Goal: Task Accomplishment & Management: Use online tool/utility

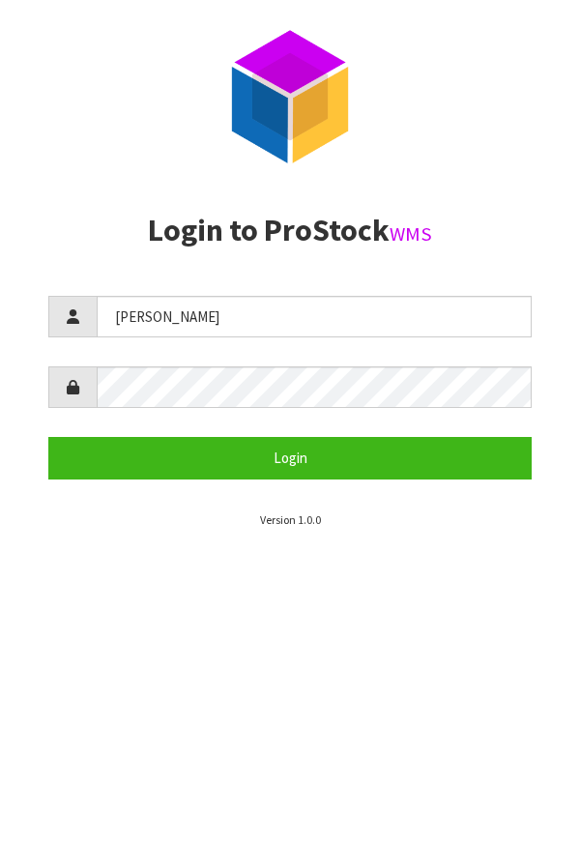
type input "[PERSON_NAME]"
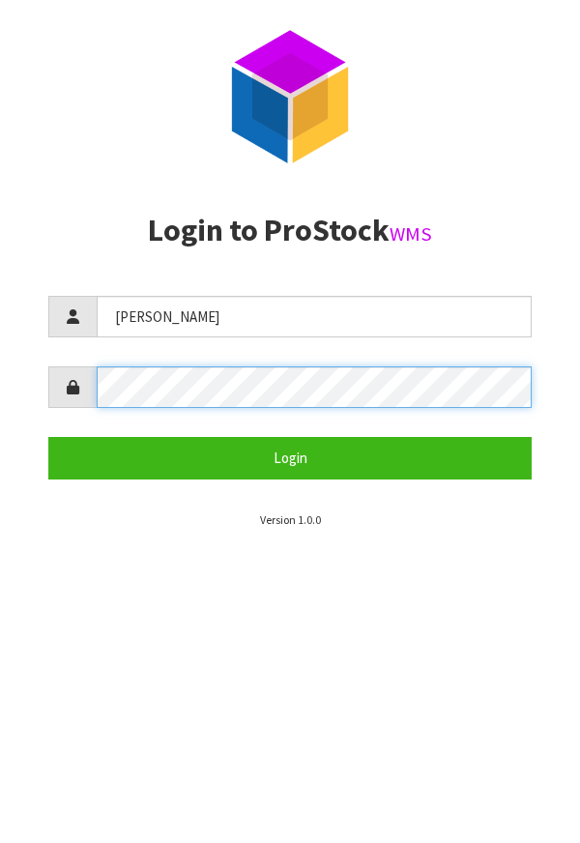
click at [48, 437] on button "Login" at bounding box center [290, 458] width 484 height 42
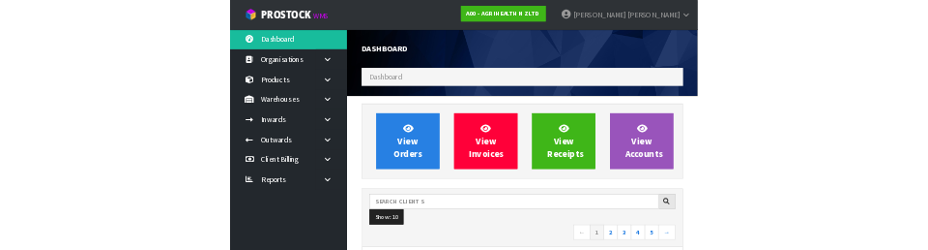
scroll to position [1535, 667]
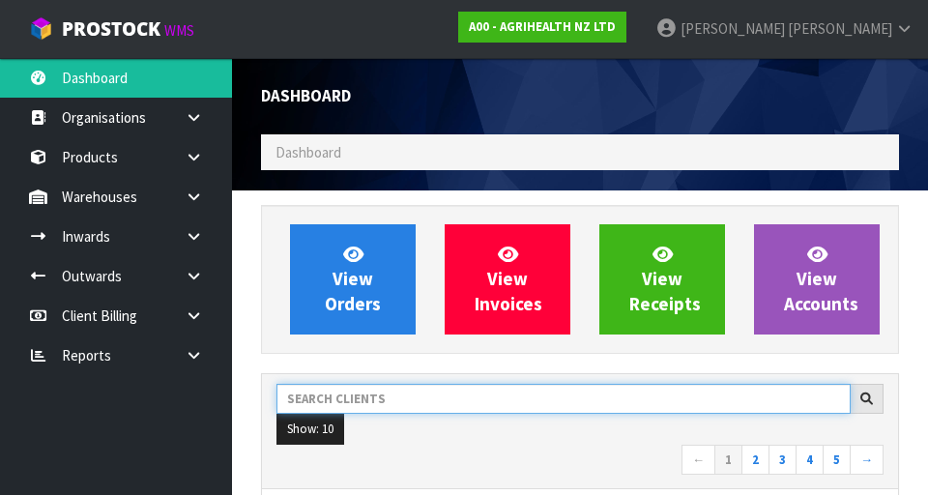
click at [446, 404] on input "text" at bounding box center [564, 399] width 575 height 30
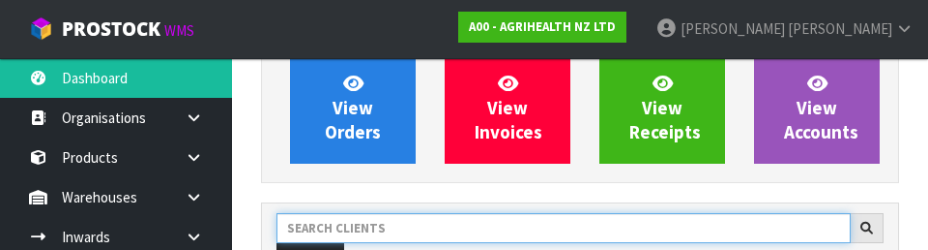
scroll to position [265, 0]
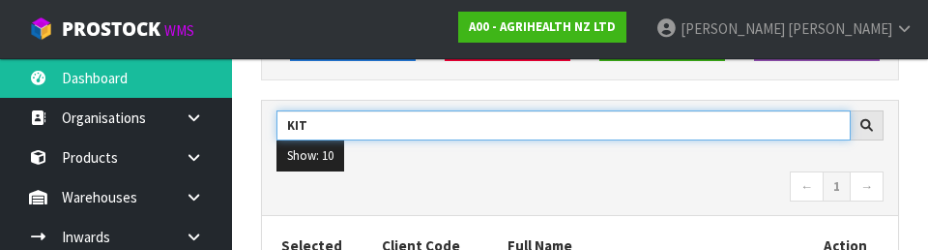
type input "KIT"
type input "KITCHENAID"
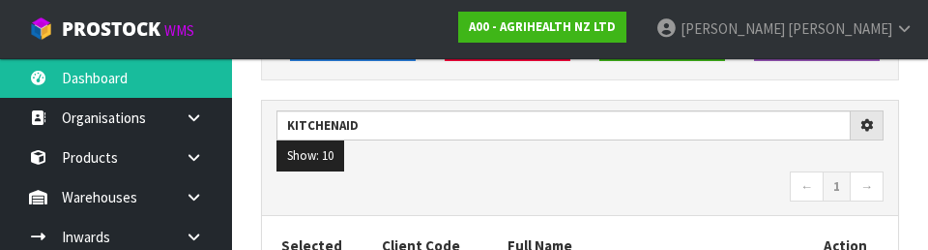
click at [579, 193] on nav "← 1 →" at bounding box center [580, 188] width 607 height 34
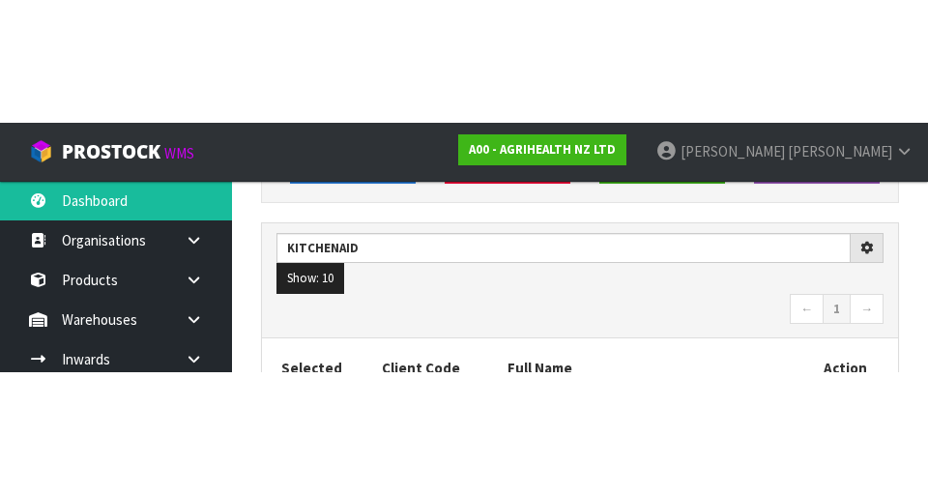
scroll to position [274, 0]
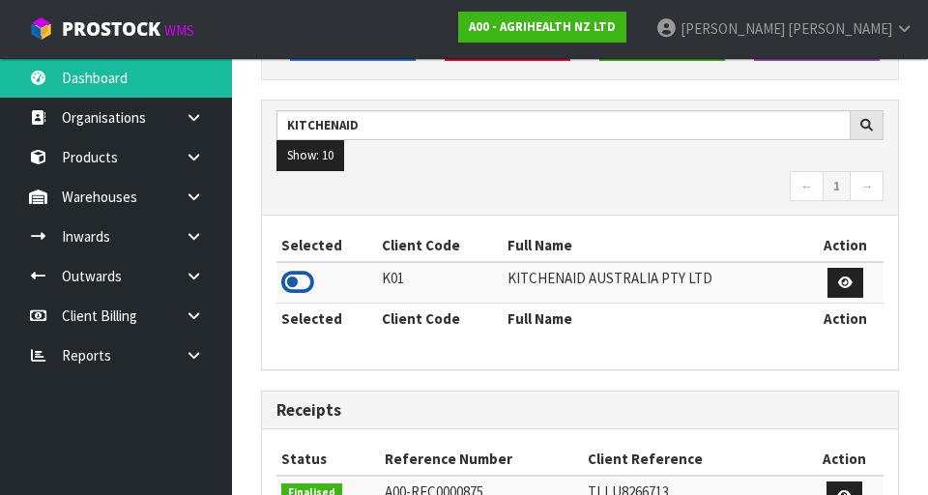
click at [300, 276] on icon at bounding box center [297, 282] width 33 height 29
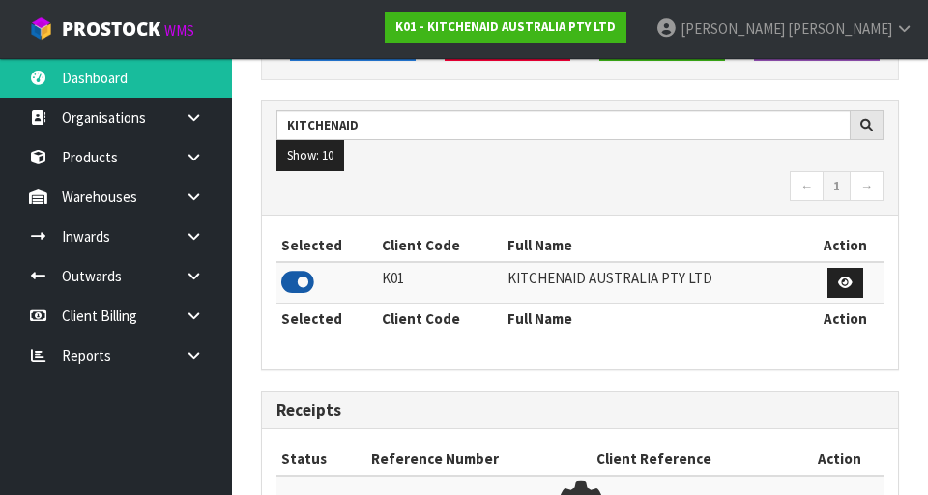
scroll to position [1535, 667]
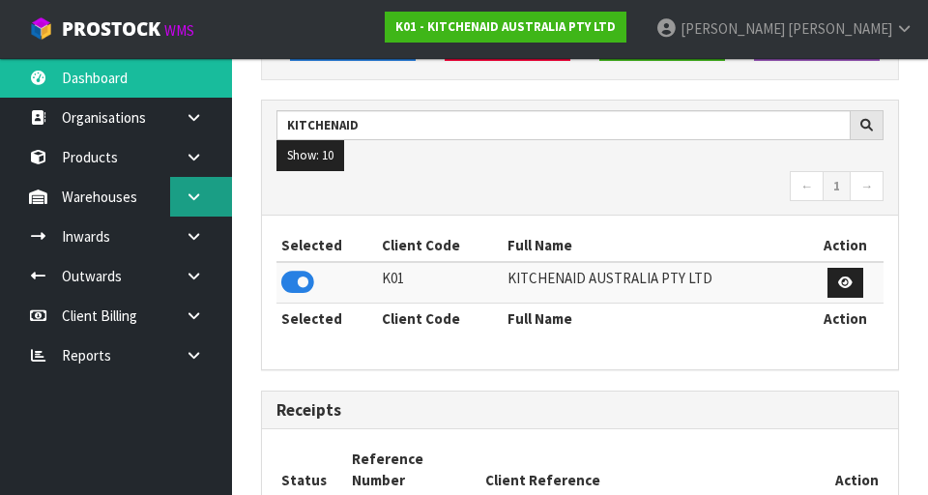
click at [185, 196] on icon at bounding box center [194, 197] width 18 height 15
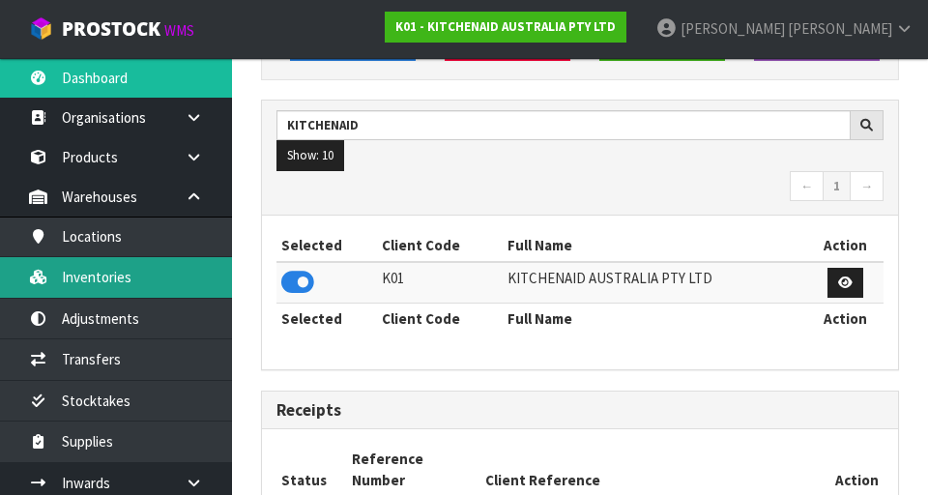
click at [171, 277] on link "Inventories" at bounding box center [116, 277] width 232 height 40
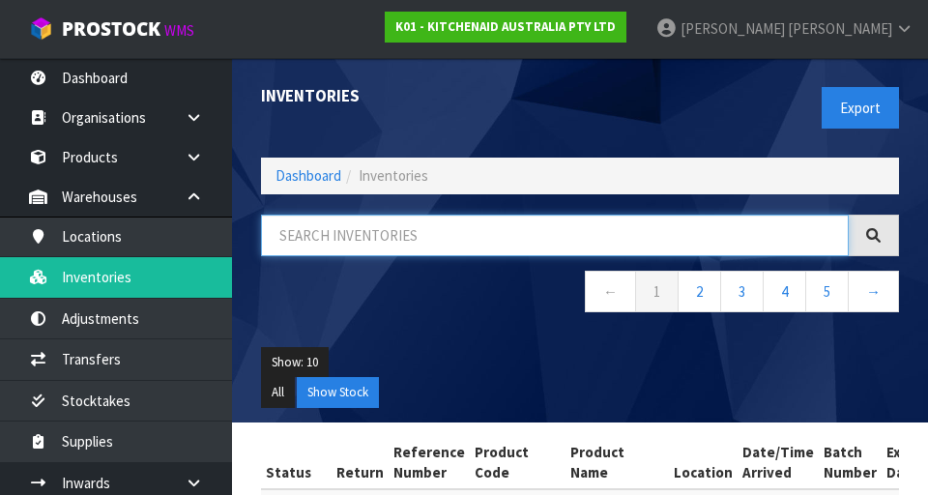
click at [475, 230] on input "text" at bounding box center [555, 236] width 588 height 42
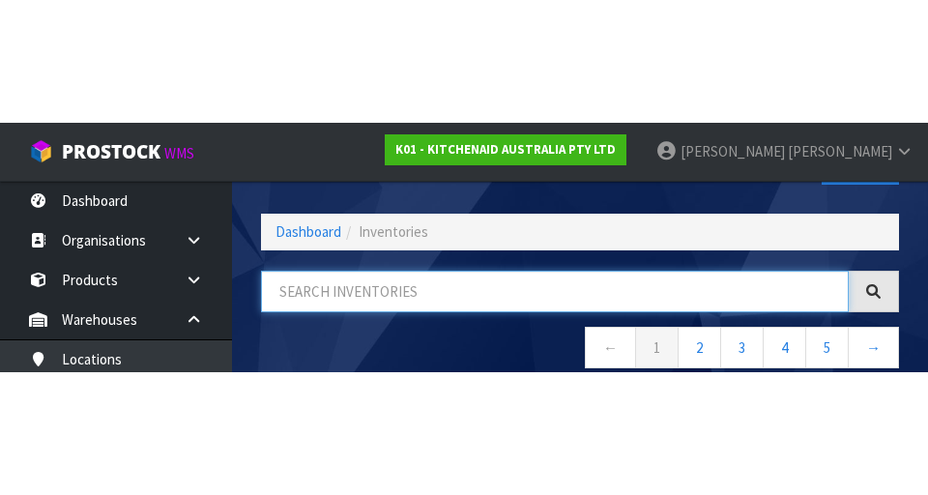
scroll to position [110, 0]
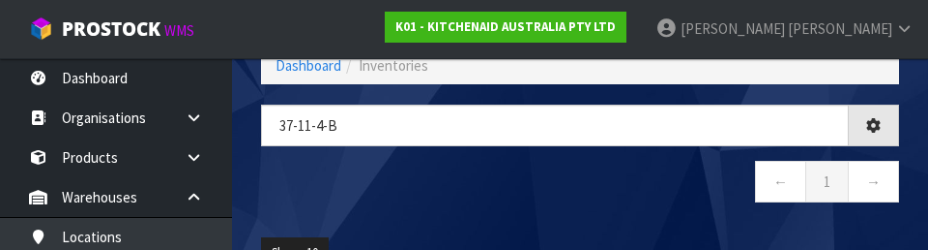
click at [527, 193] on nav "← 1 →" at bounding box center [580, 184] width 638 height 47
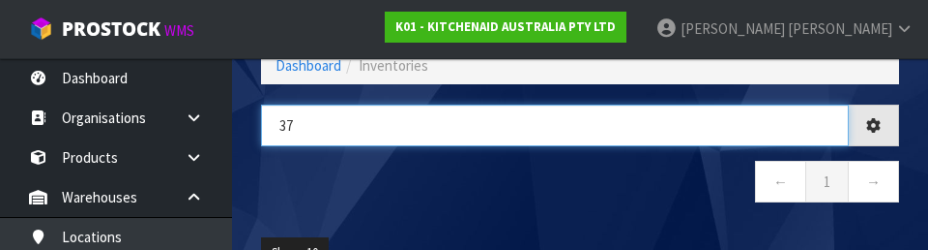
type input "3"
type input "PF00019"
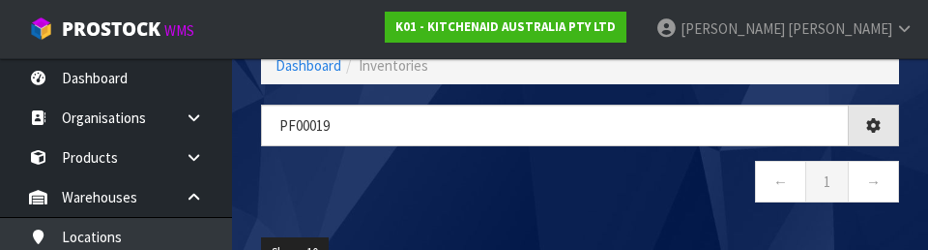
click at [579, 193] on nav "← 1 →" at bounding box center [580, 184] width 638 height 47
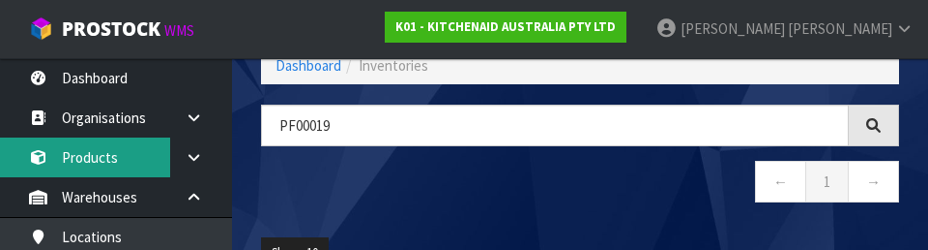
click at [94, 168] on link "Products" at bounding box center [116, 157] width 232 height 40
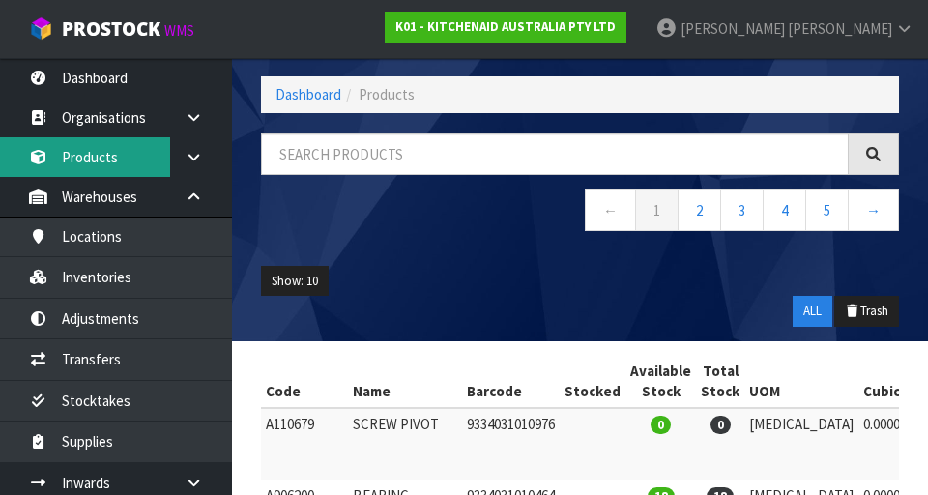
scroll to position [110, 0]
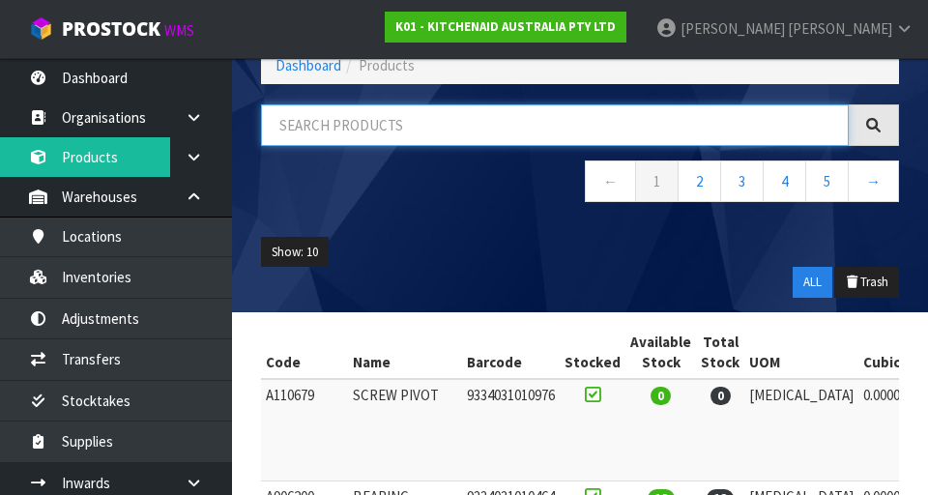
paste input "PF00019"
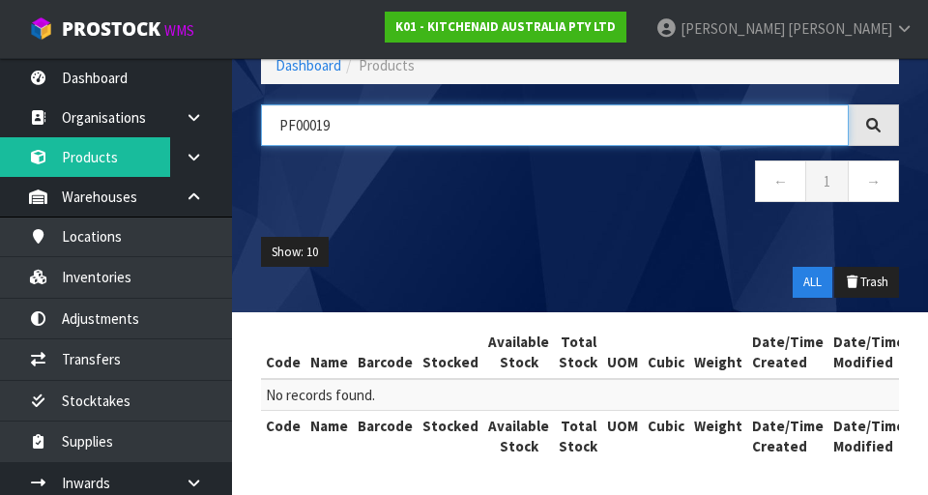
scroll to position [0, 0]
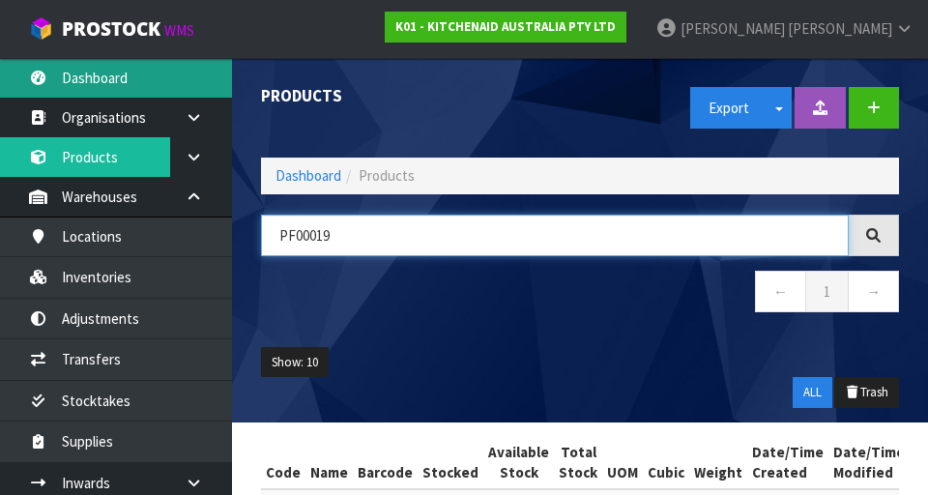
type input "PF00019"
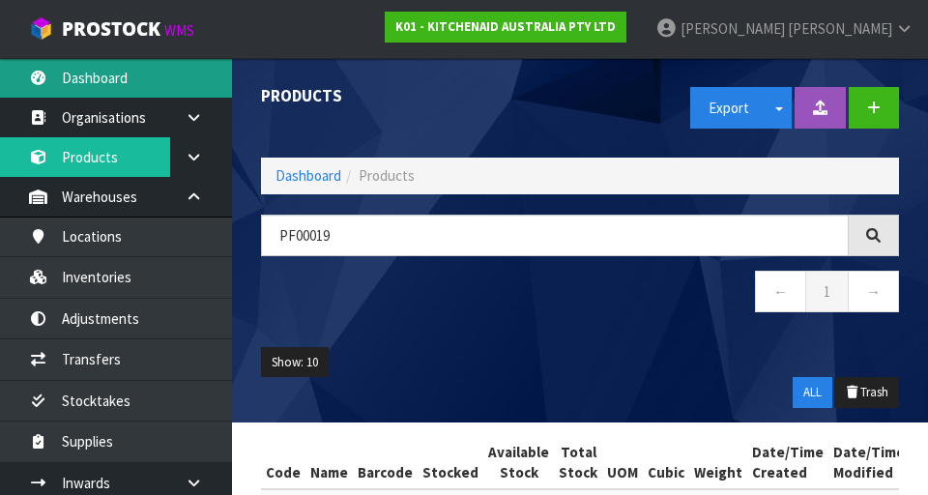
click at [97, 81] on link "Dashboard" at bounding box center [116, 78] width 232 height 40
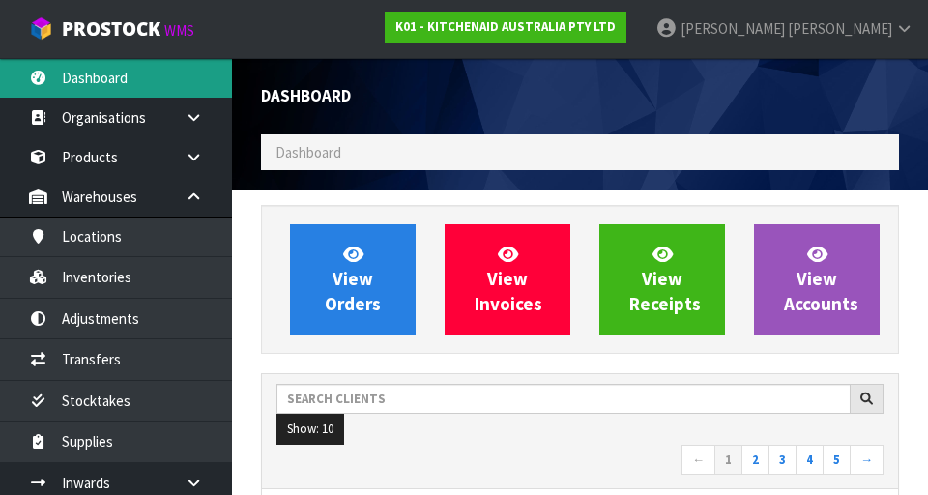
scroll to position [1535, 667]
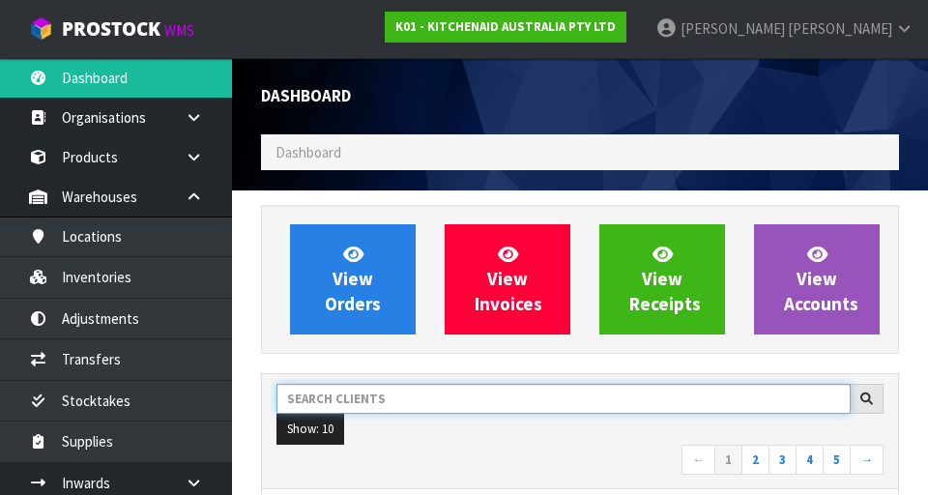
click at [489, 395] on input "text" at bounding box center [564, 399] width 575 height 30
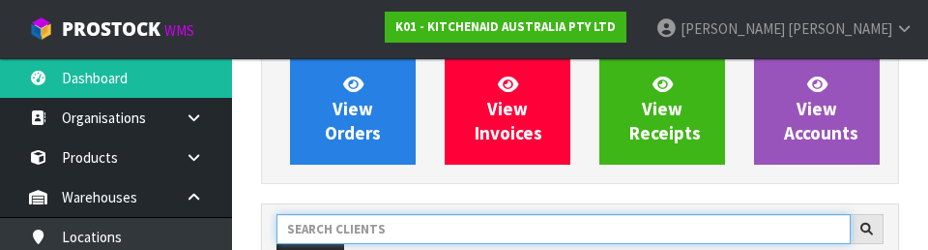
scroll to position [265, 0]
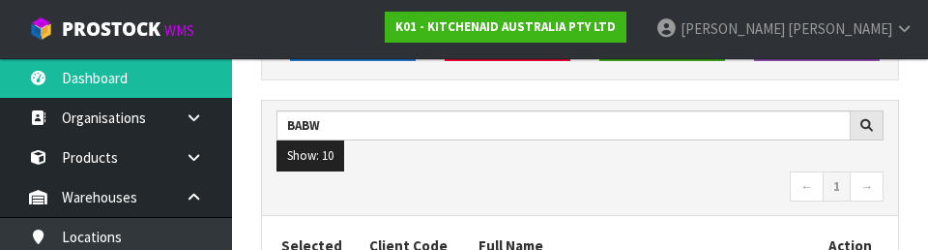
click at [579, 173] on nav "← 1 →" at bounding box center [580, 188] width 607 height 34
type input "BABW"
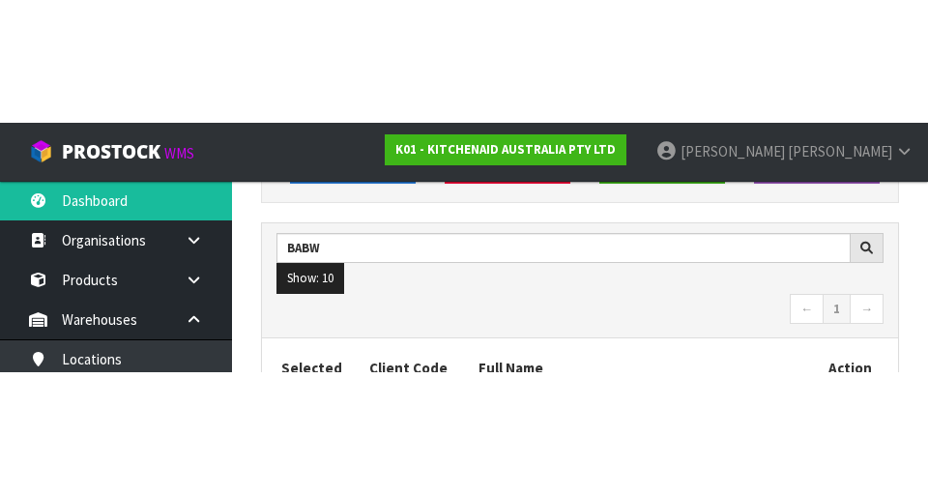
scroll to position [274, 0]
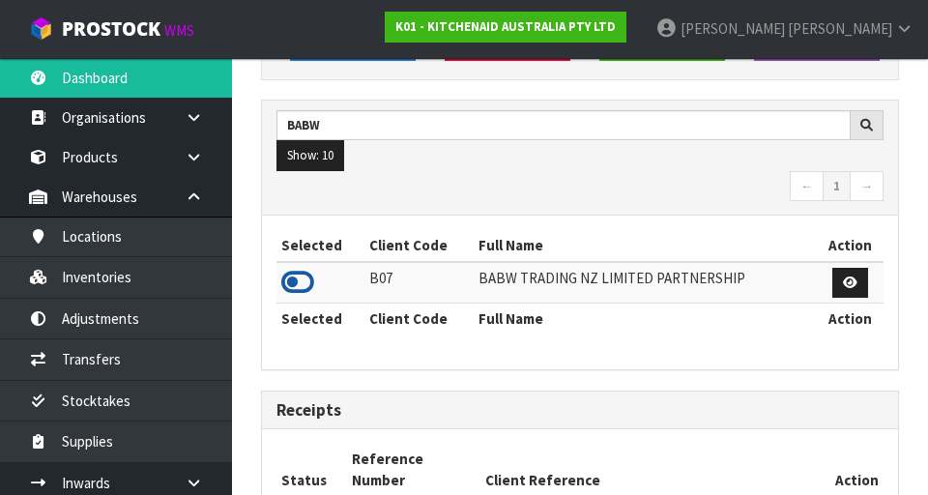
click at [311, 277] on icon at bounding box center [297, 282] width 33 height 29
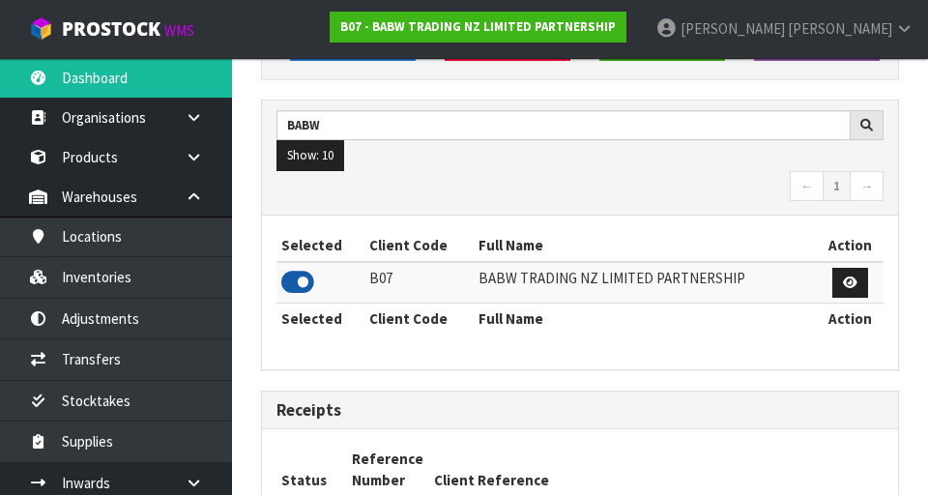
scroll to position [1535, 667]
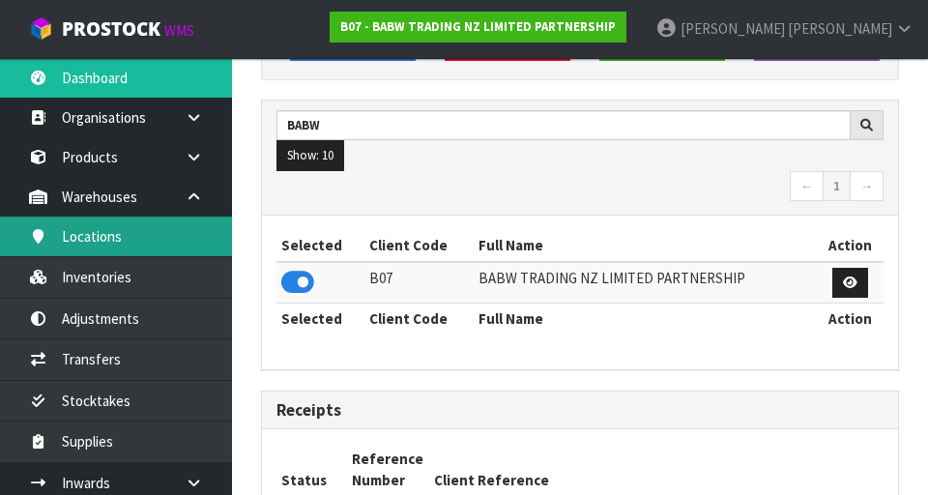
click at [74, 242] on link "Locations" at bounding box center [116, 237] width 232 height 40
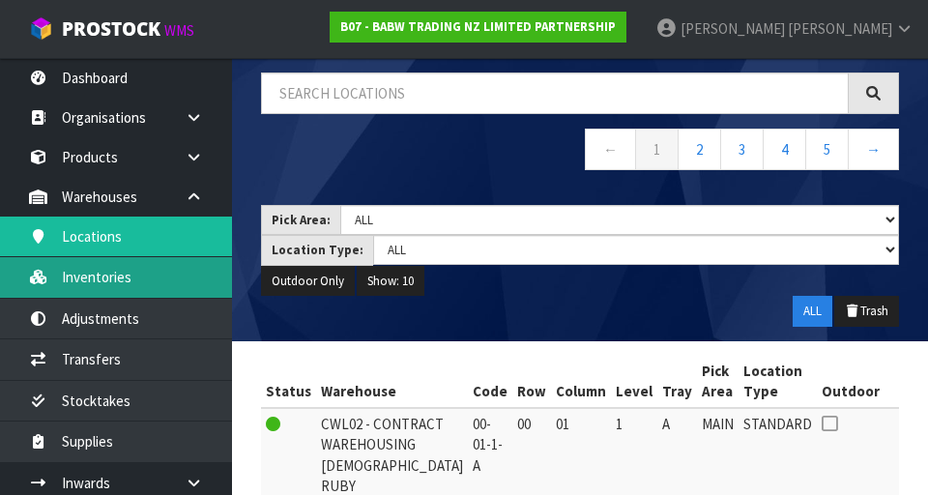
click at [77, 284] on link "Inventories" at bounding box center [116, 277] width 232 height 40
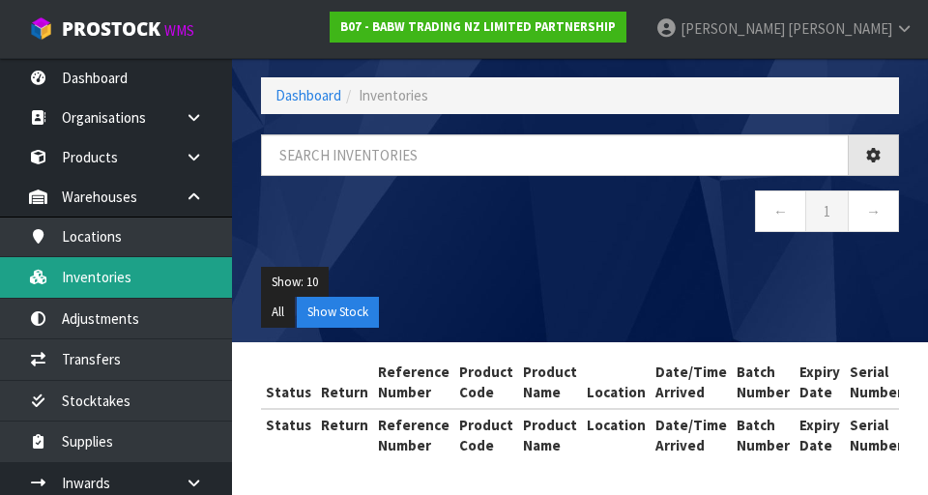
scroll to position [118, 0]
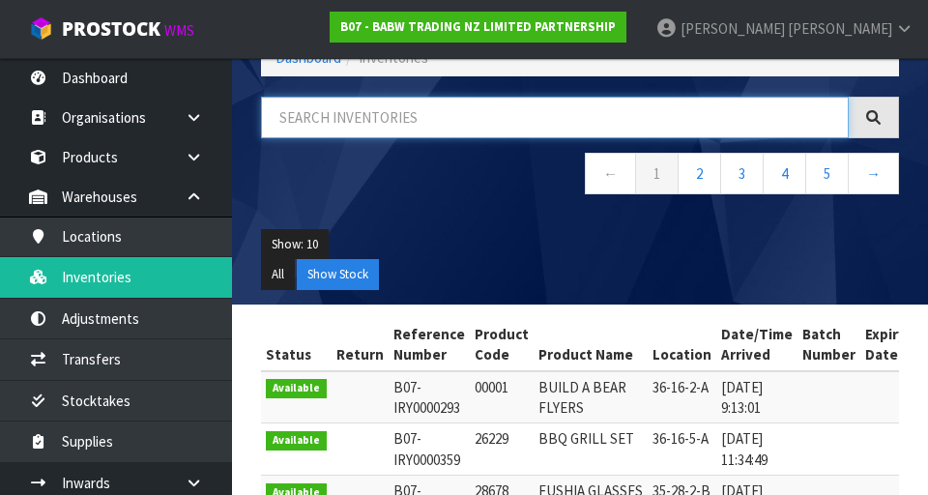
click at [476, 123] on input "text" at bounding box center [555, 118] width 588 height 42
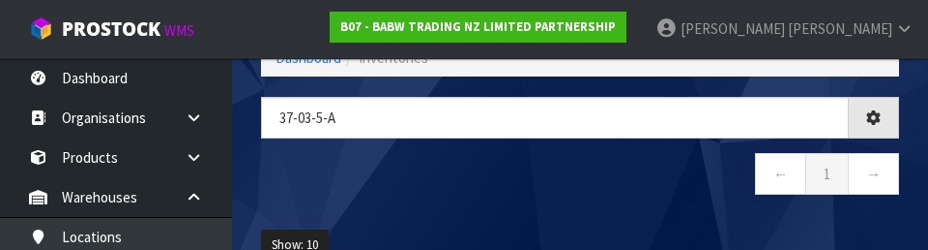
click at [579, 186] on nav "← 1 →" at bounding box center [580, 176] width 638 height 47
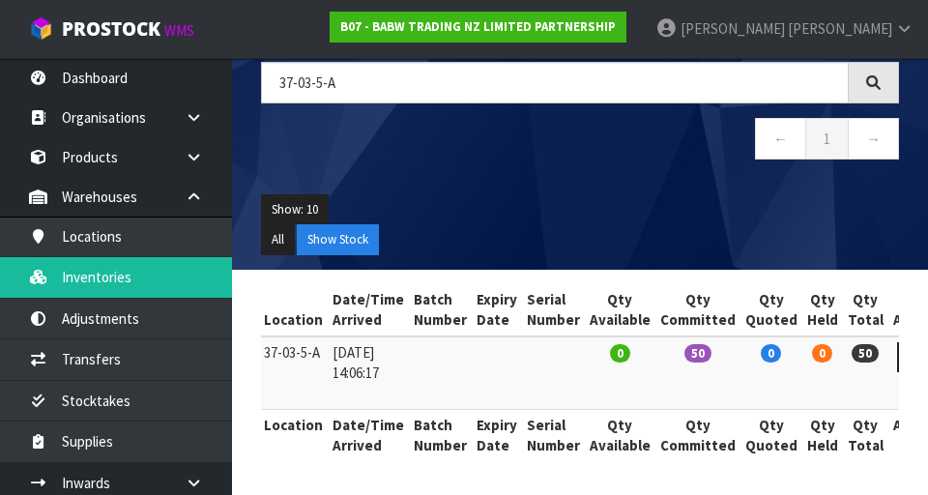
scroll to position [48, 0]
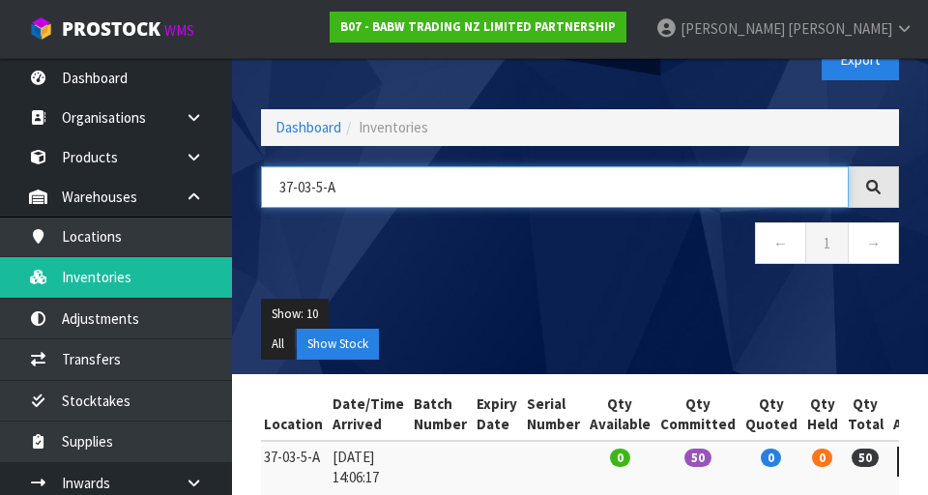
click at [388, 191] on input "37-03-5-A" at bounding box center [555, 187] width 588 height 42
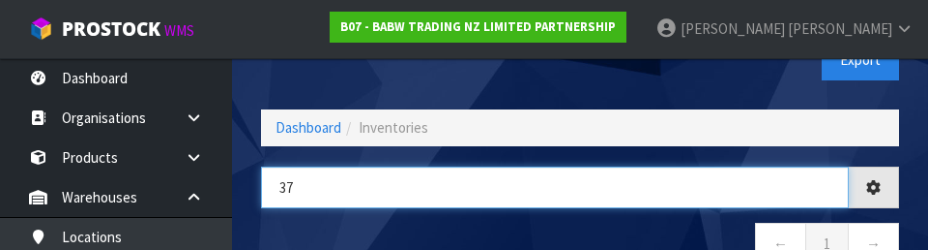
type input "3"
type input "37-13-6-B"
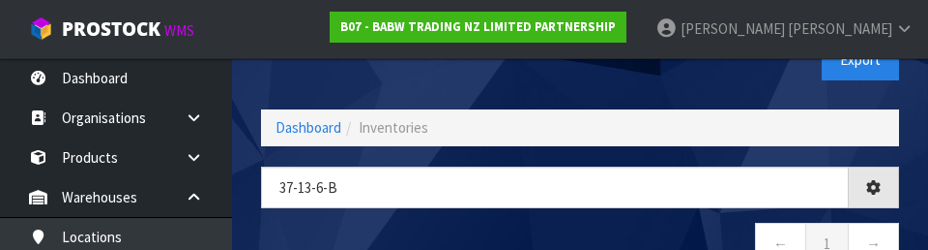
click at [563, 222] on nav "← 1 →" at bounding box center [580, 245] width 638 height 47
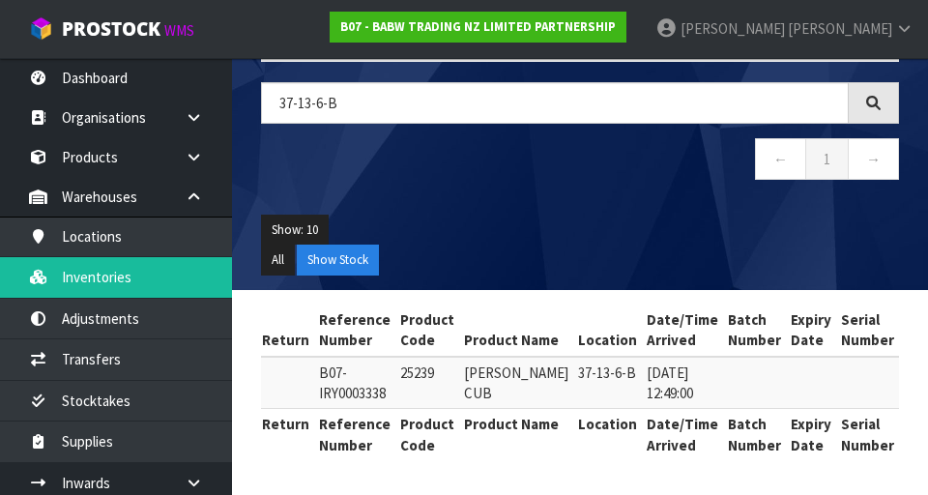
scroll to position [0, 0]
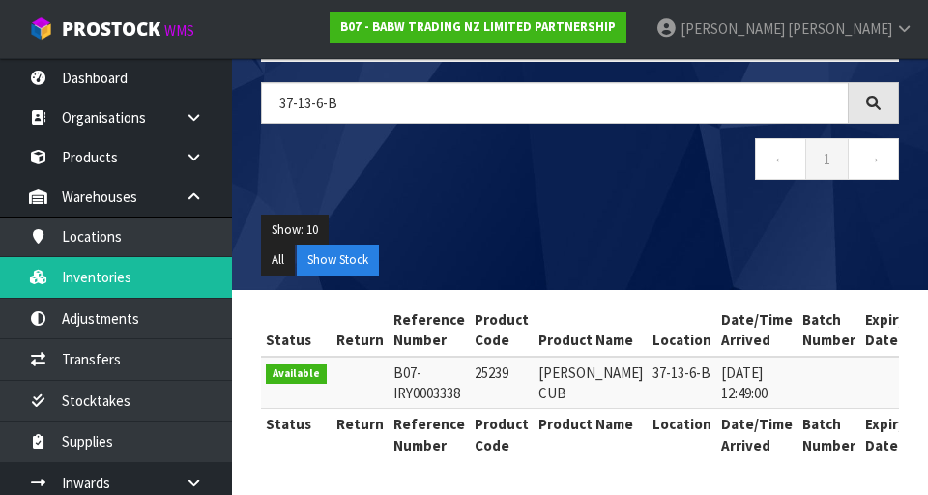
copy td "25239"
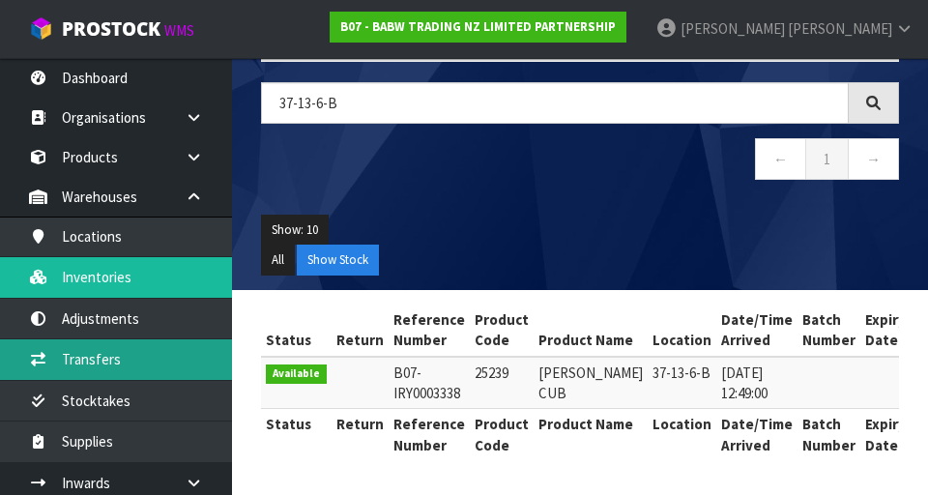
click at [167, 375] on link "Transfers" at bounding box center [116, 359] width 232 height 40
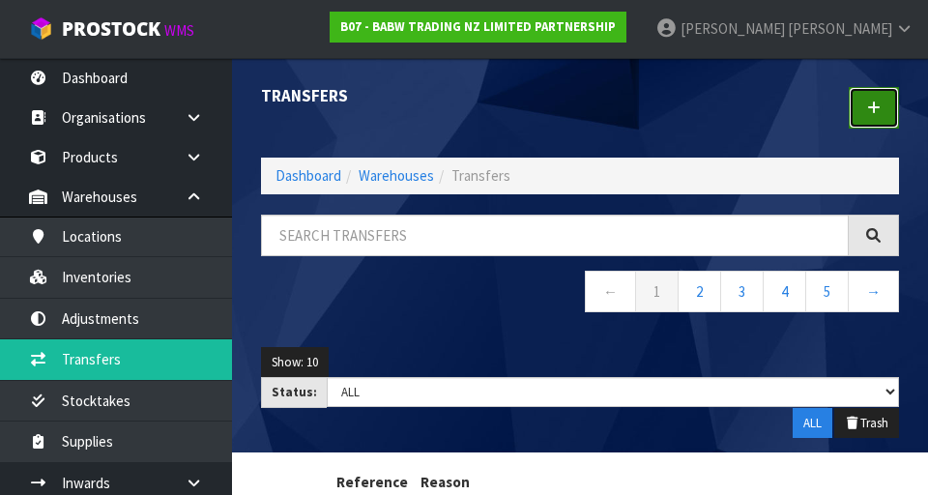
click at [579, 116] on link at bounding box center [874, 108] width 50 height 42
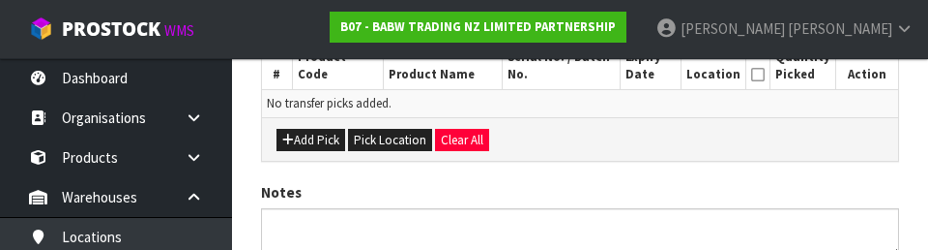
scroll to position [524, 0]
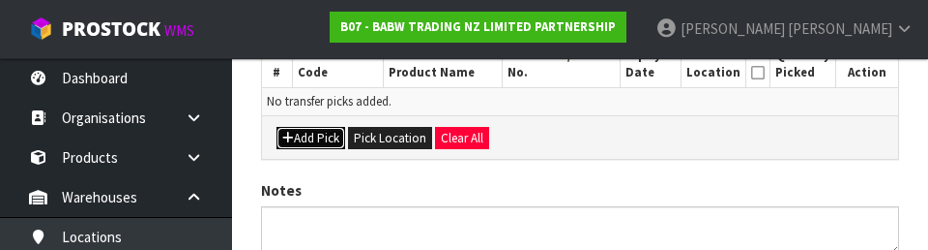
click at [317, 138] on button "Add Pick" at bounding box center [311, 138] width 69 height 23
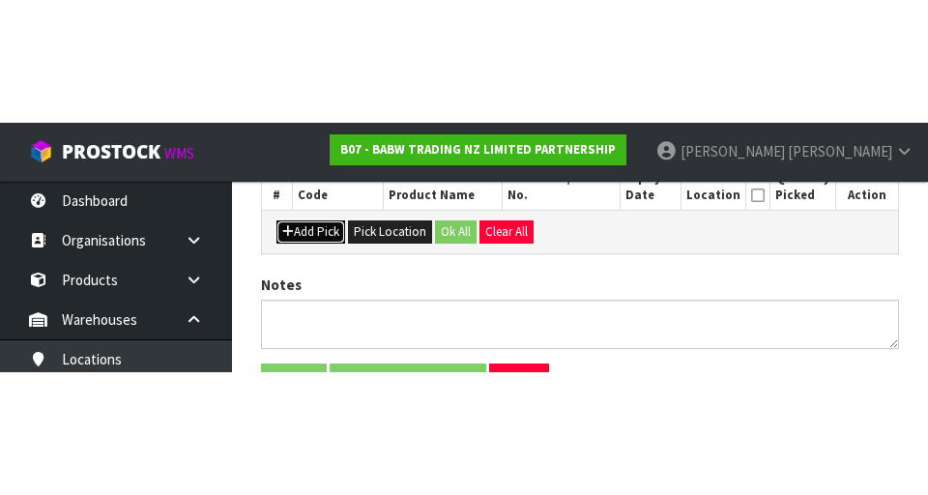
scroll to position [441, 0]
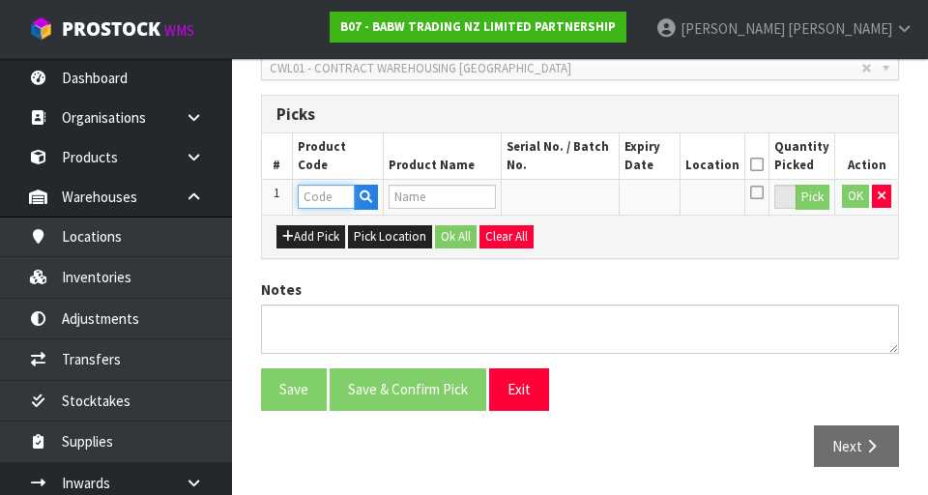
click at [331, 194] on input "text" at bounding box center [326, 197] width 57 height 24
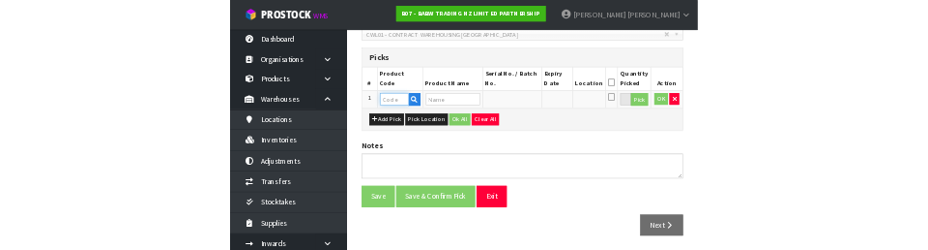
scroll to position [432, 0]
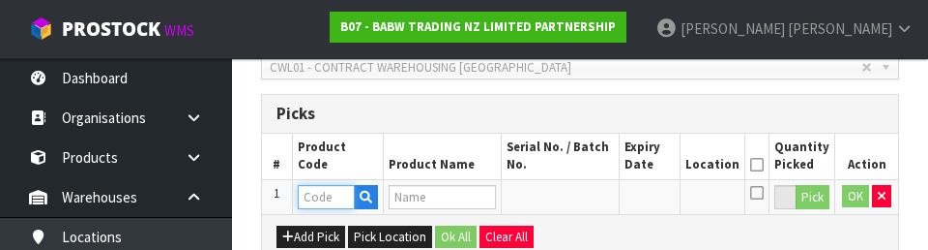
type input "25239"
type input "[PERSON_NAME] CUB"
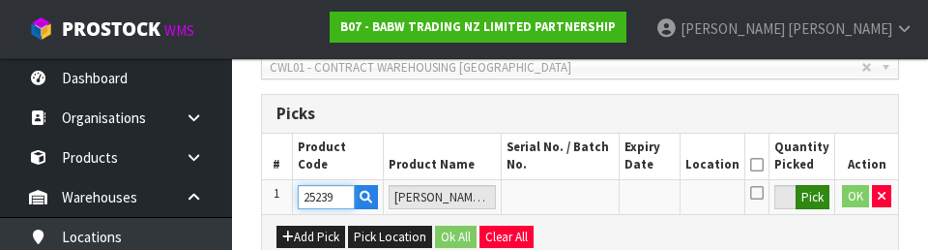
type input "25239"
click at [579, 198] on button "Pick" at bounding box center [813, 197] width 34 height 25
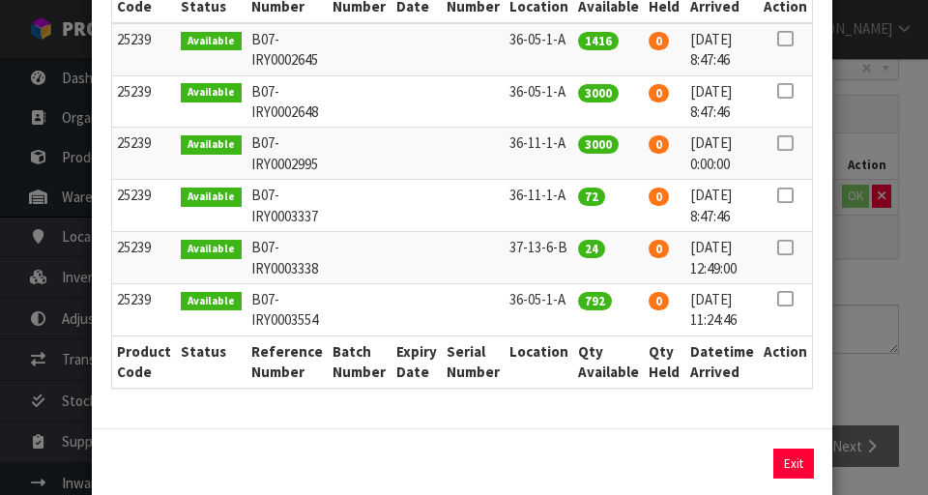
scroll to position [322, 0]
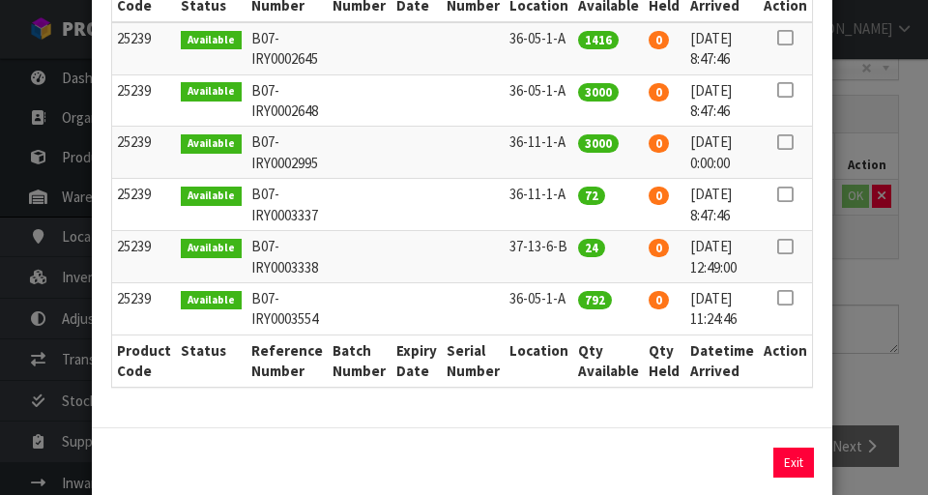
click at [579, 248] on icon at bounding box center [785, 247] width 15 height 1
click at [579, 465] on button "Assign Pick" at bounding box center [728, 463] width 79 height 30
type input "24"
click at [579, 392] on div "Pick Line Picks Product Code Product Name Serial No. / Batch No. Expiry Date Lo…" at bounding box center [464, 247] width 928 height 495
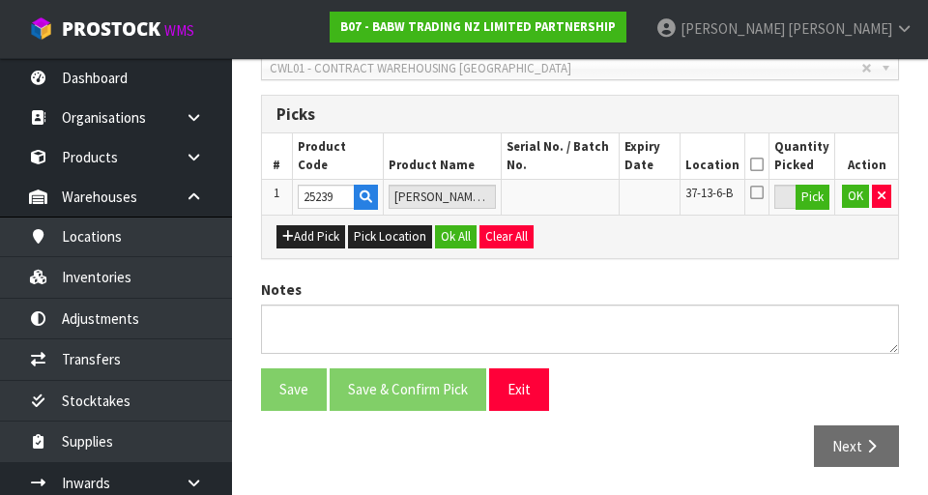
click at [579, 165] on icon at bounding box center [758, 164] width 14 height 1
click at [579, 205] on button "OK" at bounding box center [855, 196] width 27 height 23
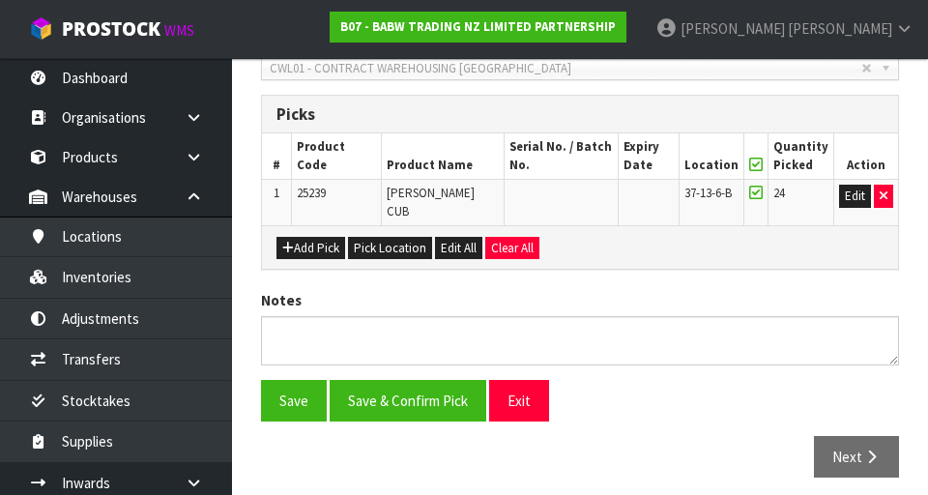
scroll to position [439, 0]
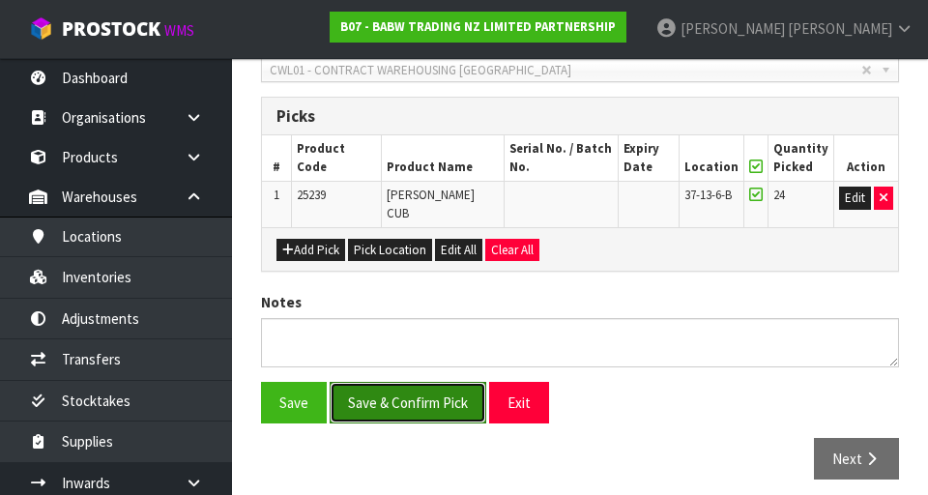
click at [454, 397] on button "Save & Confirm Pick" at bounding box center [408, 403] width 157 height 42
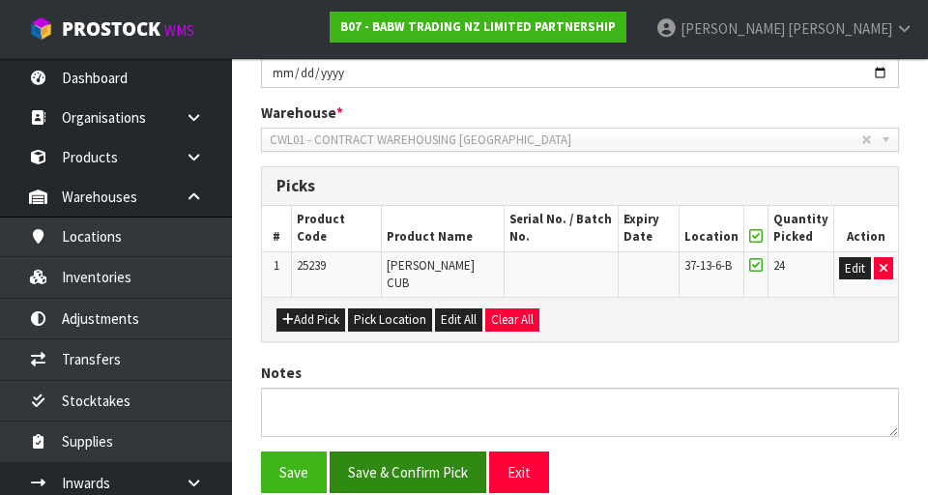
scroll to position [0, 0]
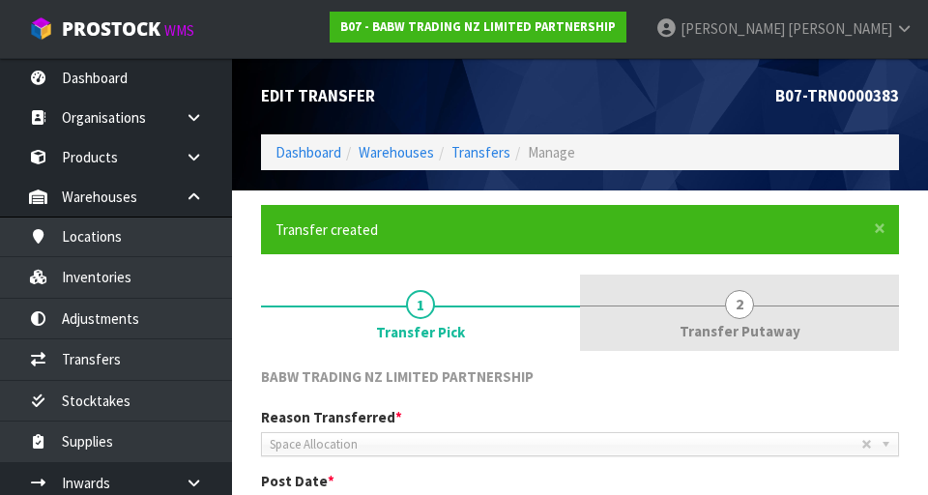
click at [579, 329] on span "Transfer Putaway" at bounding box center [740, 331] width 121 height 20
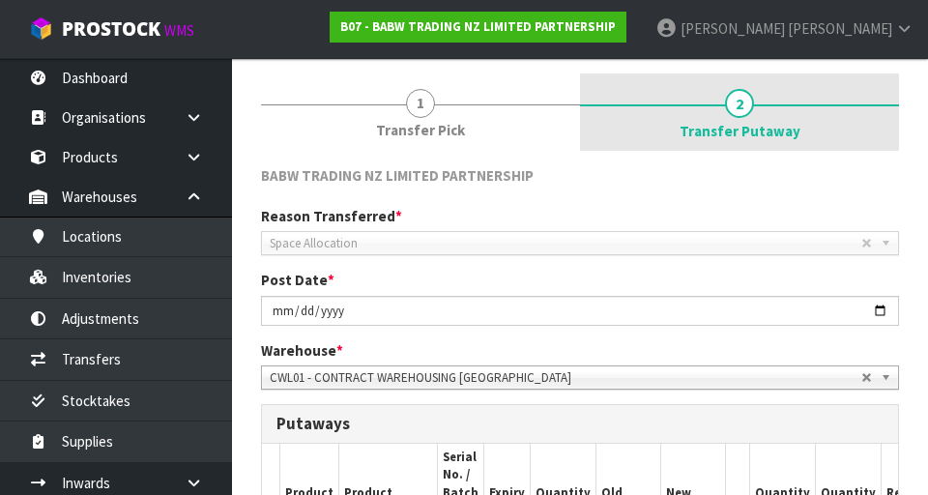
scroll to position [575, 0]
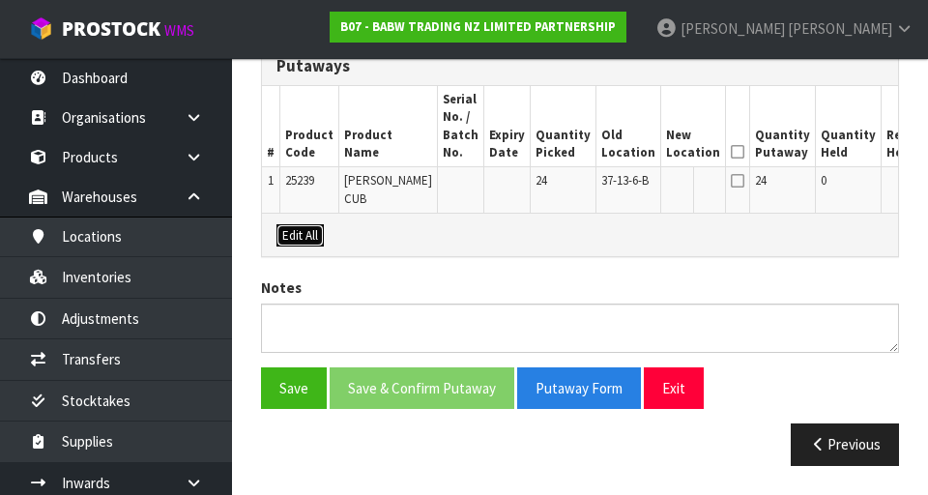
click at [309, 232] on button "Edit All" at bounding box center [300, 235] width 47 height 23
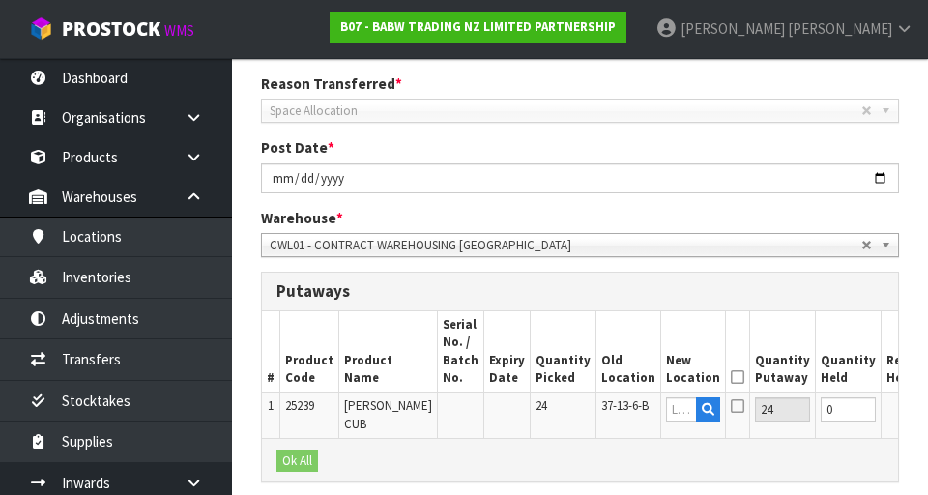
scroll to position [352, 0]
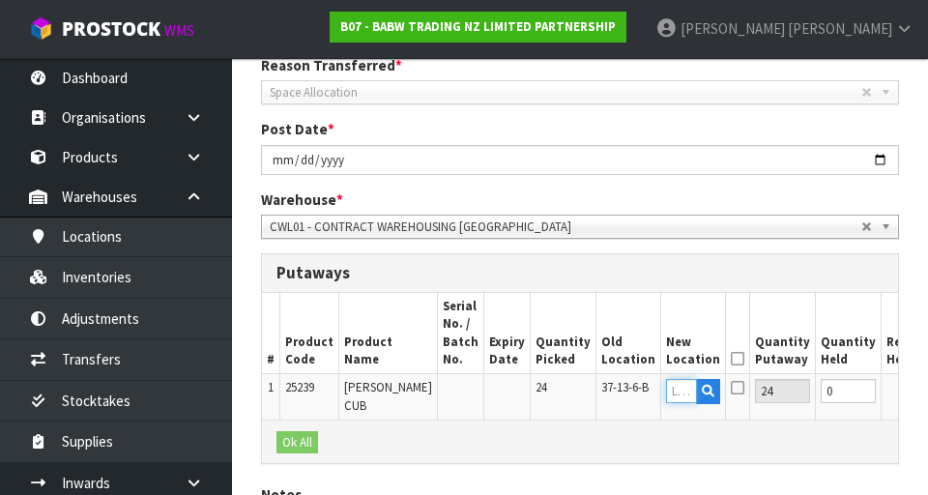
click at [579, 391] on input "text" at bounding box center [681, 391] width 31 height 24
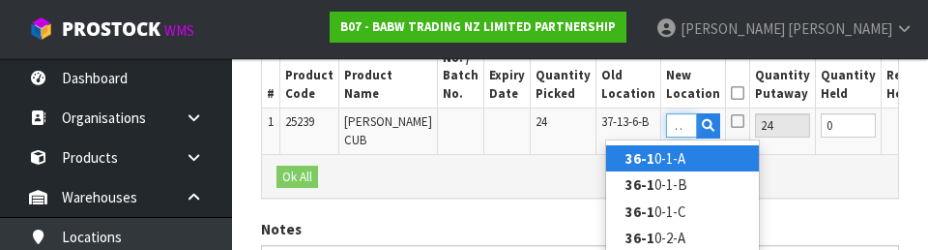
scroll to position [0, 15]
click at [579, 159] on link "36-11 -1-A" at bounding box center [682, 158] width 153 height 26
type input "36-11-1-A"
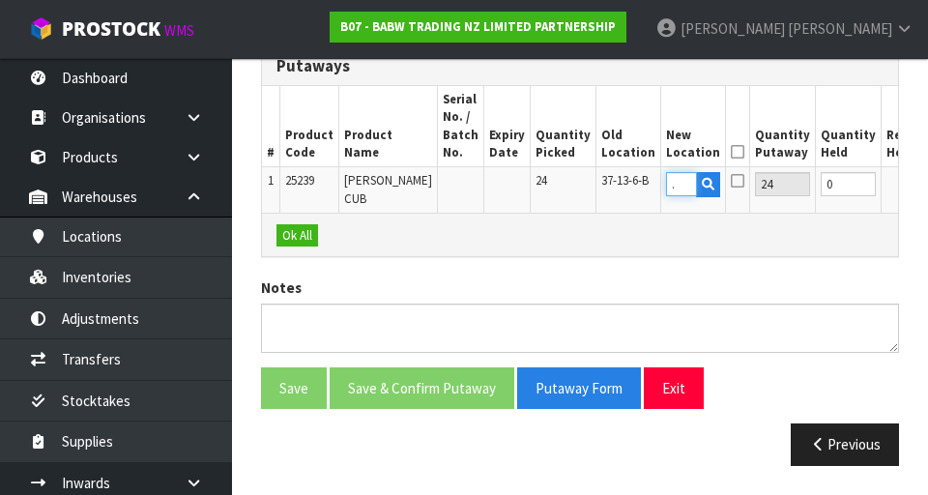
scroll to position [0, 0]
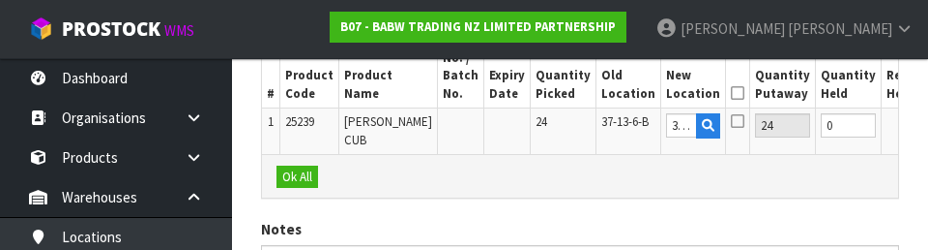
click at [579, 93] on icon at bounding box center [738, 93] width 14 height 1
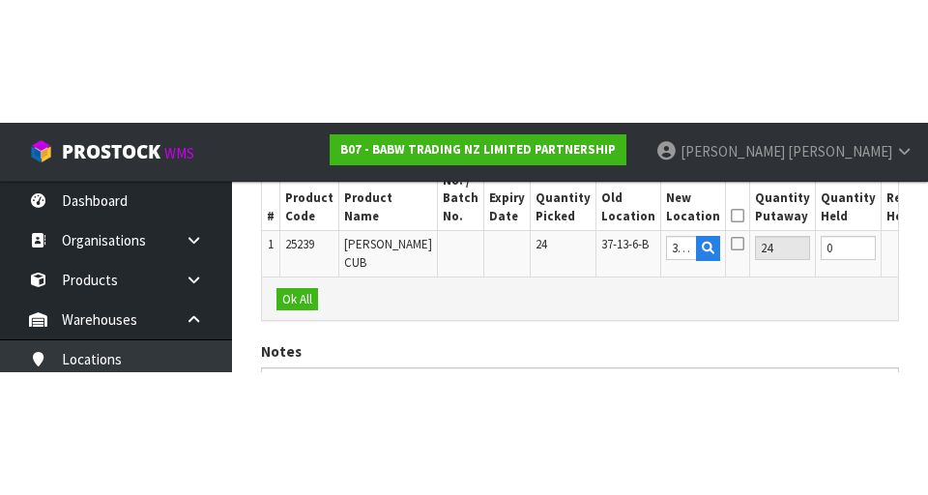
scroll to position [575, 0]
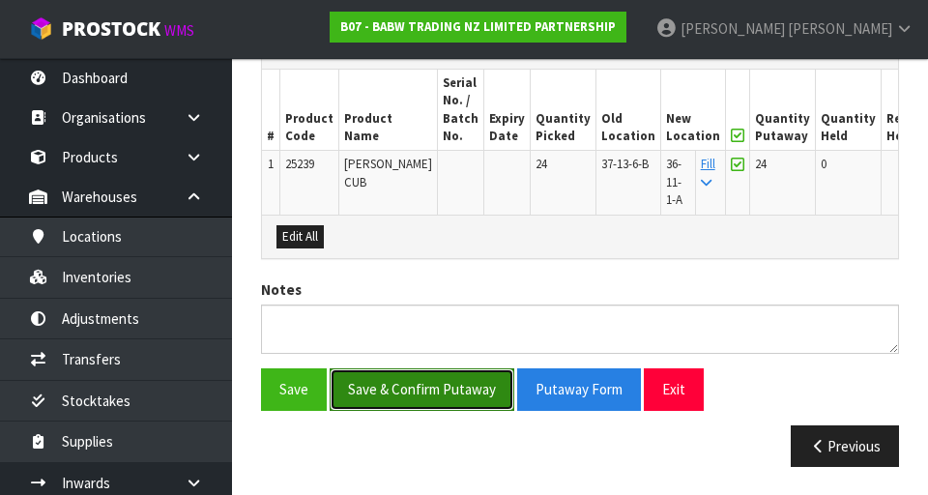
click at [449, 398] on button "Save & Confirm Putaway" at bounding box center [422, 389] width 185 height 42
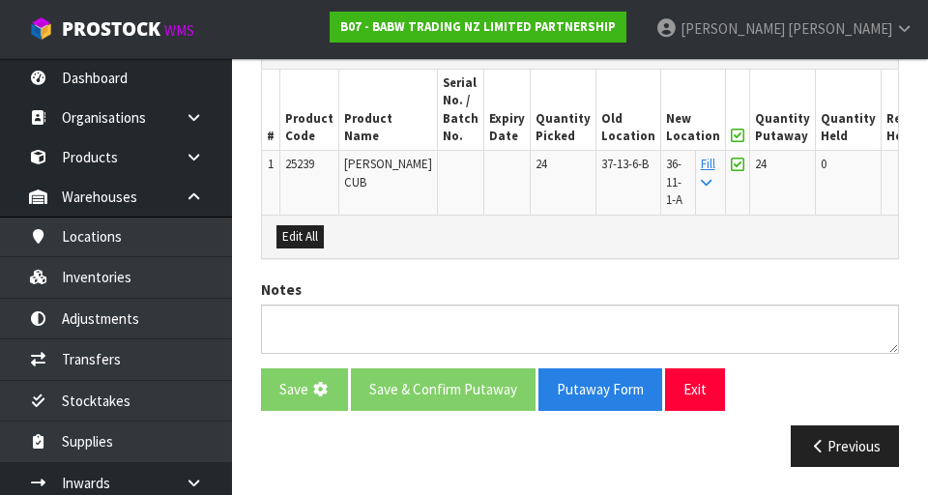
scroll to position [0, 0]
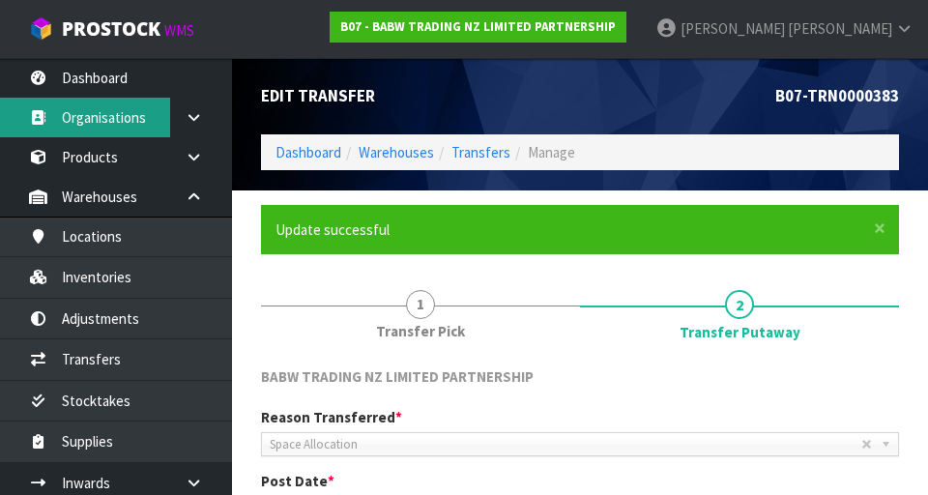
click at [156, 103] on link "Organisations" at bounding box center [116, 118] width 232 height 40
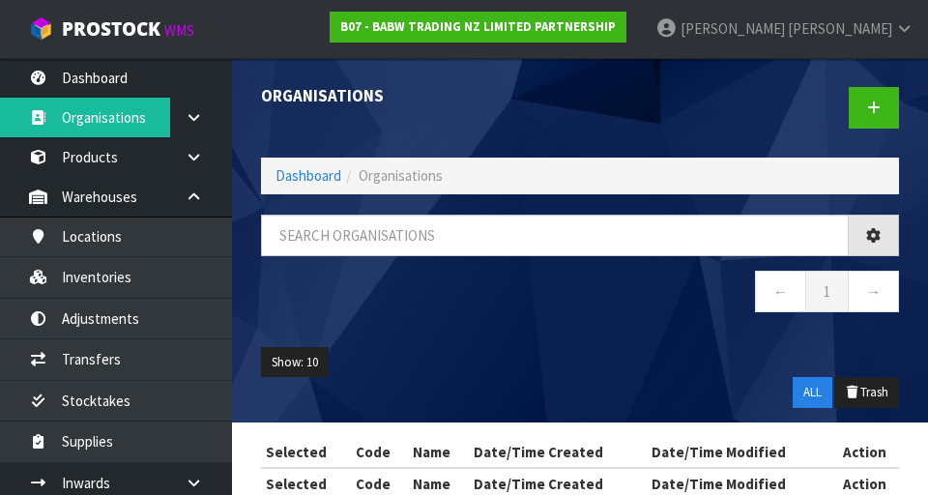
click at [168, 94] on div "Organisations Dashboard Organisations ← 1 → Show: 10 5 10 25 50 ALL Trash Selec…" at bounding box center [464, 267] width 928 height 535
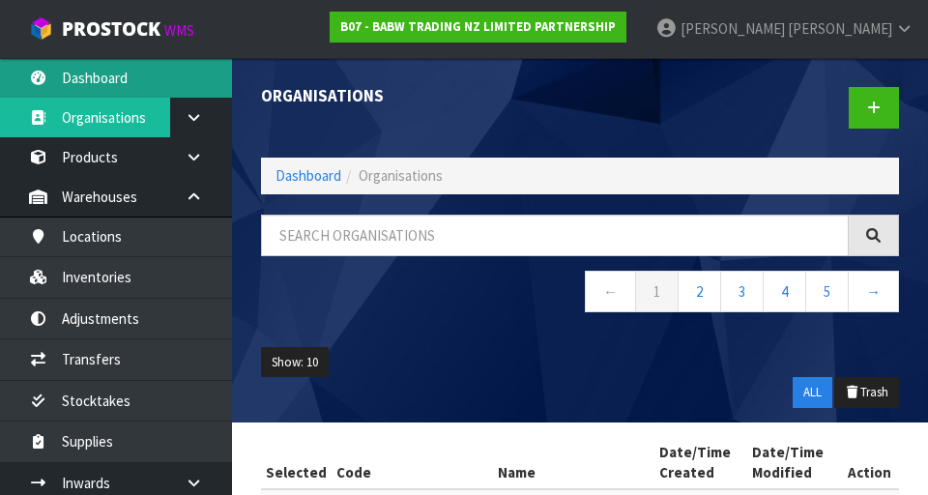
click at [108, 93] on link "Dashboard" at bounding box center [116, 78] width 232 height 40
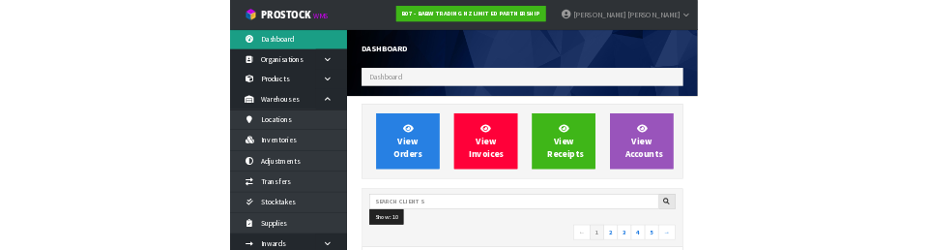
scroll to position [1535, 667]
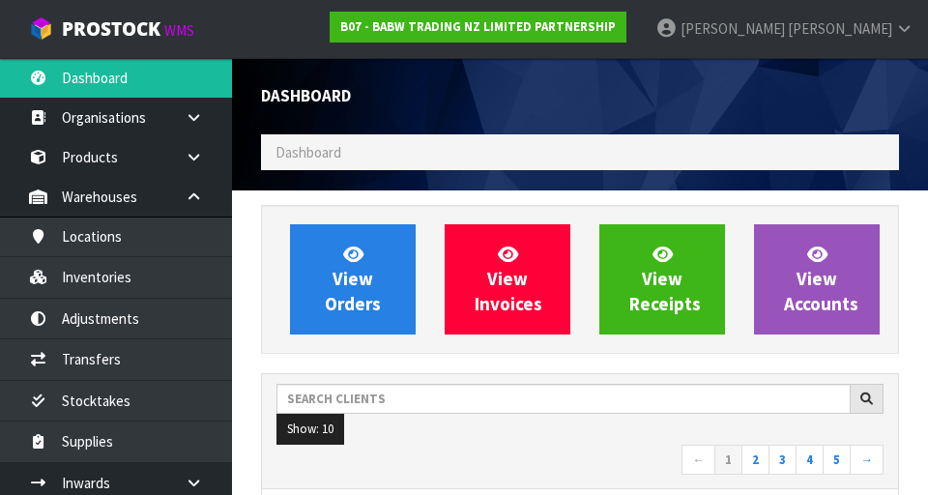
click at [367, 150] on ol "Dashboard" at bounding box center [580, 152] width 638 height 36
click at [388, 159] on ol "Dashboard" at bounding box center [580, 152] width 638 height 36
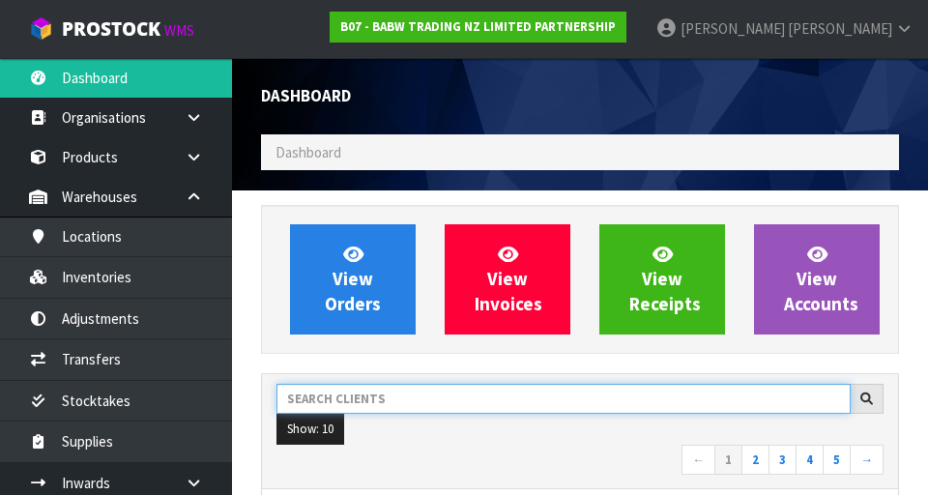
click at [467, 402] on input "text" at bounding box center [564, 399] width 575 height 30
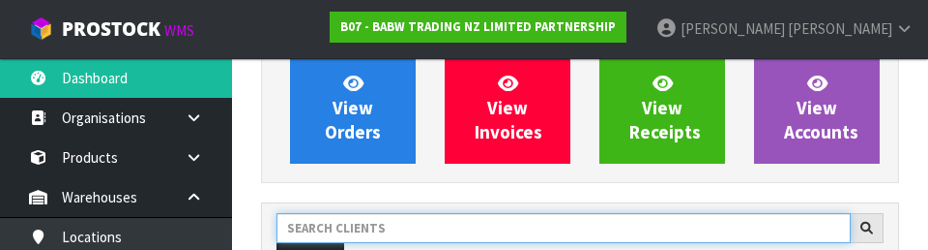
scroll to position [265, 0]
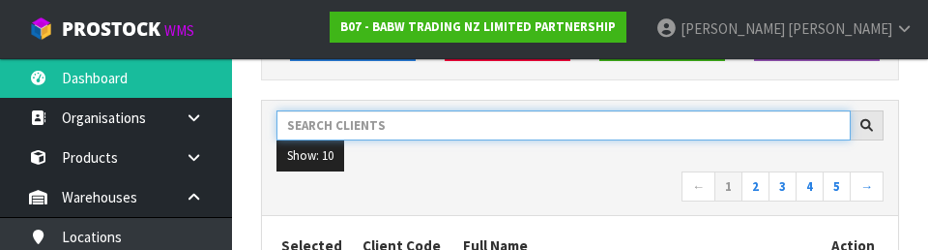
type input "&"
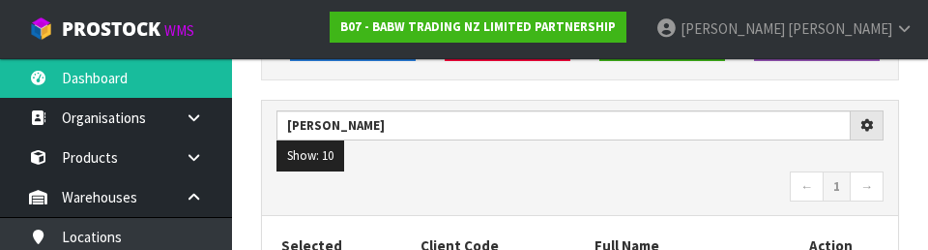
click at [521, 185] on nav "← 1 →" at bounding box center [580, 188] width 607 height 34
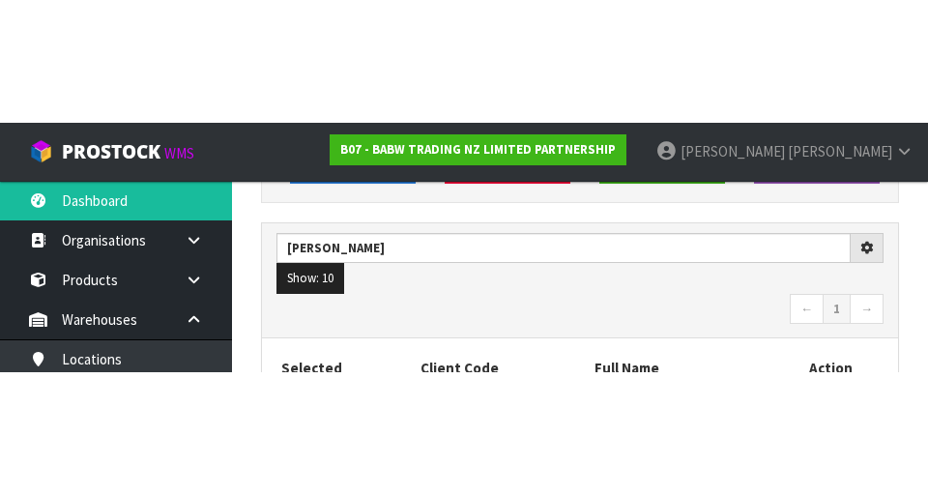
scroll to position [274, 0]
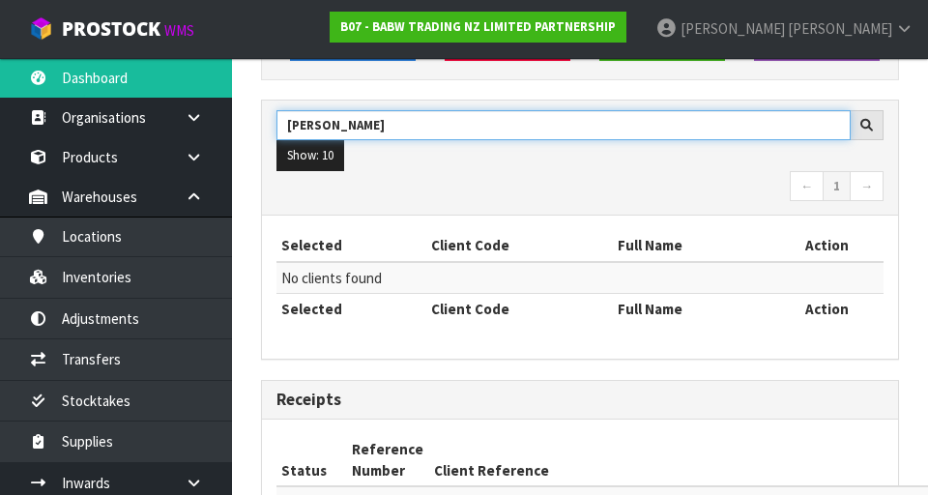
click at [457, 132] on input "[PERSON_NAME]" at bounding box center [564, 125] width 575 height 30
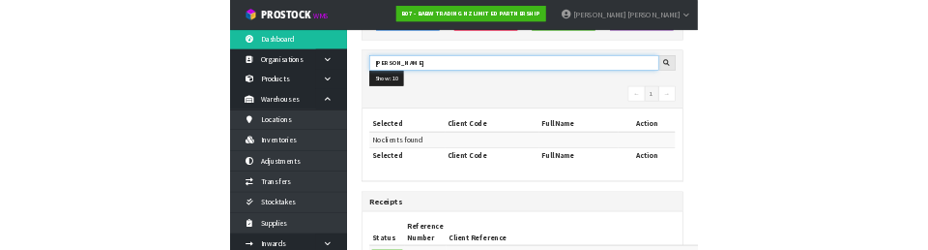
scroll to position [265, 0]
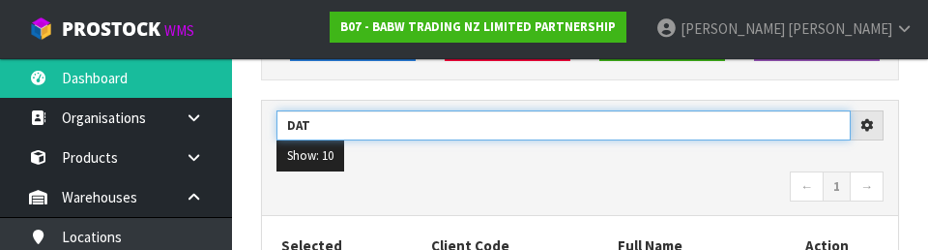
type input "DAT"
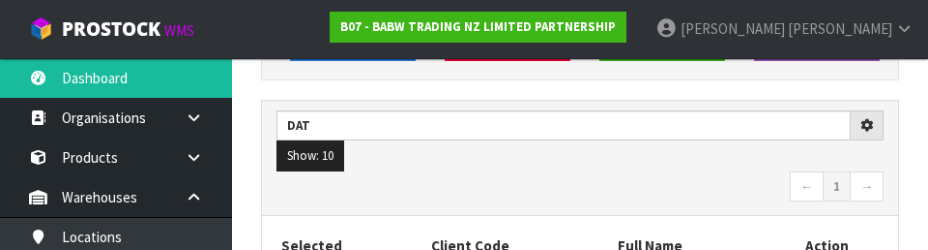
click at [579, 175] on nav "← 1 →" at bounding box center [580, 188] width 607 height 34
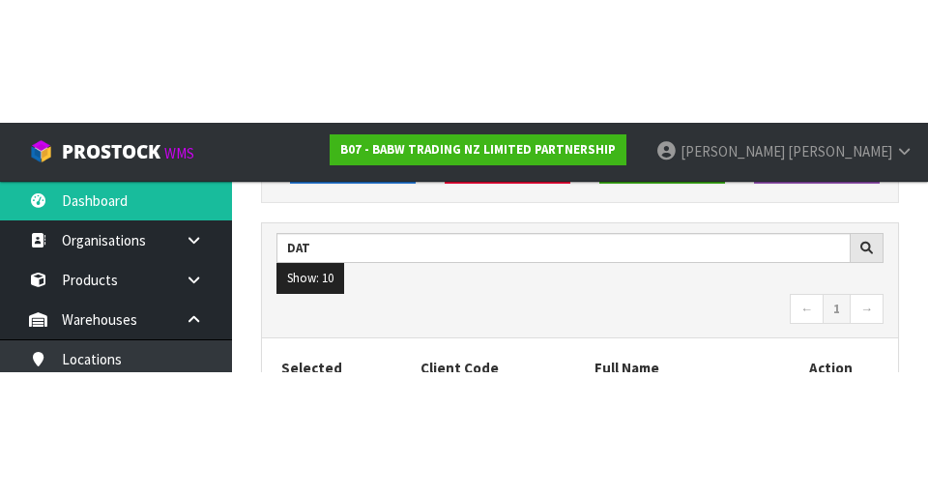
scroll to position [274, 0]
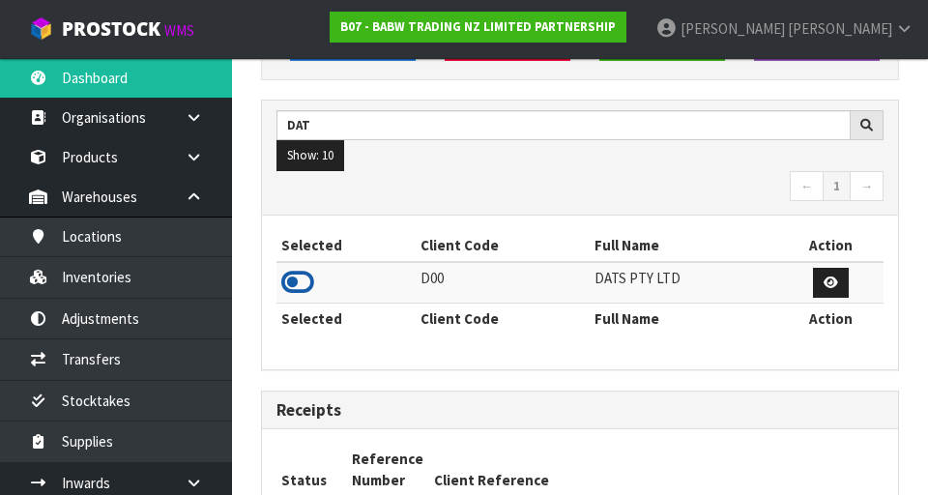
click at [306, 290] on icon at bounding box center [297, 282] width 33 height 29
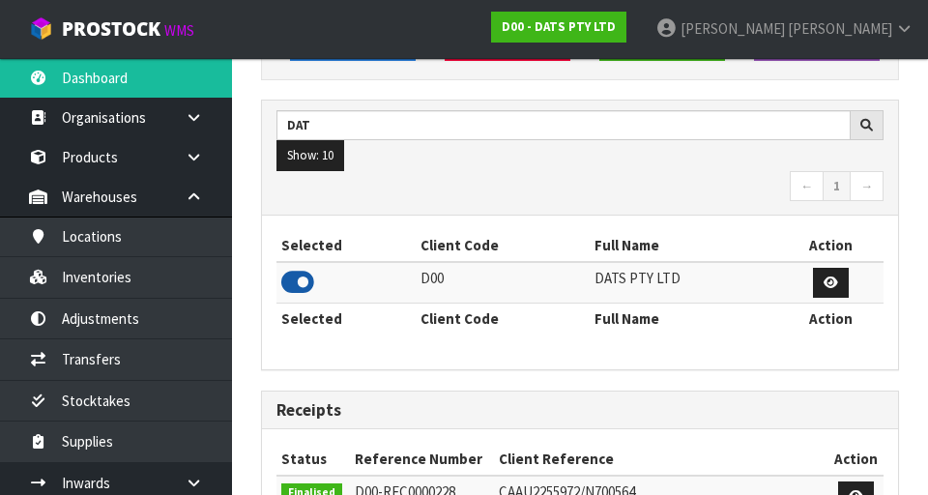
scroll to position [1535, 667]
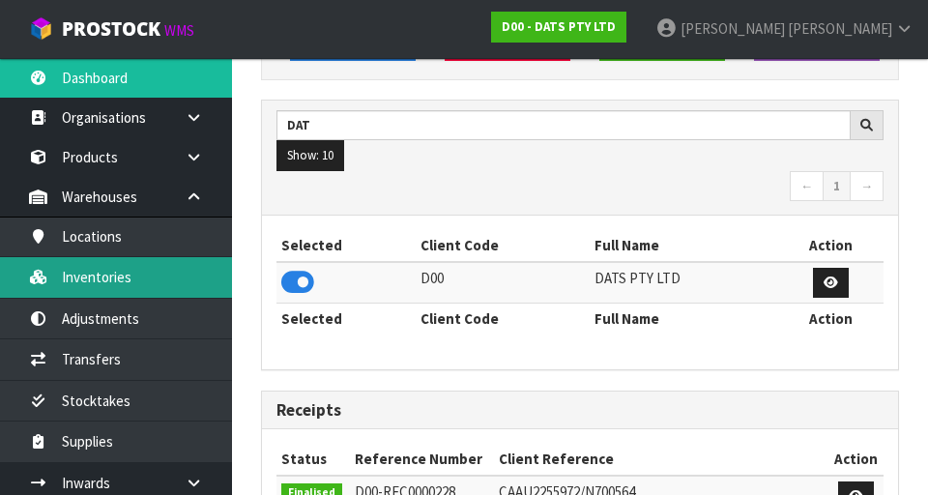
click at [174, 285] on link "Inventories" at bounding box center [116, 277] width 232 height 40
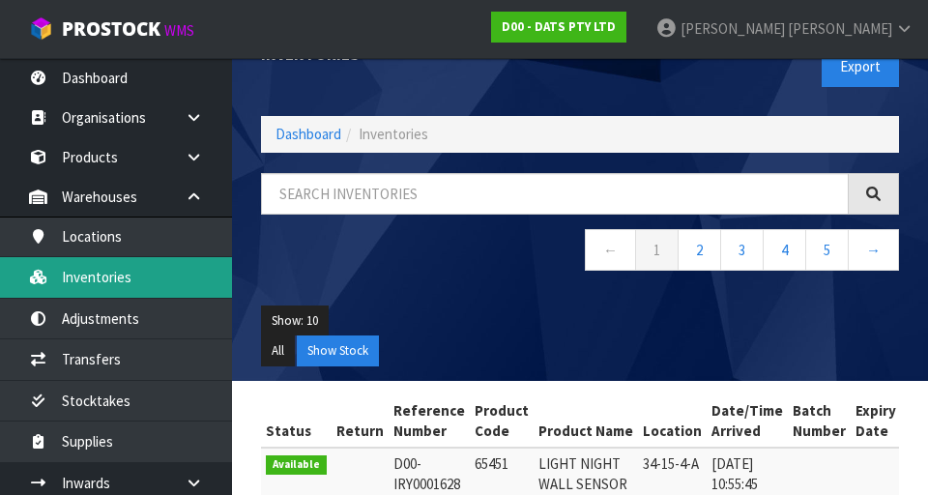
scroll to position [44, 0]
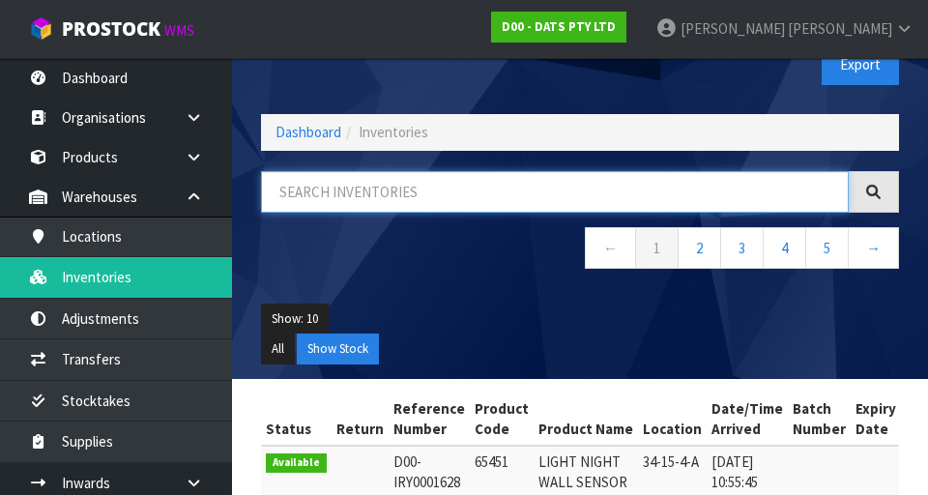
click at [425, 171] on input "text" at bounding box center [555, 192] width 588 height 42
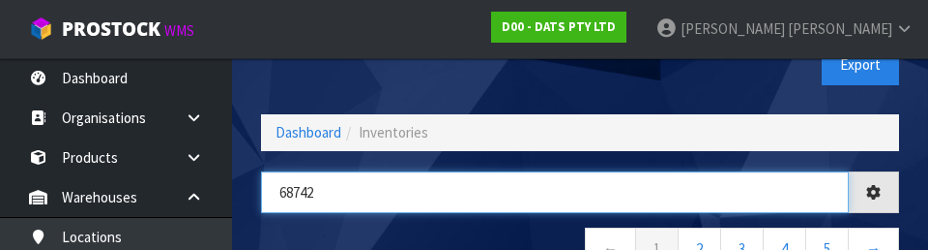
type input "68742"
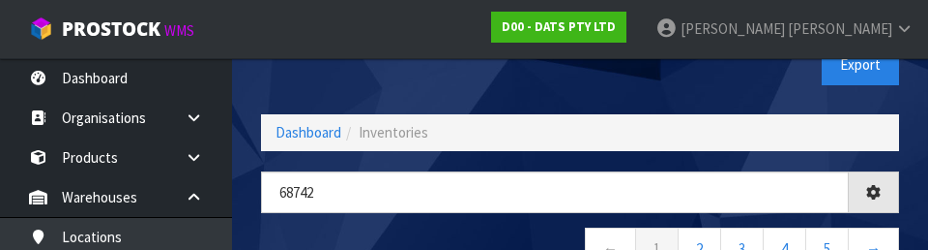
click at [574, 89] on div "Inventories Export" at bounding box center [580, 65] width 667 height 100
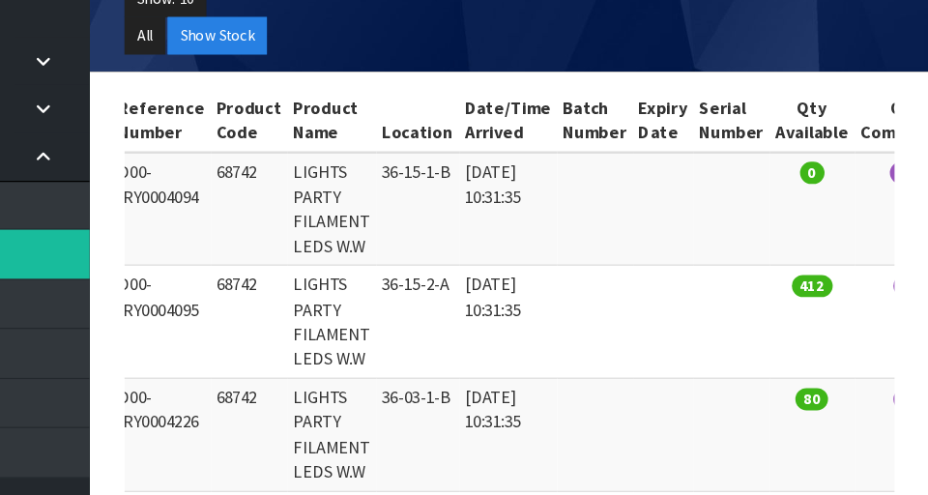
scroll to position [0, 118]
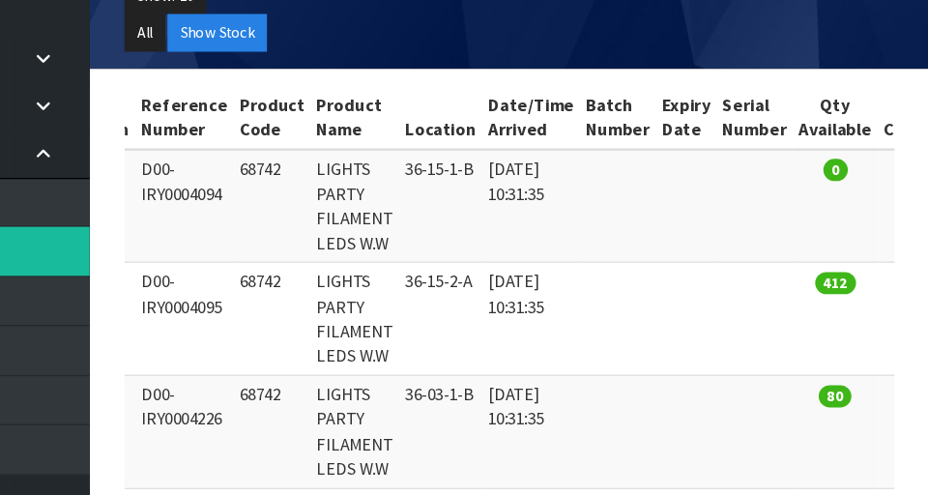
click at [579, 320] on td at bounding box center [727, 334] width 50 height 94
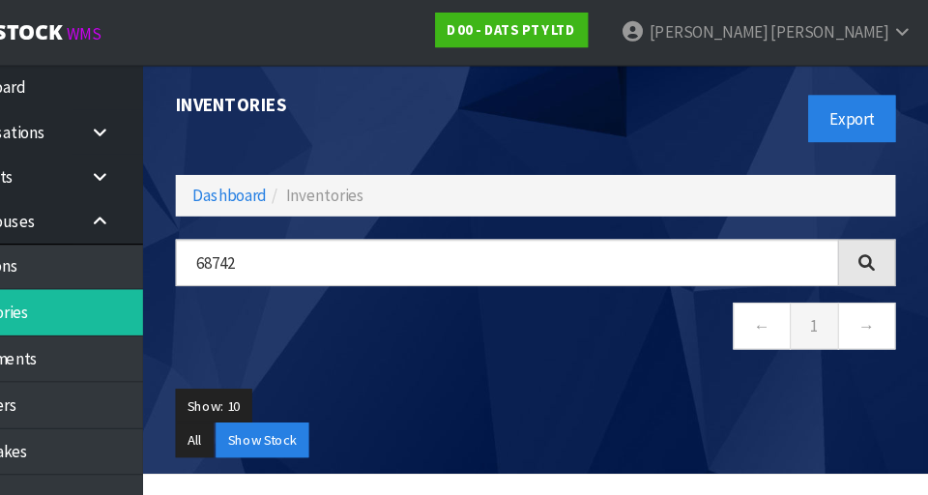
scroll to position [1, 0]
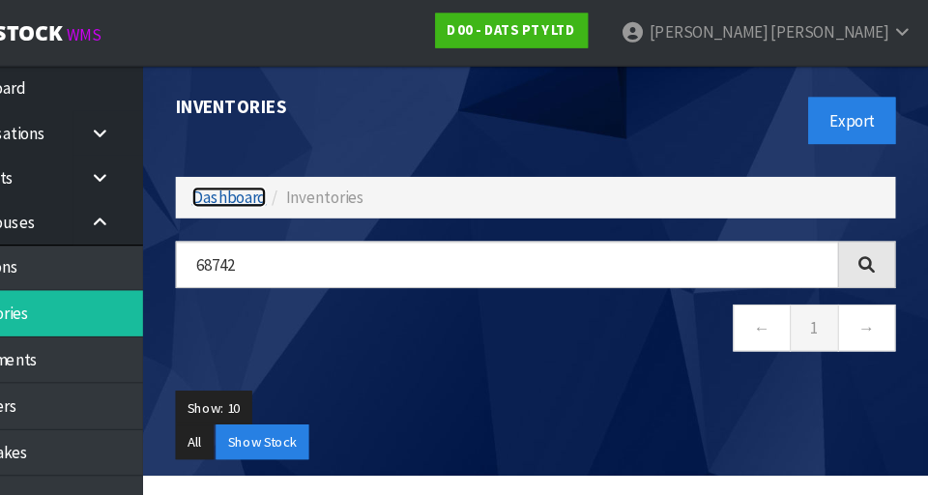
click at [307, 174] on link "Dashboard" at bounding box center [309, 174] width 66 height 18
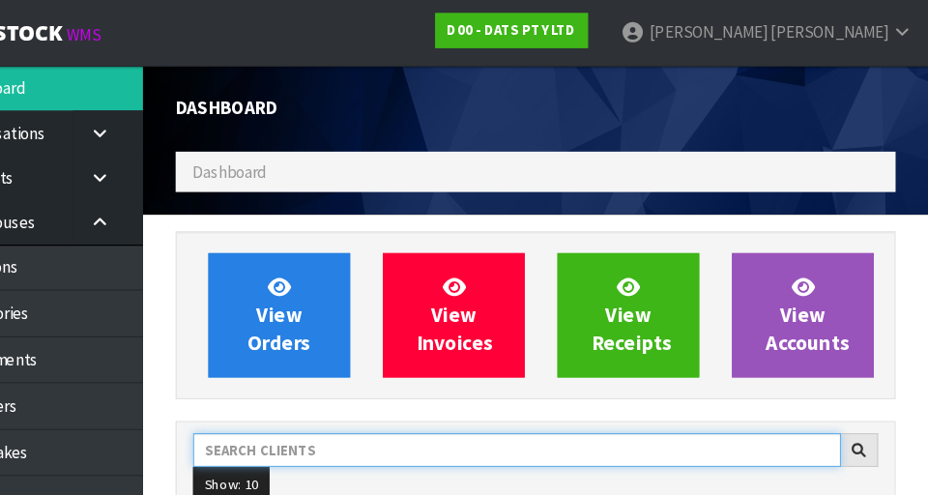
click at [400, 398] on input "text" at bounding box center [564, 399] width 575 height 30
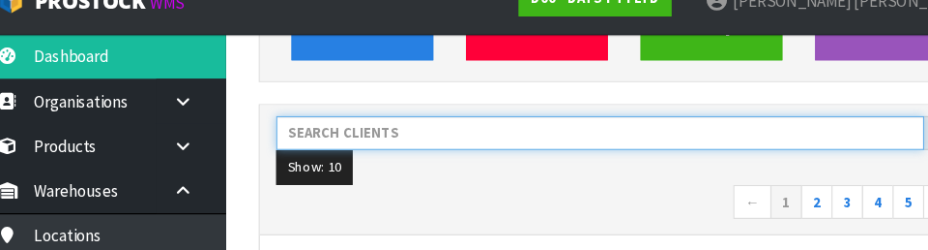
scroll to position [250, 0]
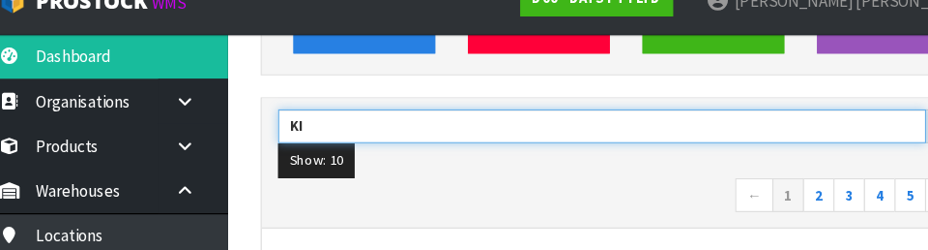
type input "KI"
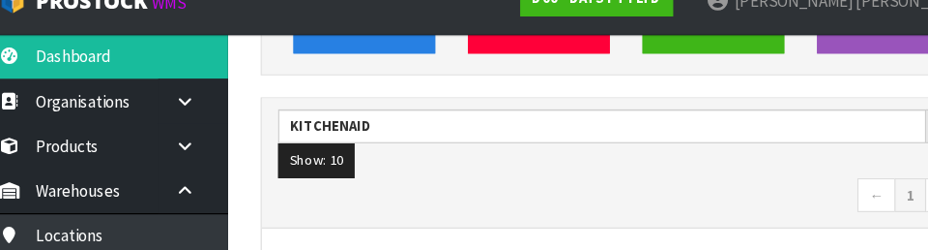
click at [536, 188] on nav "← 1 →" at bounding box center [580, 203] width 607 height 34
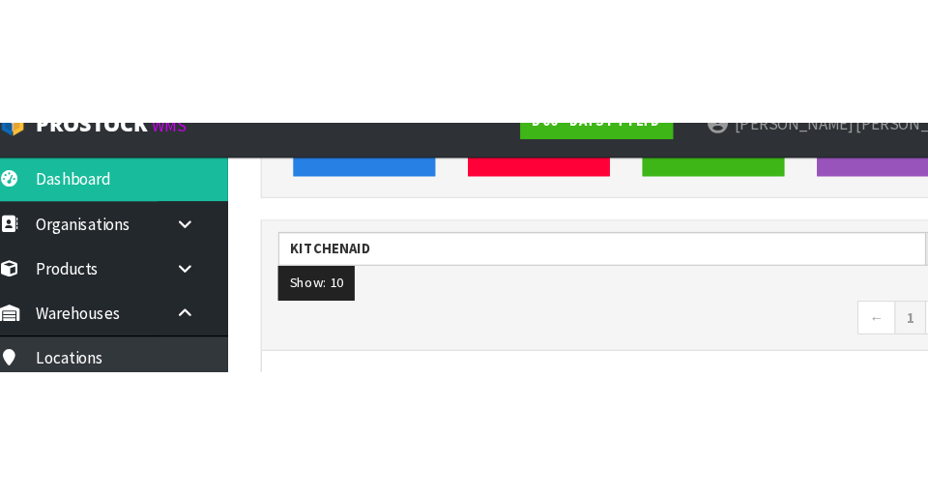
scroll to position [259, 0]
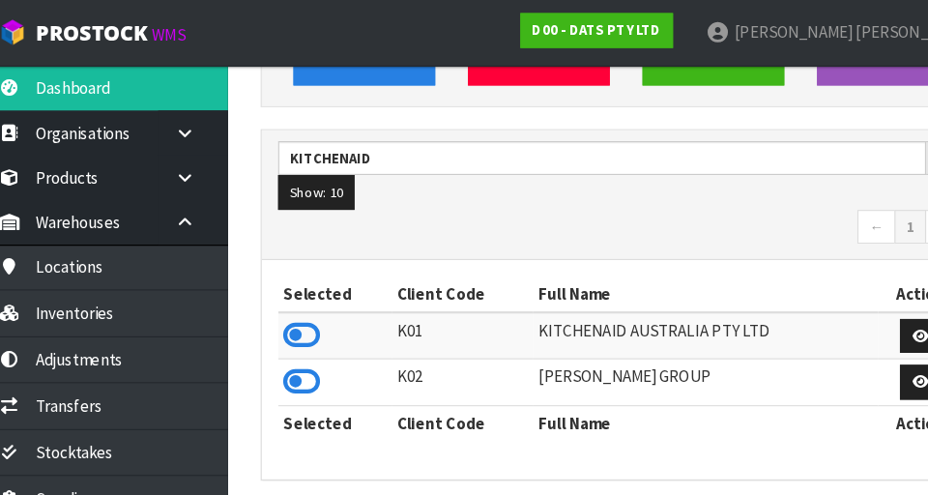
type input "KITCHENAID"
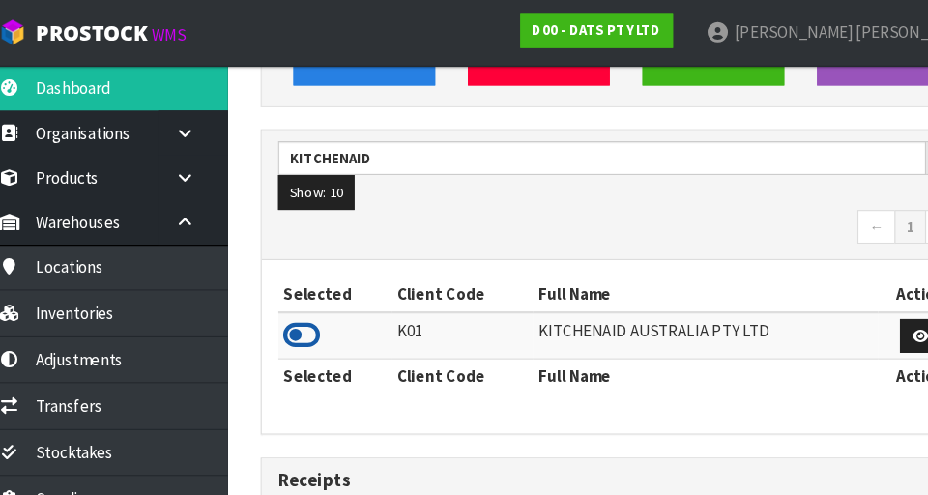
click at [307, 300] on icon at bounding box center [297, 296] width 33 height 29
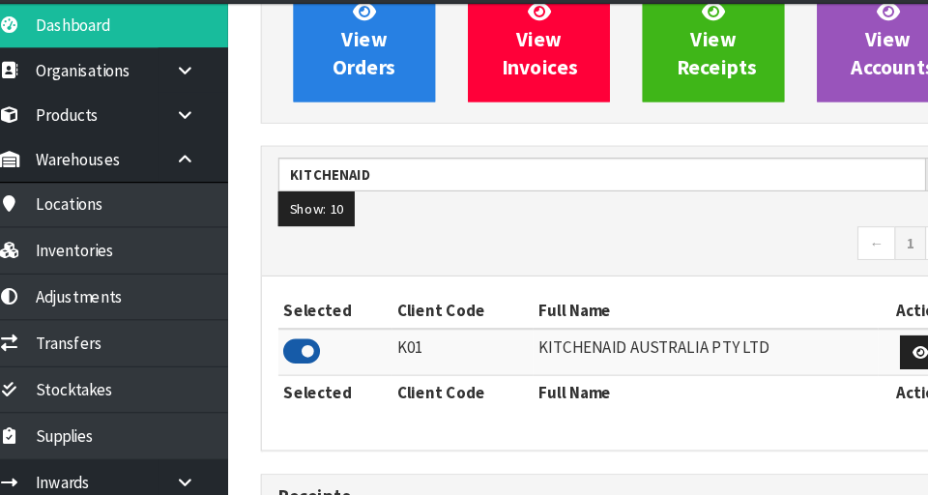
scroll to position [192, 0]
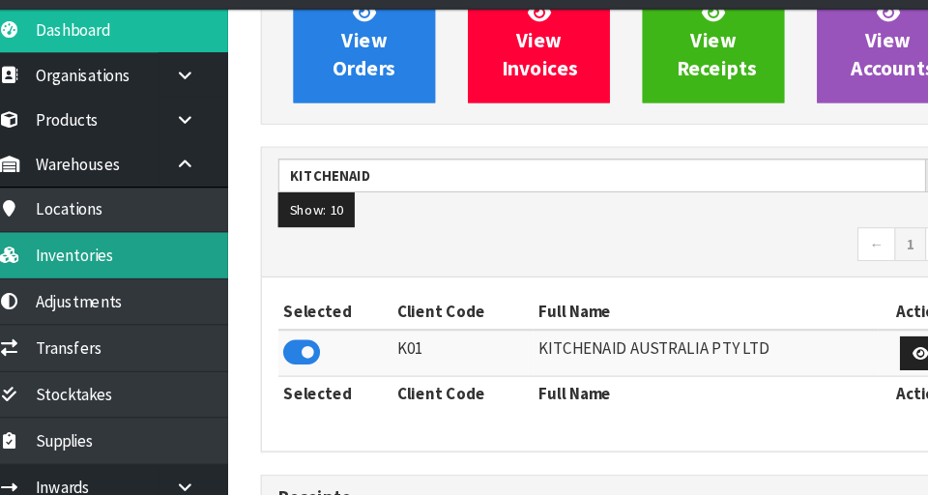
click at [140, 294] on link "Inventories" at bounding box center [116, 277] width 232 height 40
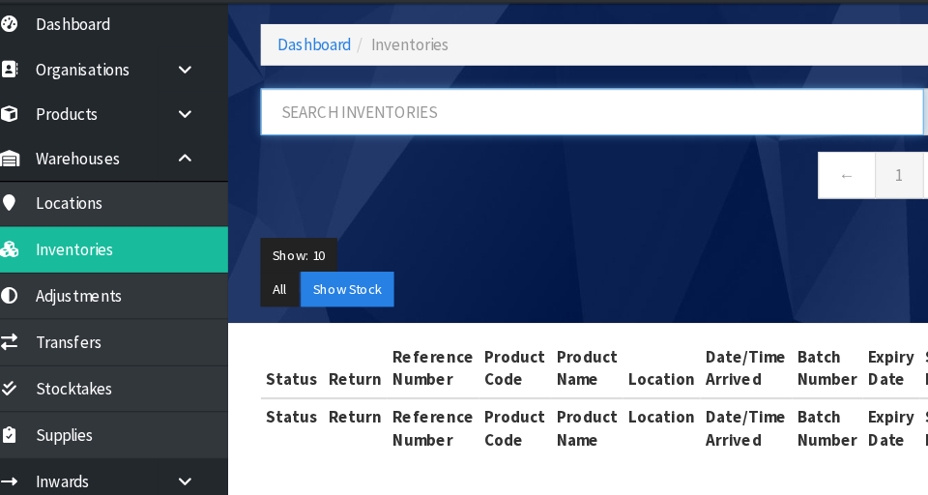
click at [390, 159] on input "text" at bounding box center [555, 155] width 588 height 42
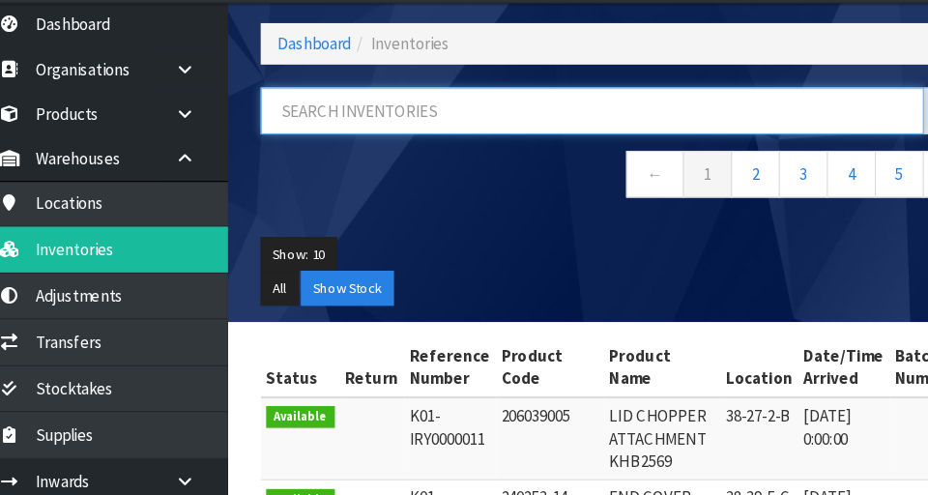
scroll to position [109, 0]
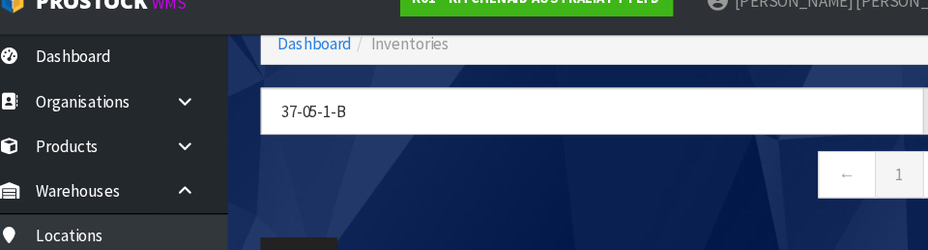
click at [579, 195] on nav "← 1 →" at bounding box center [580, 185] width 638 height 47
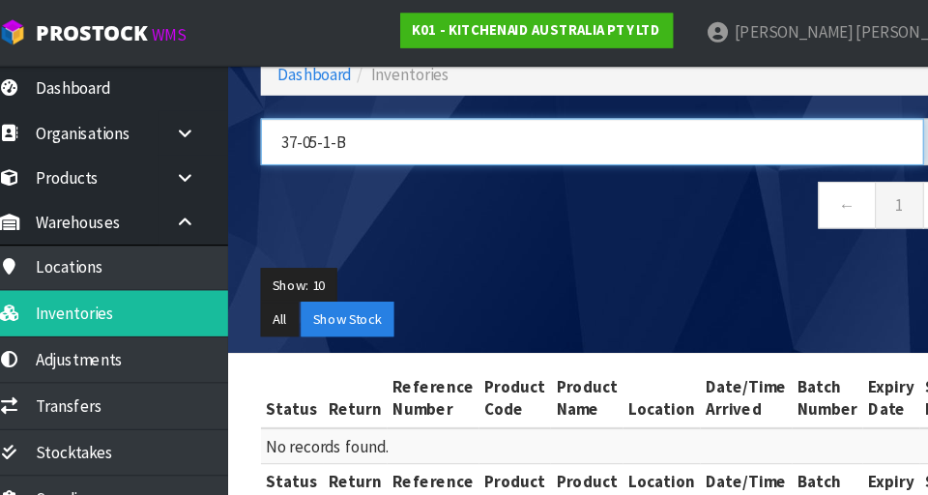
click at [385, 133] on input "37-05-1-B" at bounding box center [555, 126] width 588 height 42
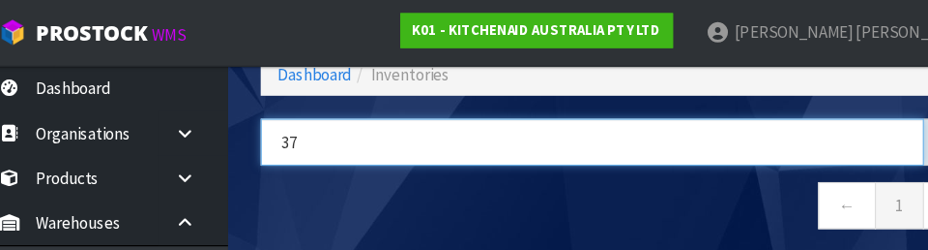
type input "3"
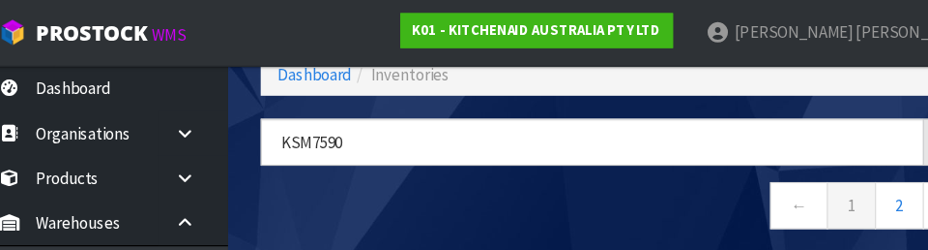
click at [528, 179] on nav "← 1 2 →" at bounding box center [580, 185] width 638 height 47
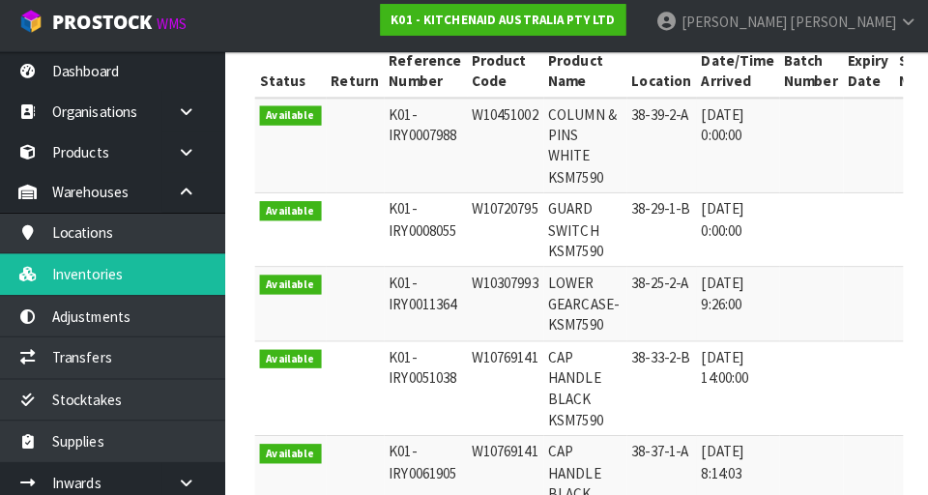
scroll to position [388, 0]
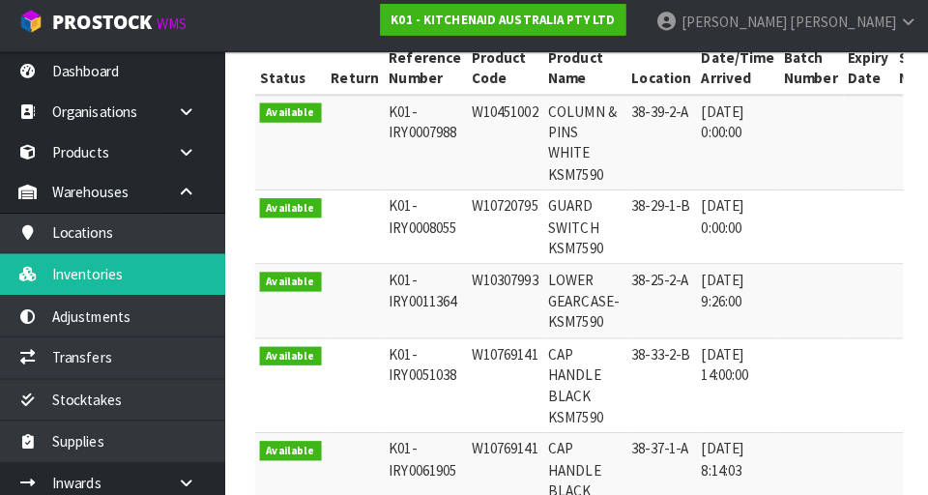
click at [579, 340] on td "[DATE] 14:00:00" at bounding box center [736, 387] width 81 height 94
click at [579, 303] on td at bounding box center [809, 304] width 63 height 73
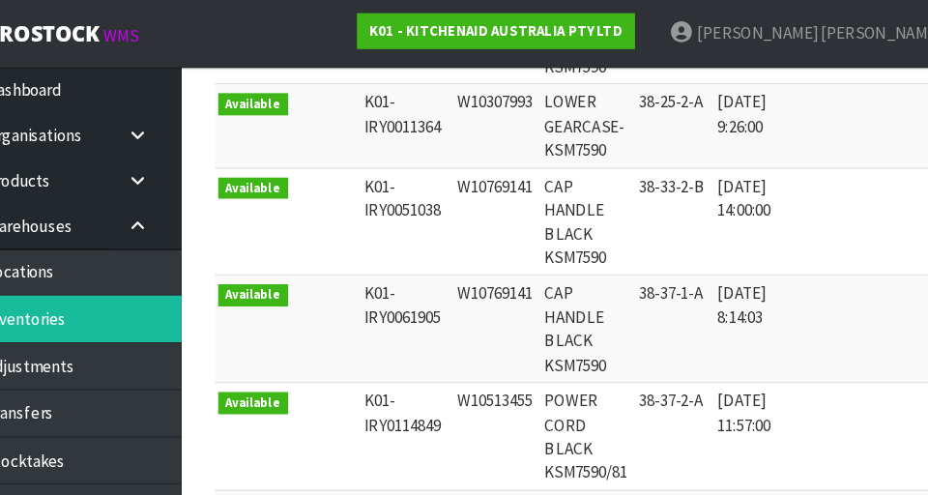
scroll to position [0, 0]
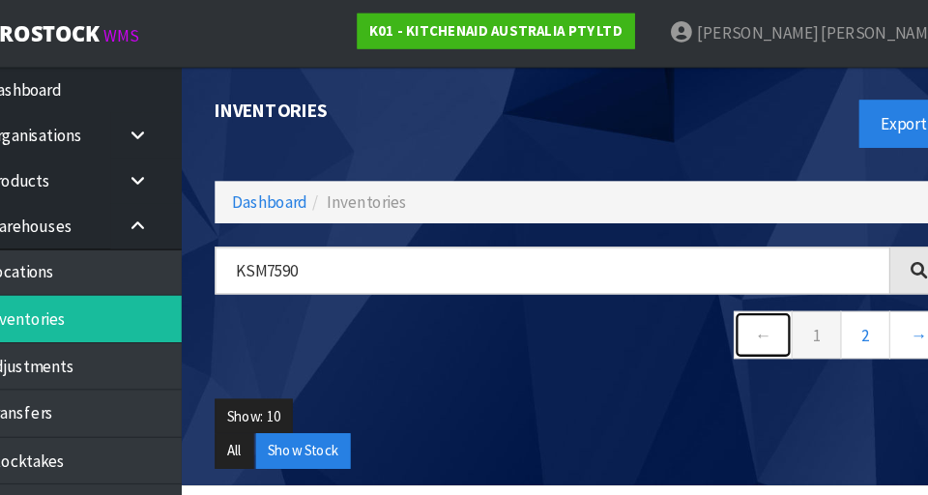
click at [579, 280] on link "←" at bounding box center [738, 292] width 51 height 42
click at [579, 300] on link "2" at bounding box center [828, 292] width 44 height 42
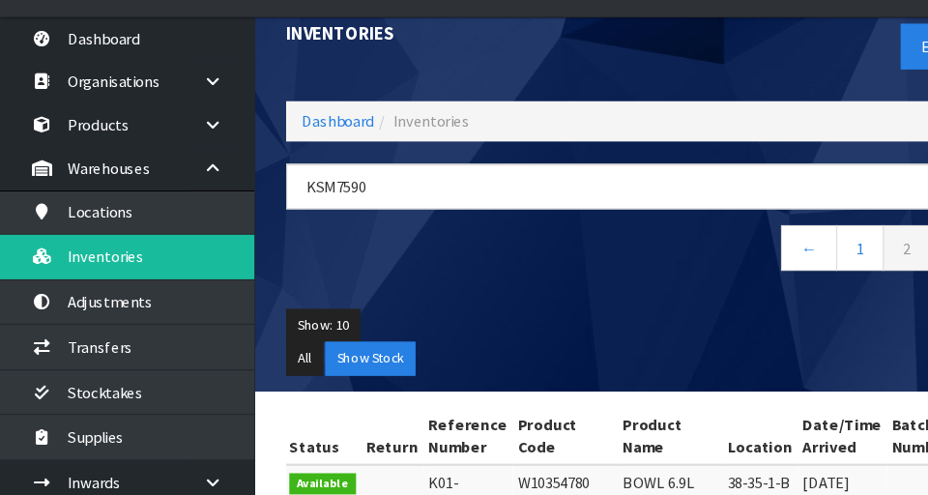
scroll to position [35, 0]
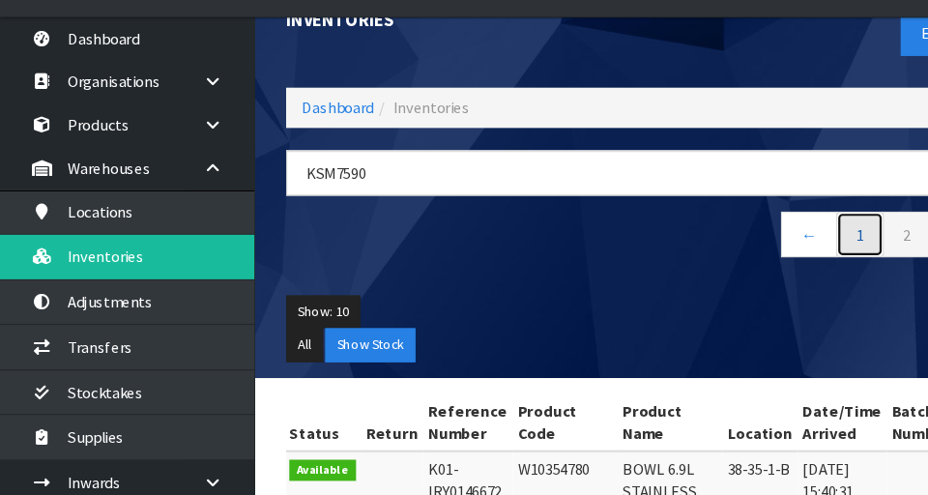
click at [579, 255] on link "1" at bounding box center [785, 257] width 44 height 42
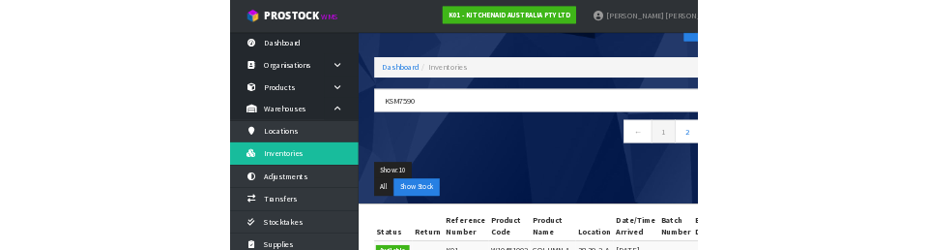
scroll to position [49, 0]
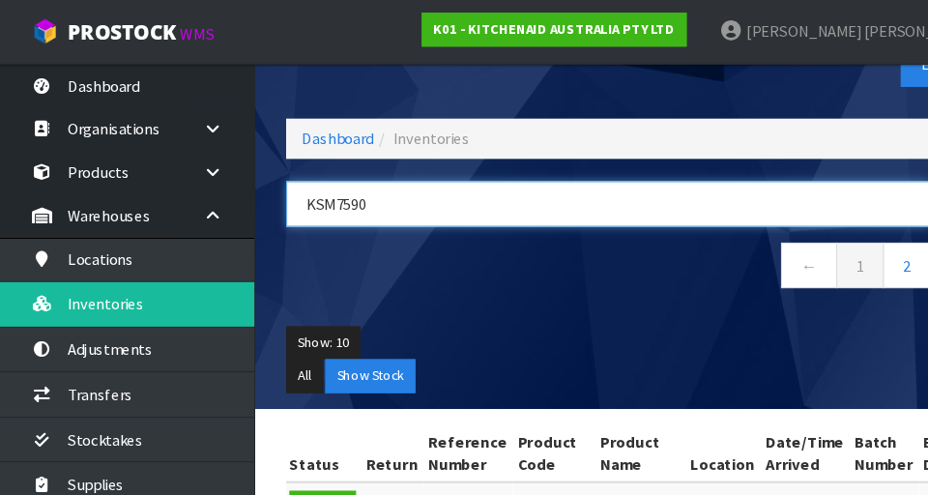
click at [499, 192] on input "KSM7590" at bounding box center [555, 186] width 588 height 42
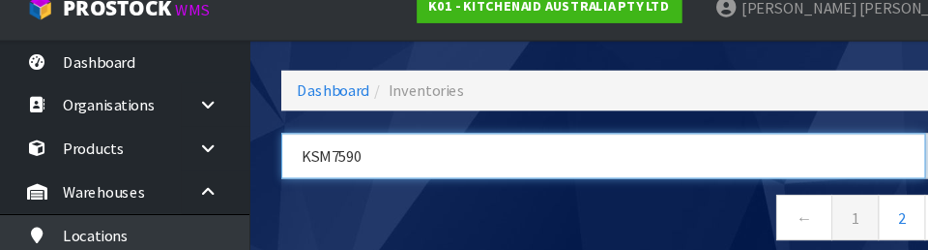
scroll to position [100, 0]
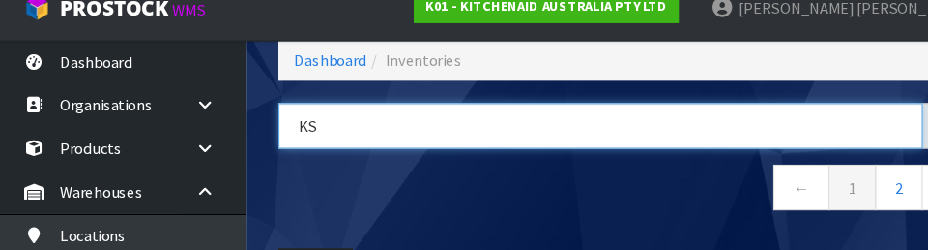
type input "K"
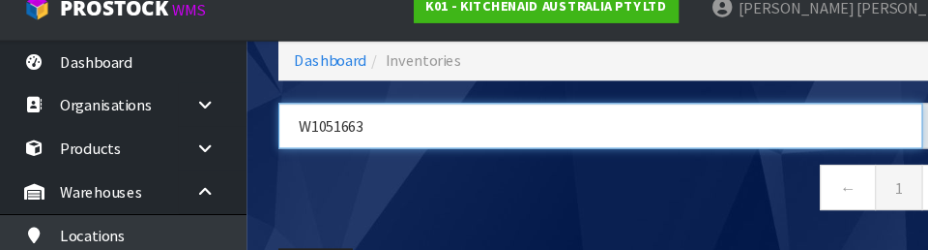
type input "W1051663"
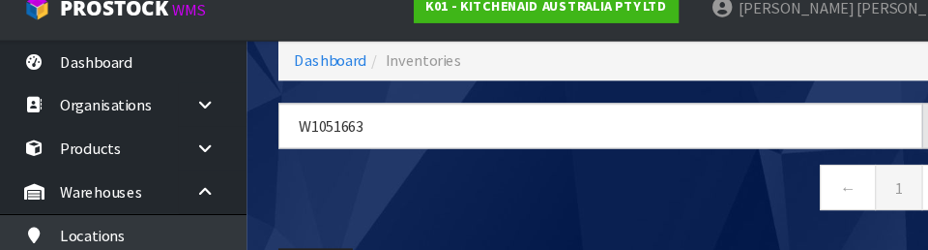
click at [579, 207] on nav "← 1 →" at bounding box center [580, 194] width 638 height 47
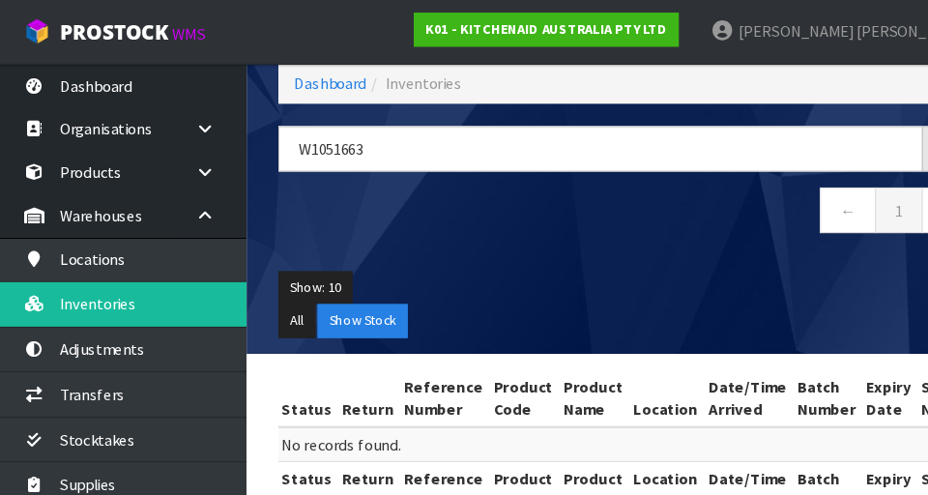
scroll to position [112, 0]
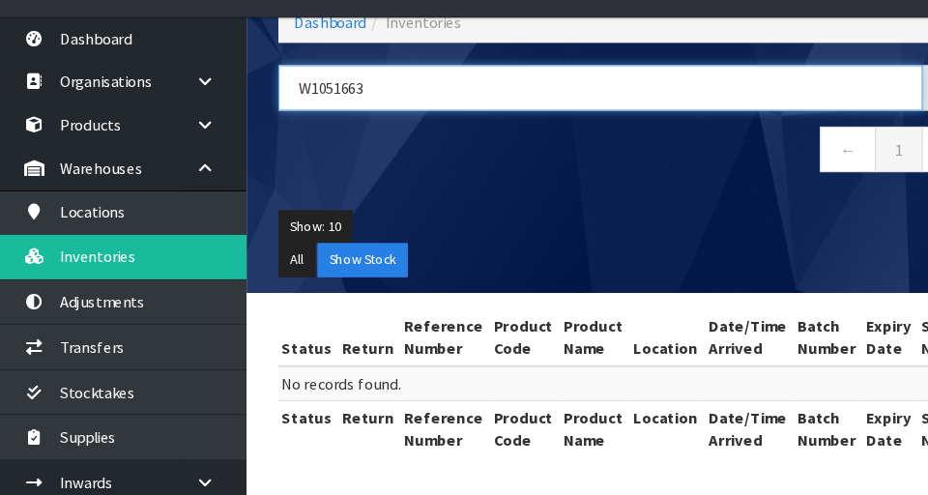
click at [579, 131] on input "W1051663" at bounding box center [555, 124] width 588 height 42
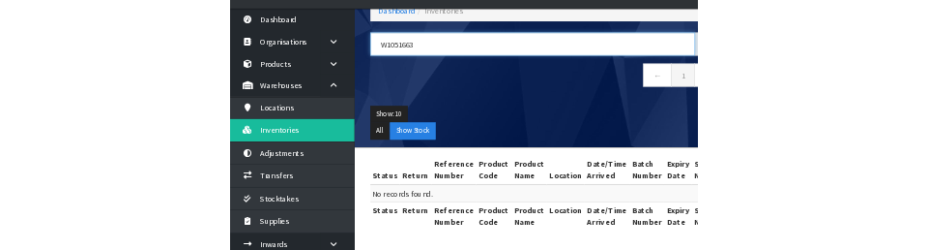
scroll to position [134, 0]
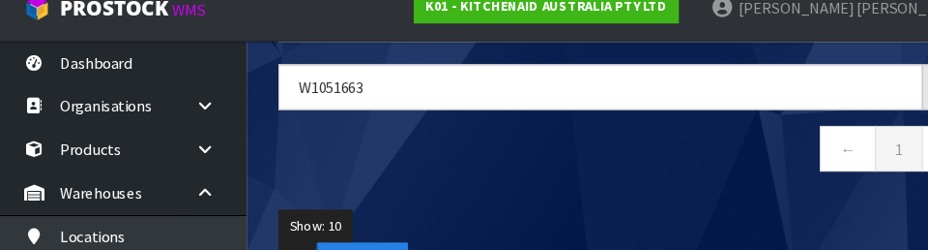
click at [579, 213] on ul "Show: 10 5 10 25 50" at bounding box center [580, 228] width 638 height 31
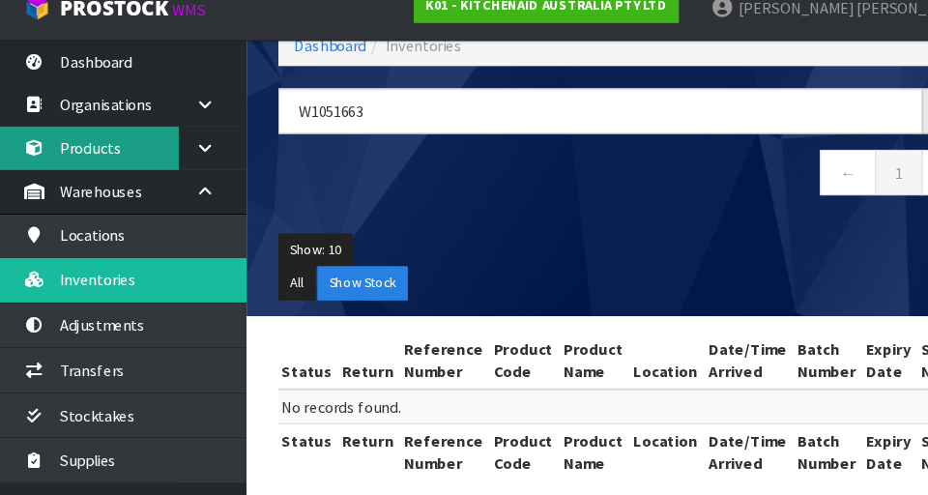
click at [106, 170] on link "Products" at bounding box center [116, 157] width 232 height 40
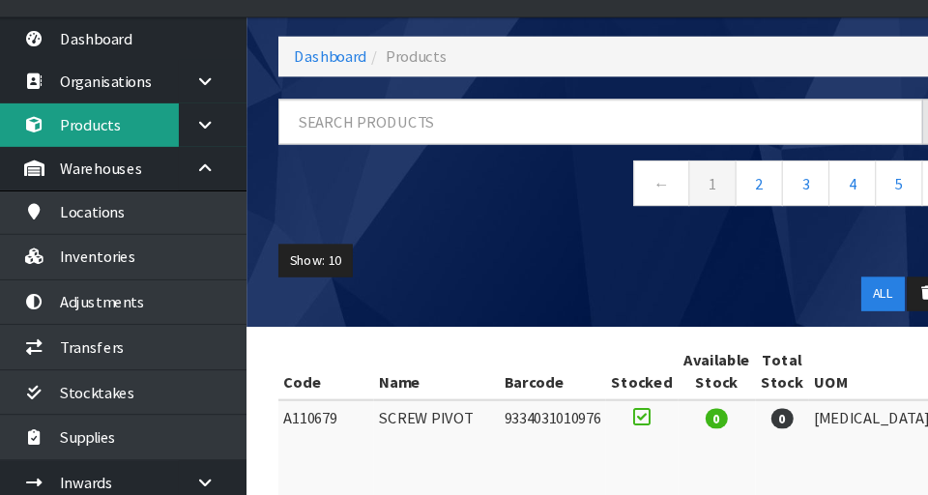
scroll to position [91, 0]
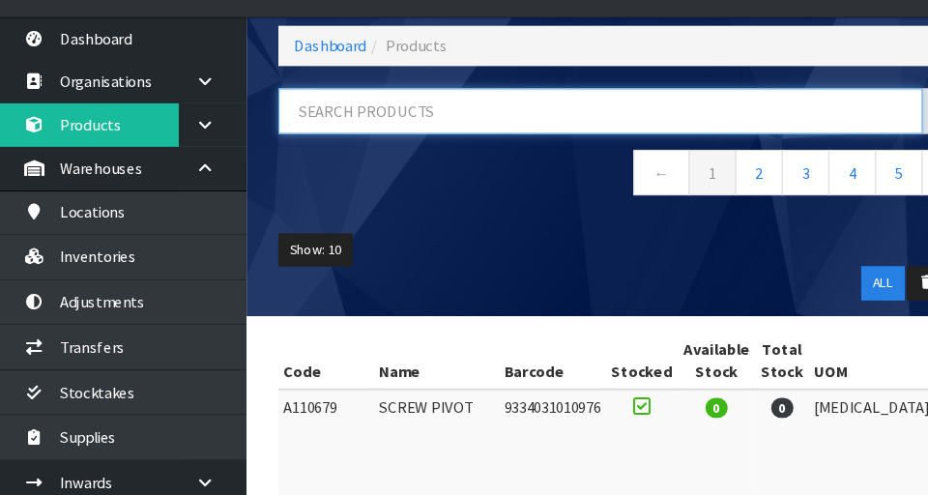
paste input "W1051663"
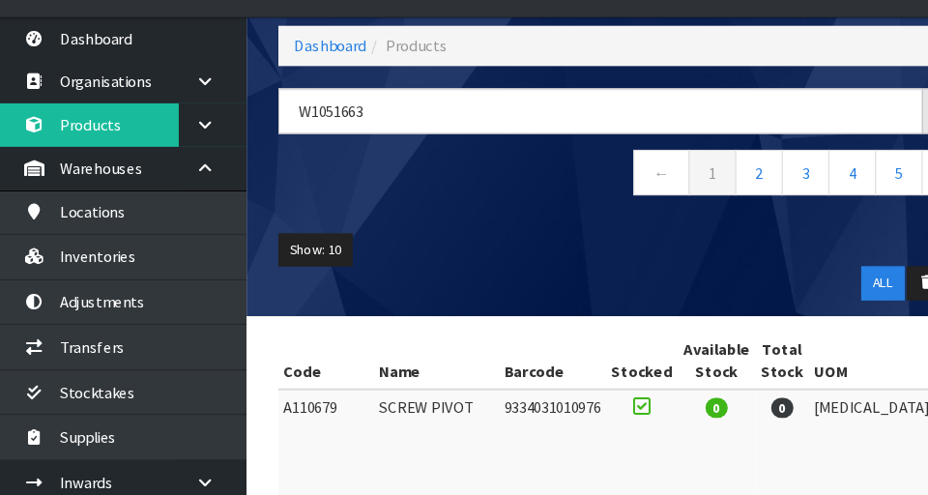
click at [579, 286] on ul "Show: 10 5 10 25 50" at bounding box center [580, 271] width 638 height 31
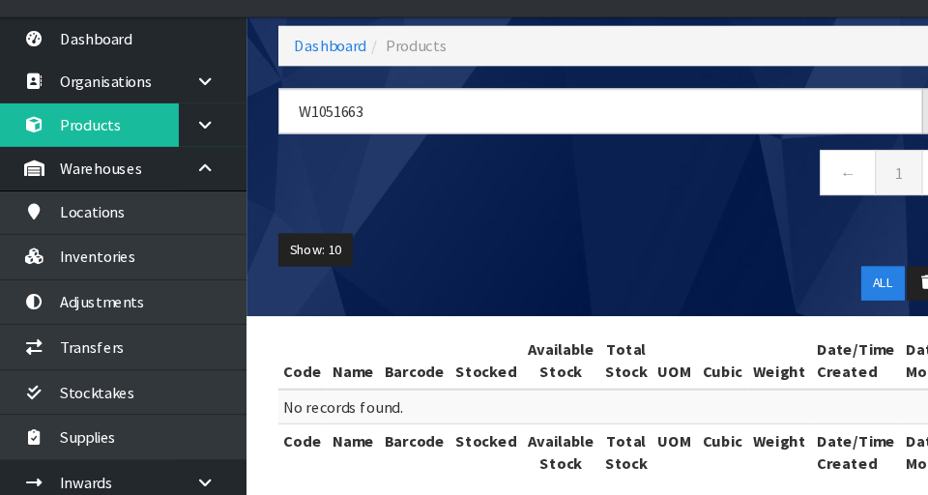
scroll to position [112, 0]
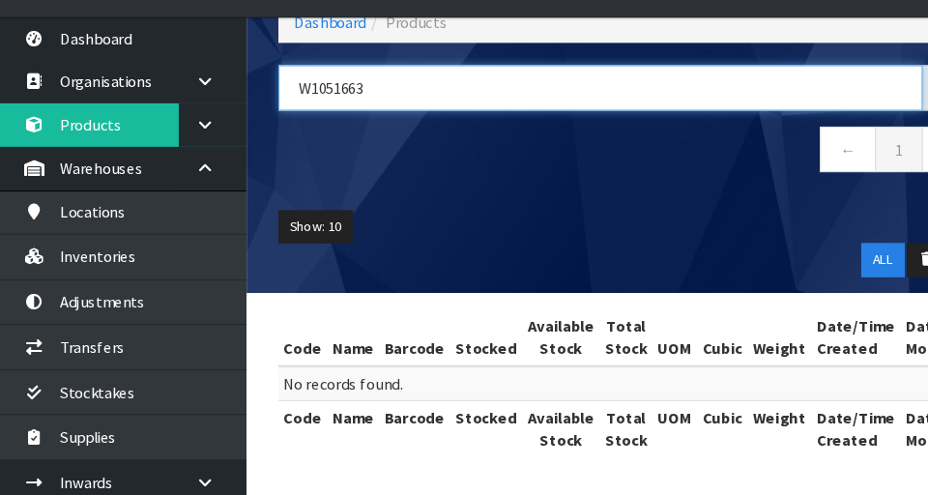
click at [579, 140] on input "W1051663" at bounding box center [555, 124] width 588 height 42
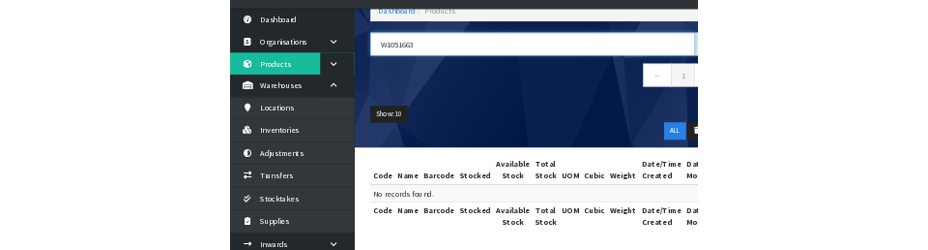
scroll to position [134, 0]
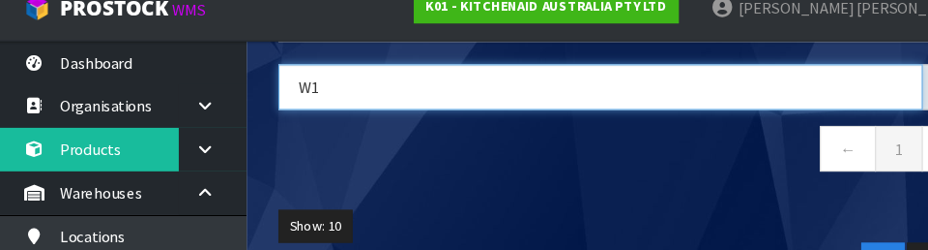
type input "W"
type input "KP120101"
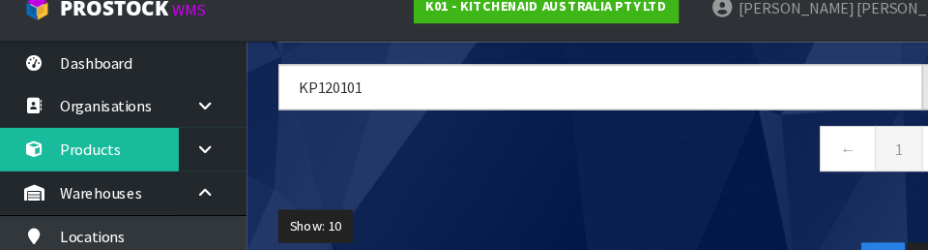
click at [579, 179] on nav "← 1 →" at bounding box center [580, 159] width 638 height 47
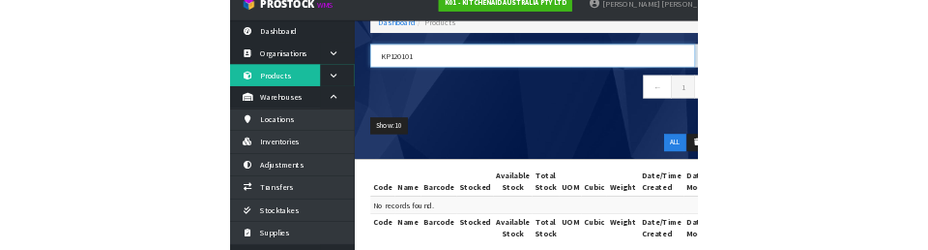
scroll to position [113, 0]
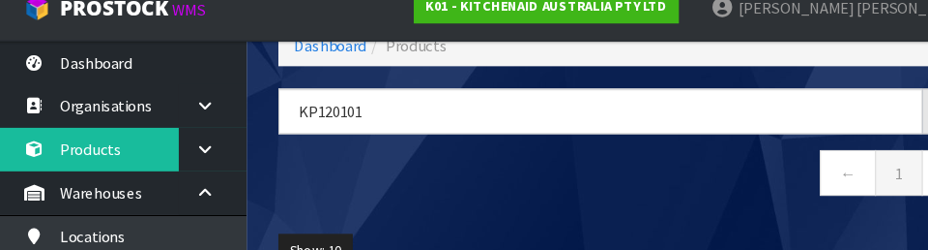
click at [579, 194] on nav "← 1 →" at bounding box center [580, 181] width 638 height 47
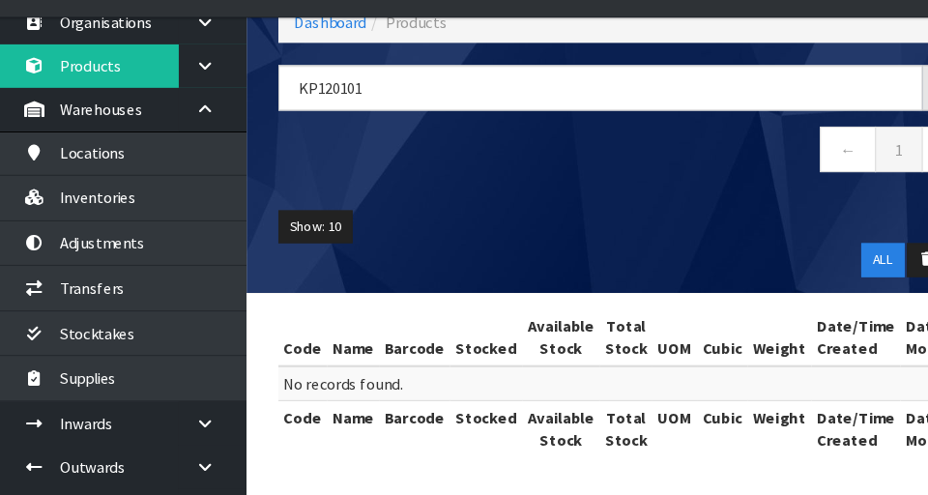
scroll to position [62, 0]
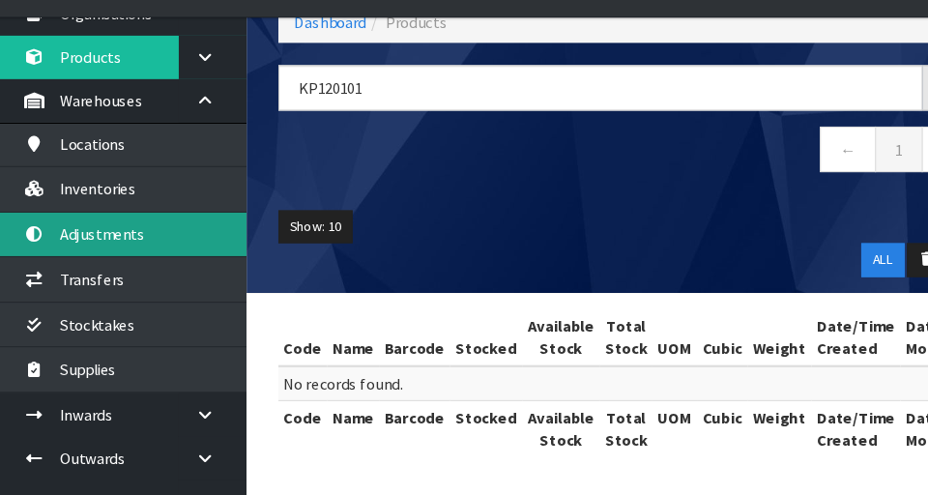
click at [99, 274] on link "Adjustments" at bounding box center [116, 257] width 232 height 40
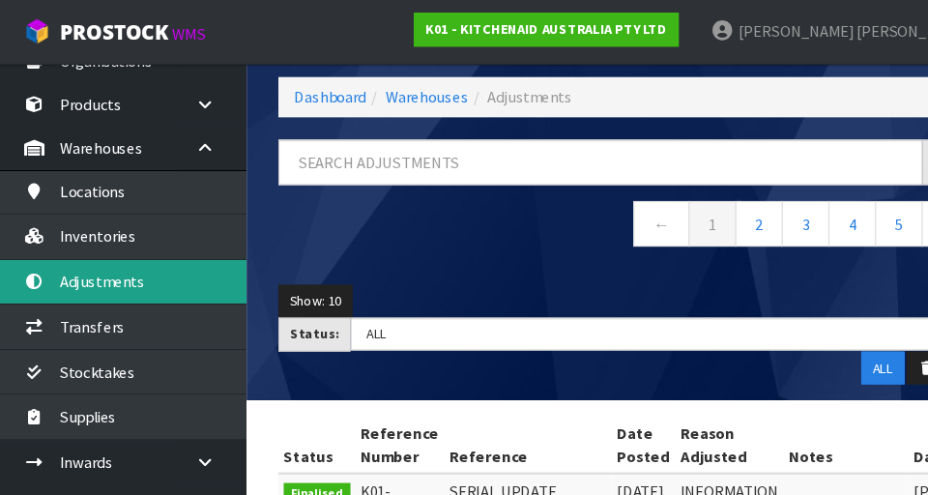
scroll to position [69, 0]
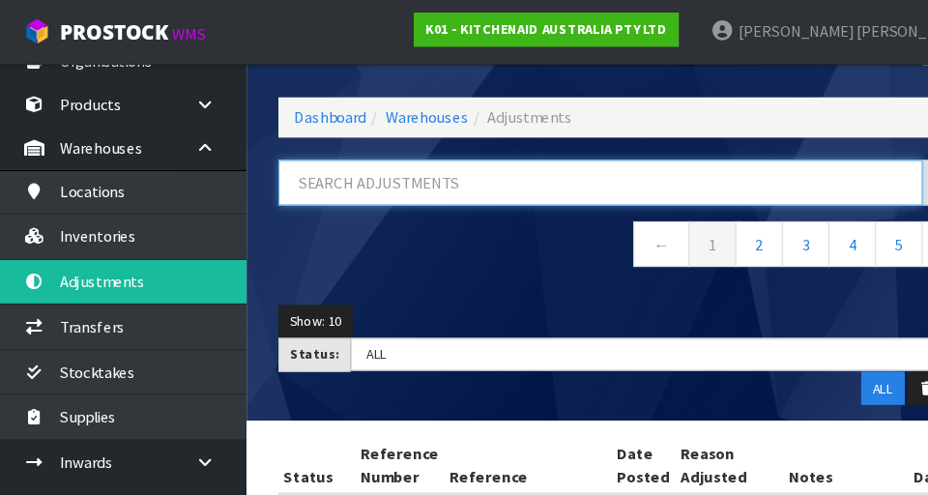
paste input "KP120101"
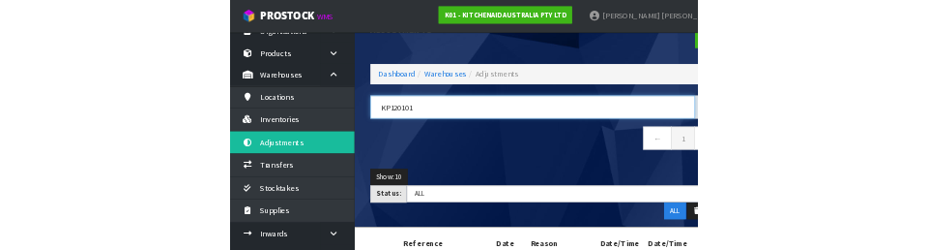
scroll to position [0, 0]
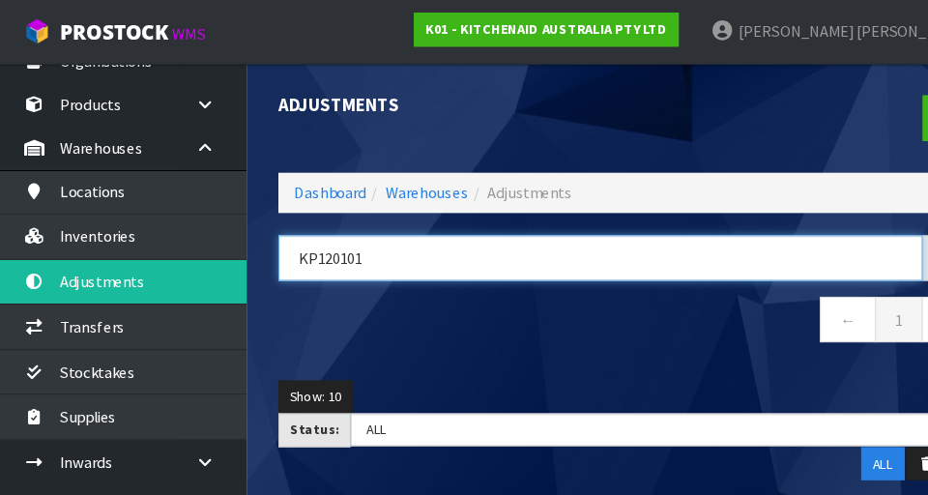
click at [380, 241] on input "KP120101" at bounding box center [555, 236] width 588 height 42
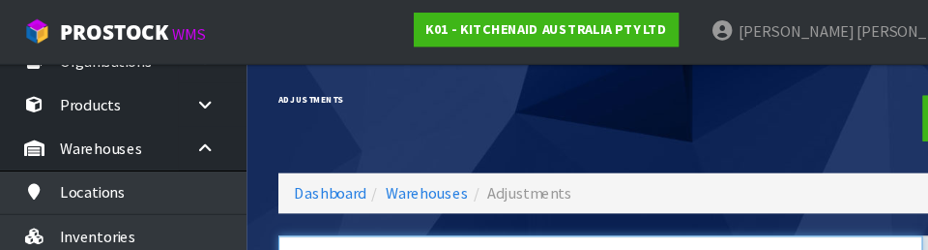
scroll to position [100, 0]
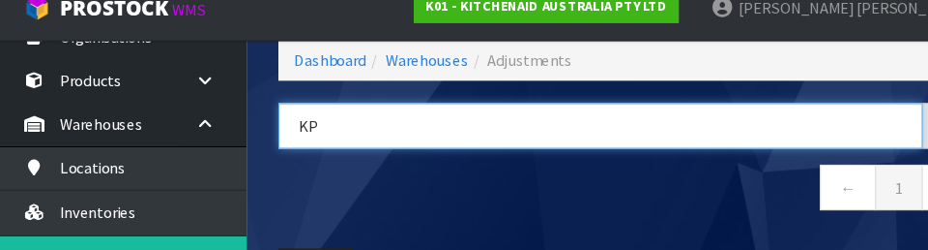
type input "K"
type input "W10511663"
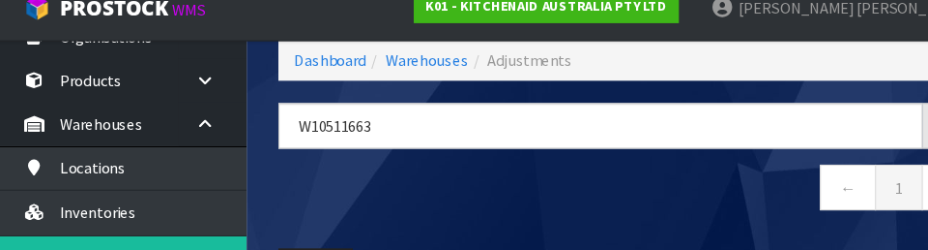
click at [579, 192] on nav "← 1 →" at bounding box center [580, 194] width 638 height 47
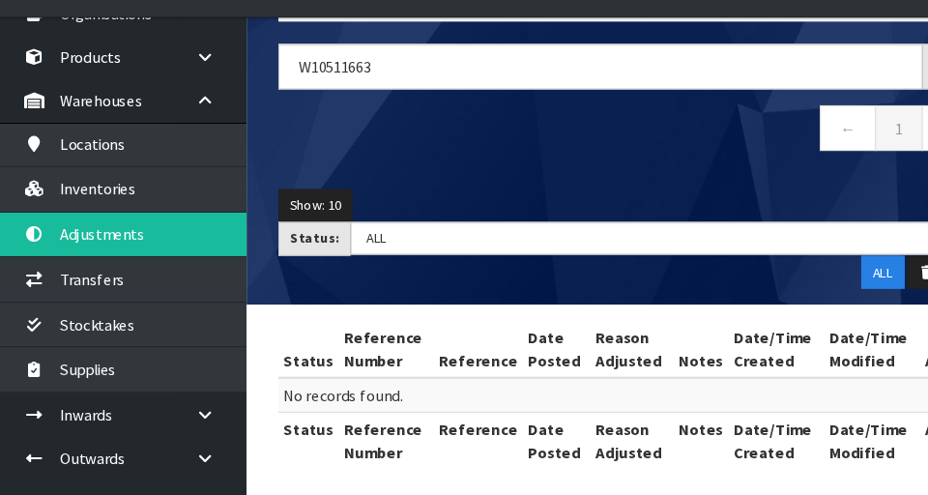
scroll to position [143, 0]
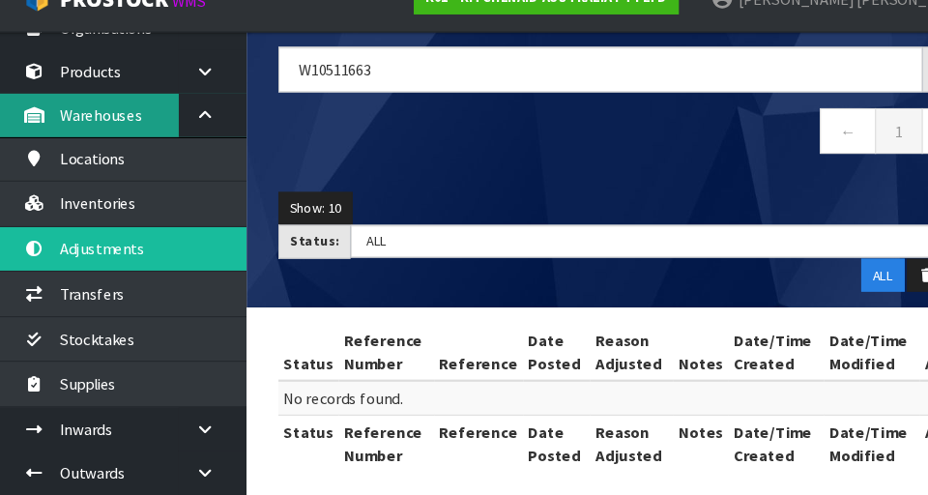
click at [80, 120] on link "Warehouses" at bounding box center [116, 135] width 232 height 40
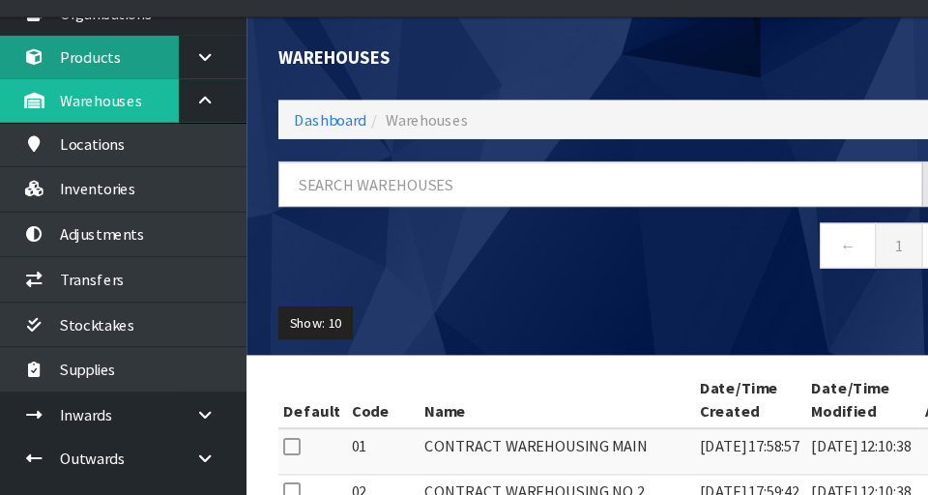
click at [88, 102] on link "Products" at bounding box center [116, 95] width 232 height 40
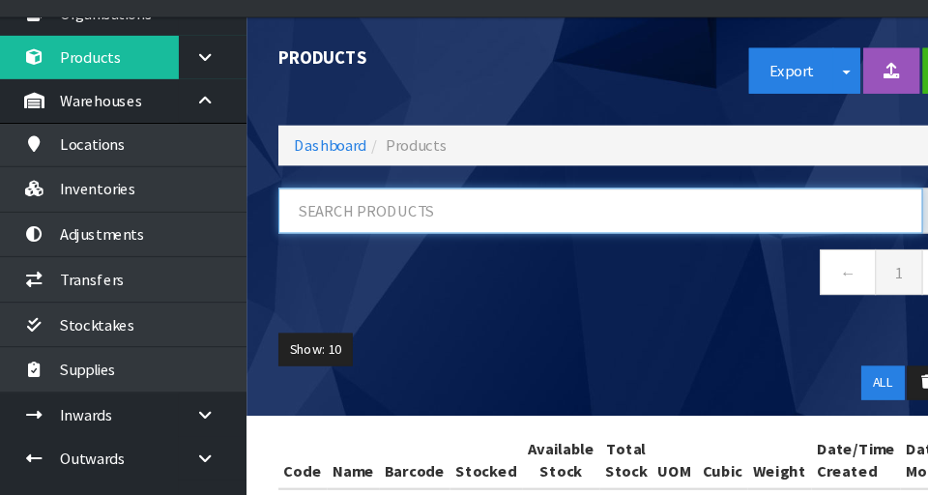
click at [340, 238] on input "text" at bounding box center [555, 236] width 588 height 42
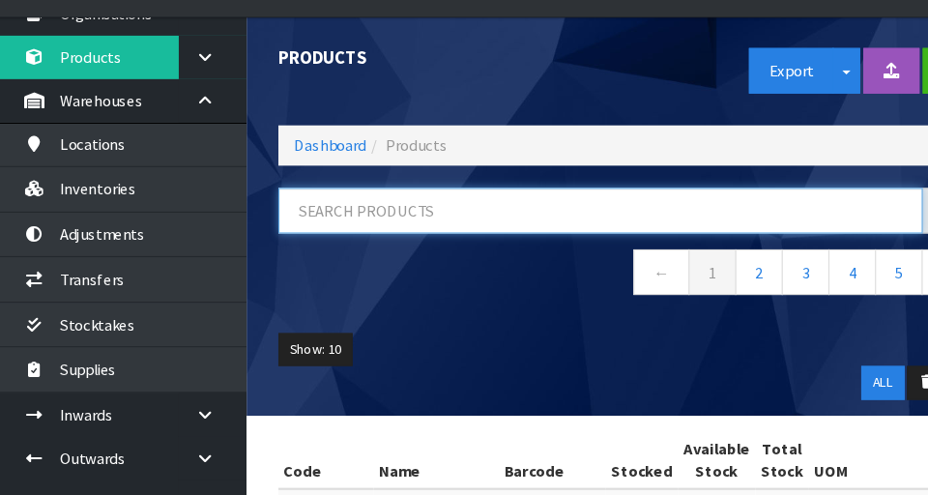
scroll to position [21, 0]
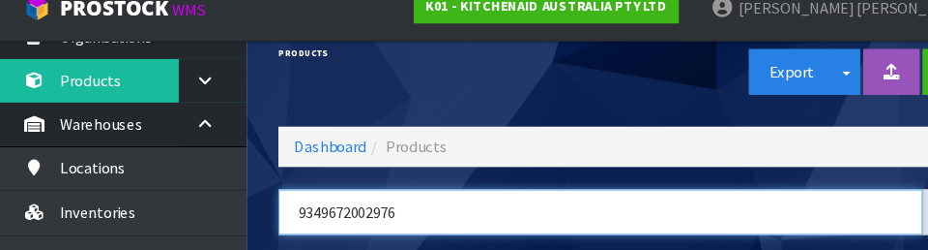
type input "9349672002976"
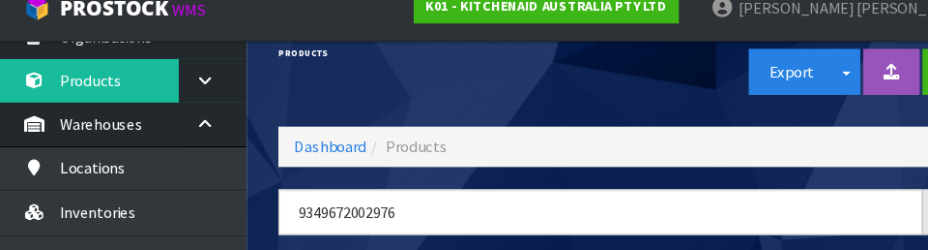
click at [579, 106] on div "Export Split button! SOH Summary Measurements Dangerous Goods" at bounding box center [747, 87] width 334 height 100
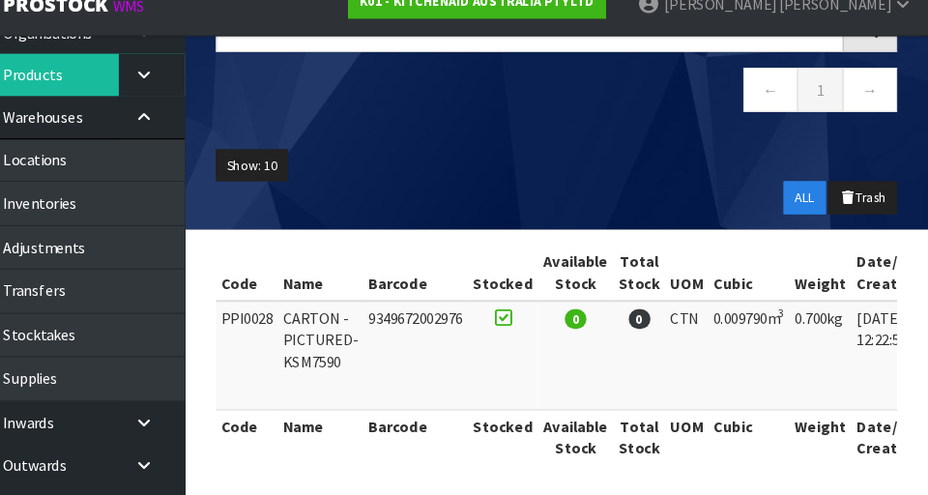
scroll to position [182, 0]
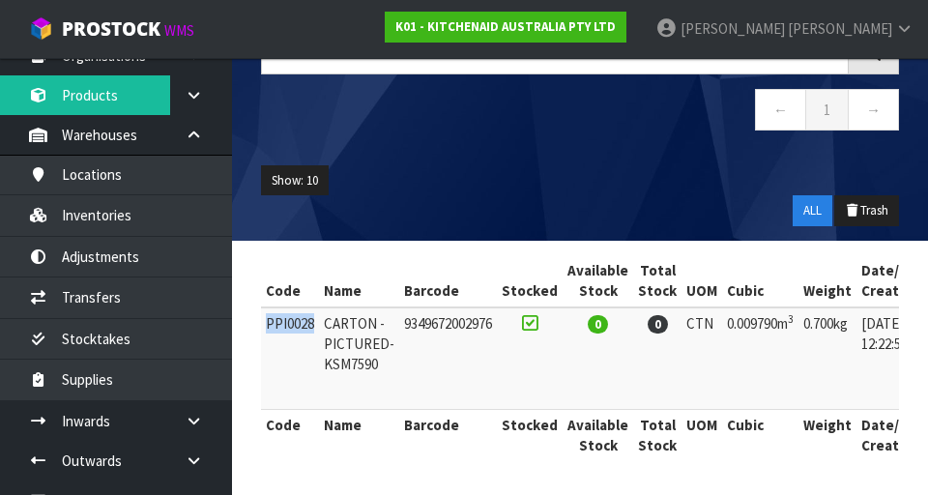
copy td "PPI0028"
click at [434, 168] on ul "Show: 10 5 10 25 50" at bounding box center [580, 180] width 638 height 31
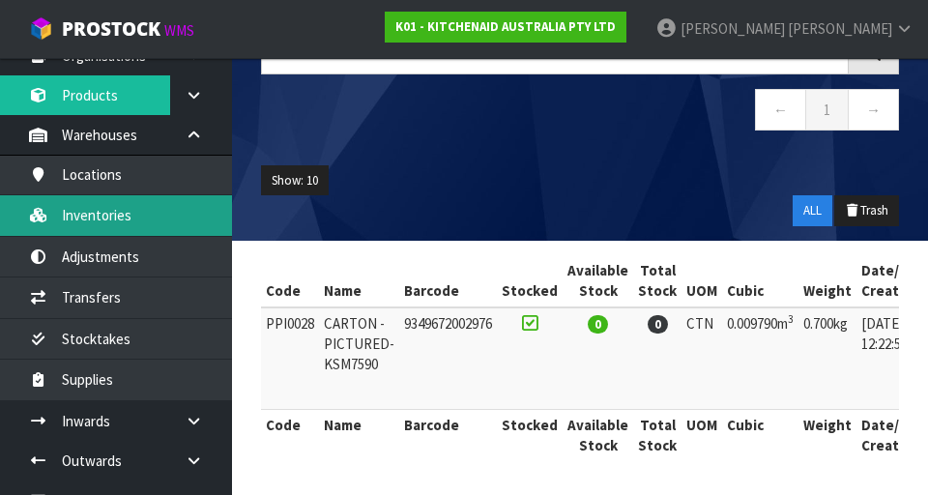
click at [143, 217] on link "Inventories" at bounding box center [116, 215] width 232 height 40
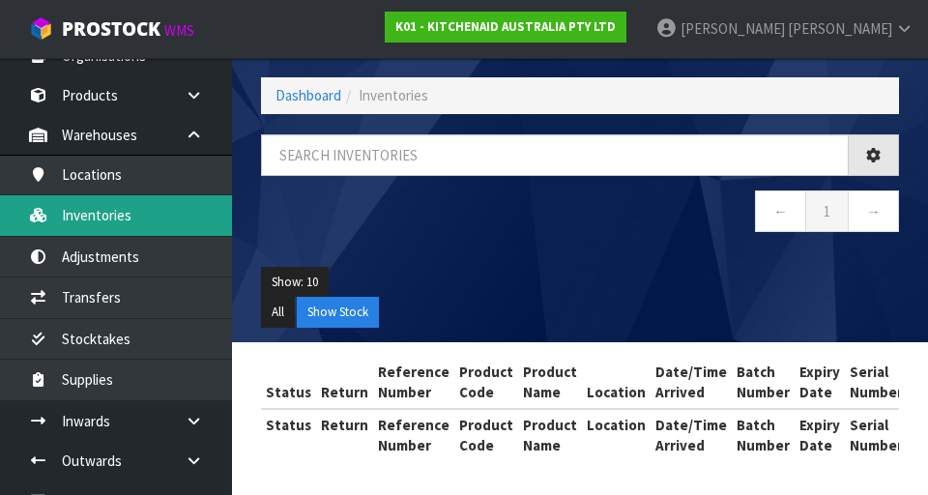
scroll to position [81, 0]
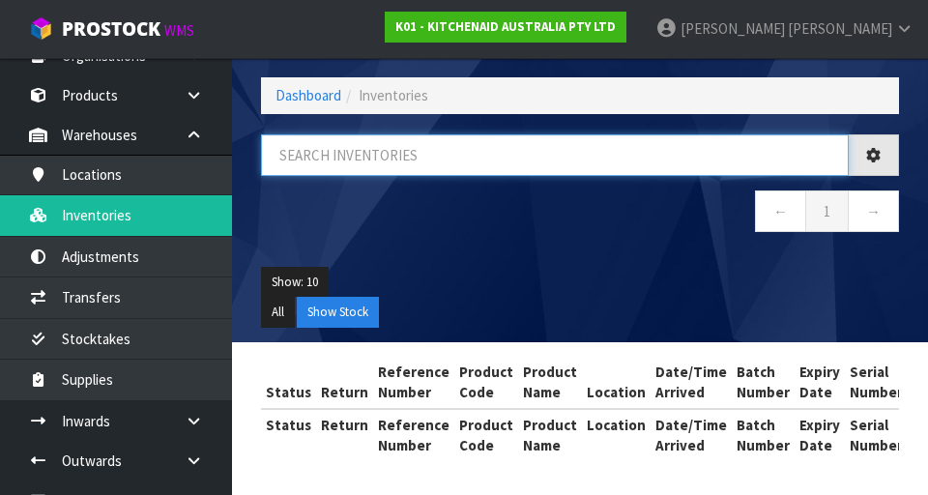
click at [361, 158] on input "text" at bounding box center [555, 155] width 588 height 42
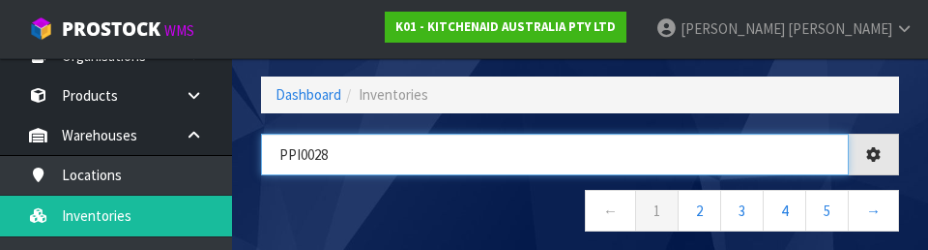
type input "PPI0028"
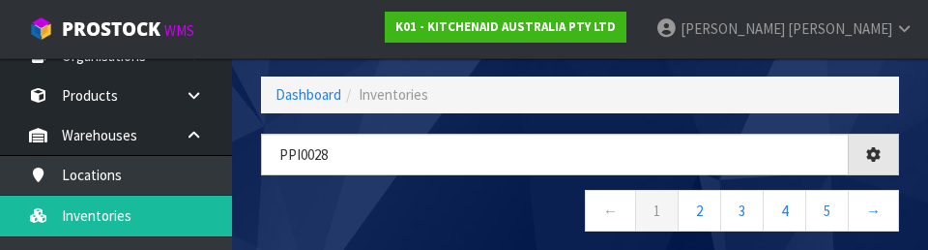
click at [442, 210] on nav "← 1 2 3 4 5 →" at bounding box center [580, 213] width 638 height 47
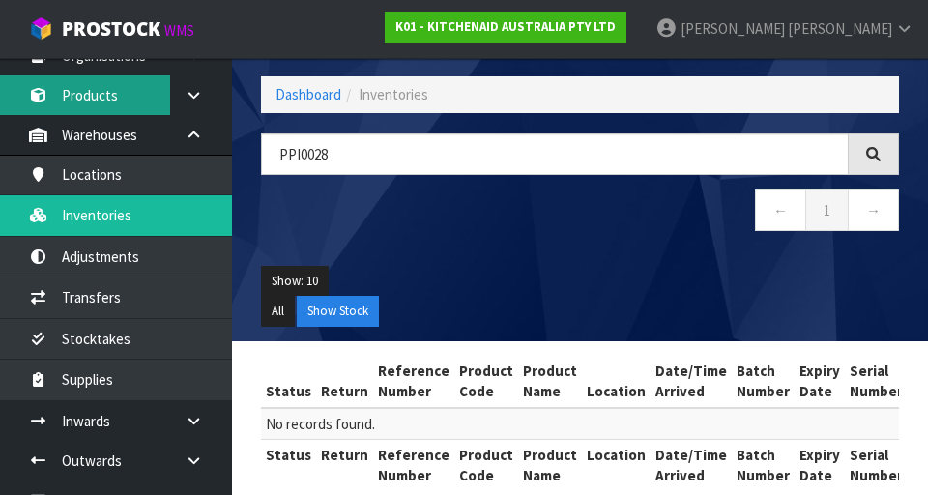
click at [99, 102] on link "Products" at bounding box center [116, 95] width 232 height 40
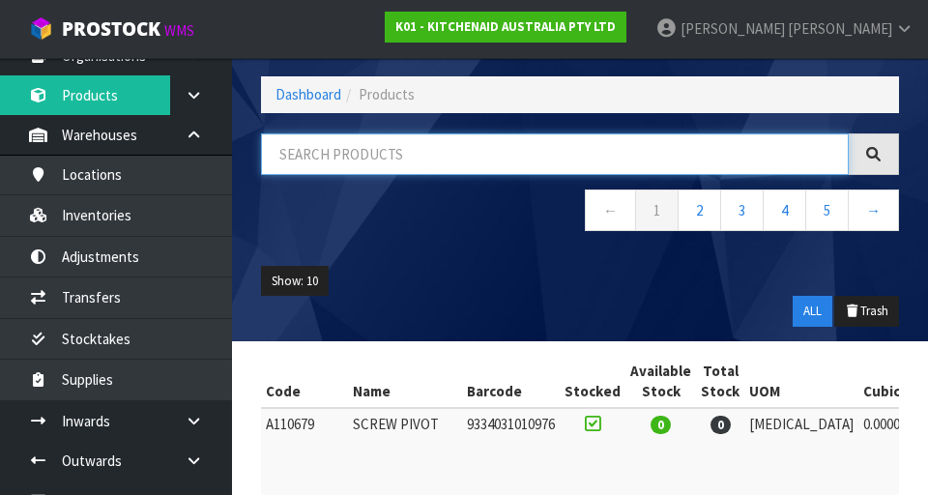
paste input "PPI0028"
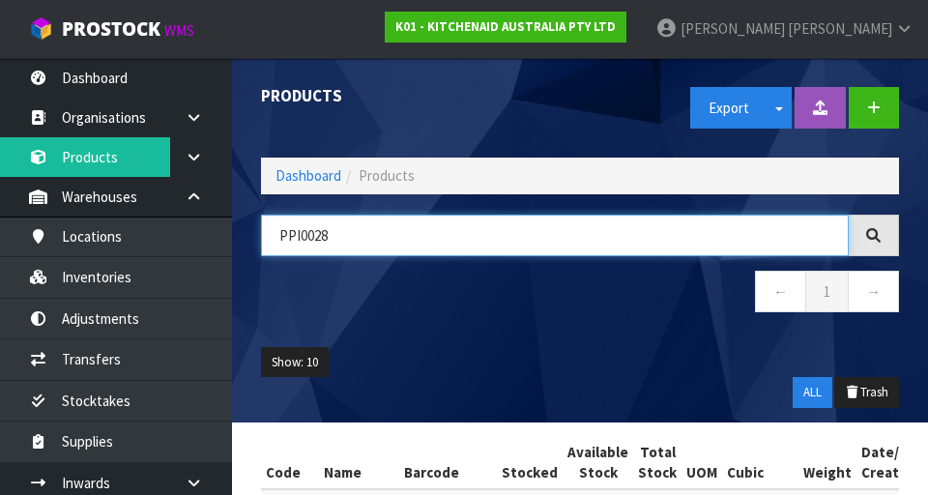
click at [420, 230] on input "PPI0028" at bounding box center [555, 236] width 588 height 42
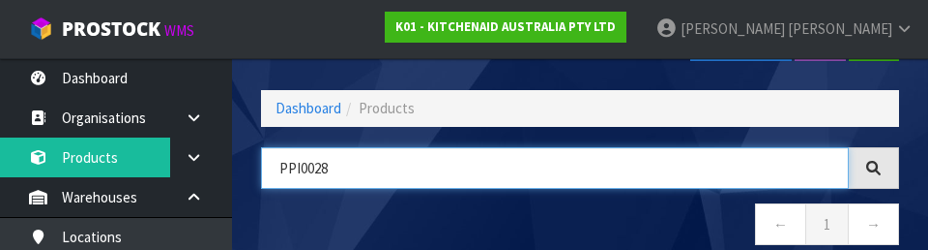
scroll to position [110, 0]
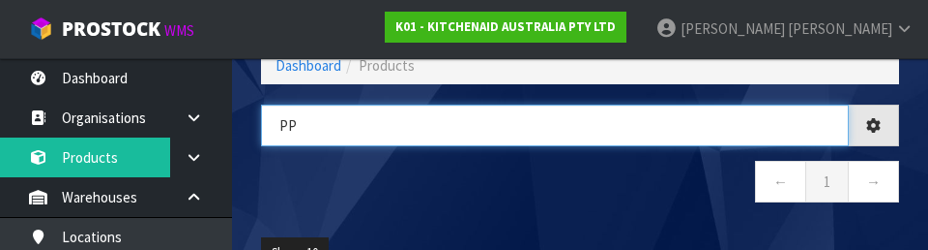
type input "P"
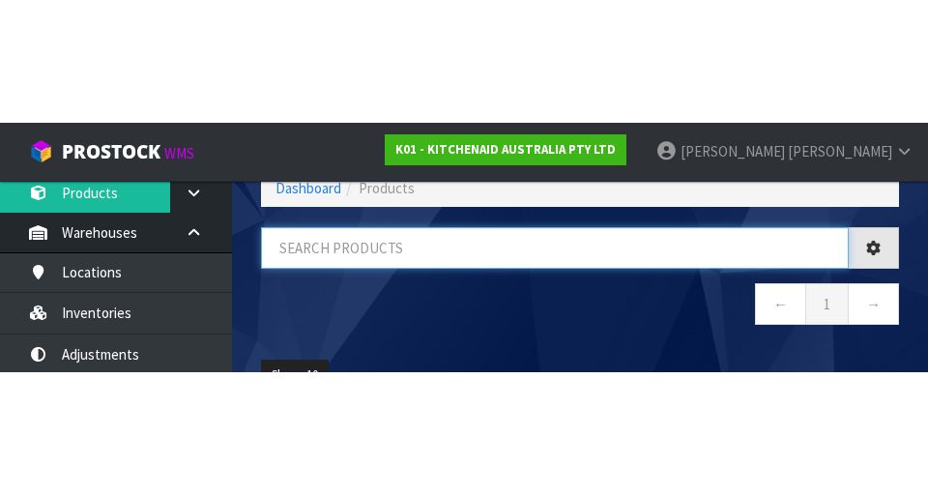
scroll to position [109, 0]
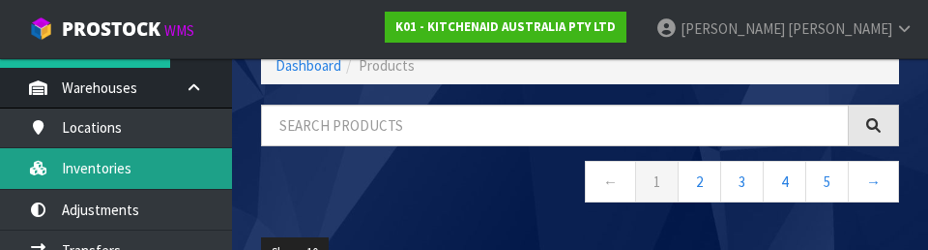
click at [83, 179] on link "Inventories" at bounding box center [116, 168] width 232 height 40
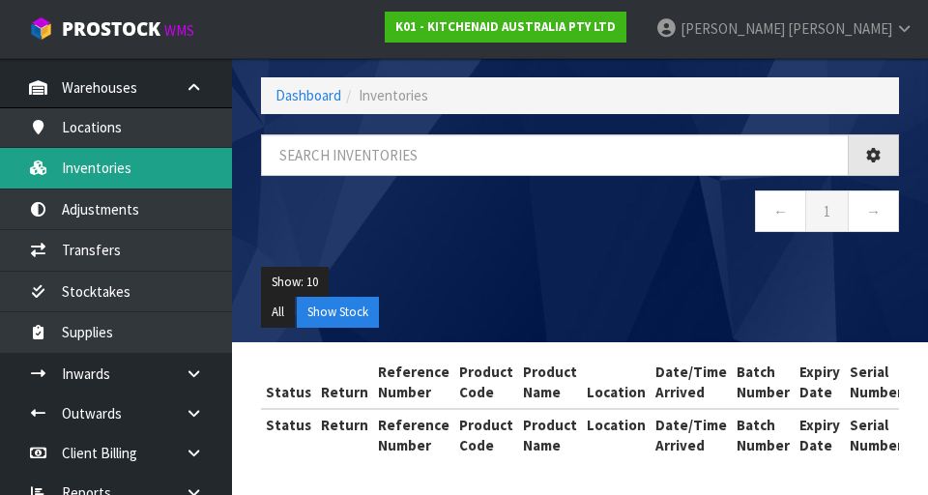
scroll to position [81, 0]
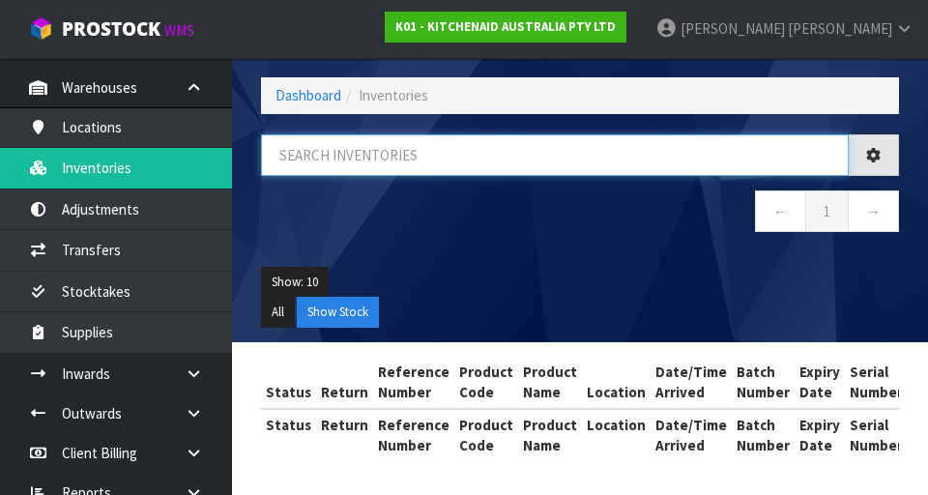
click at [485, 149] on input "text" at bounding box center [555, 155] width 588 height 42
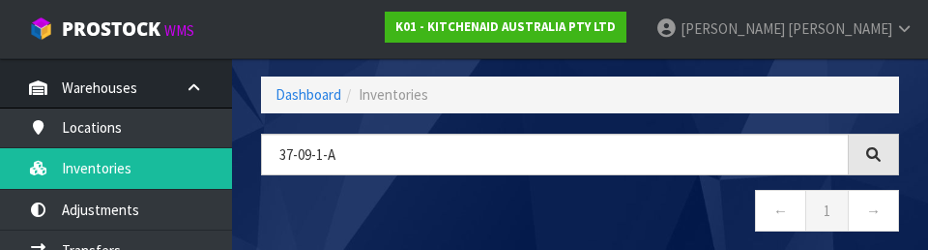
click at [579, 205] on nav "← 1 →" at bounding box center [580, 213] width 638 height 47
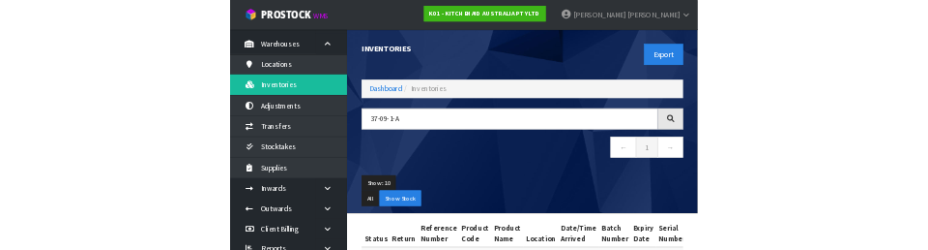
scroll to position [0, 0]
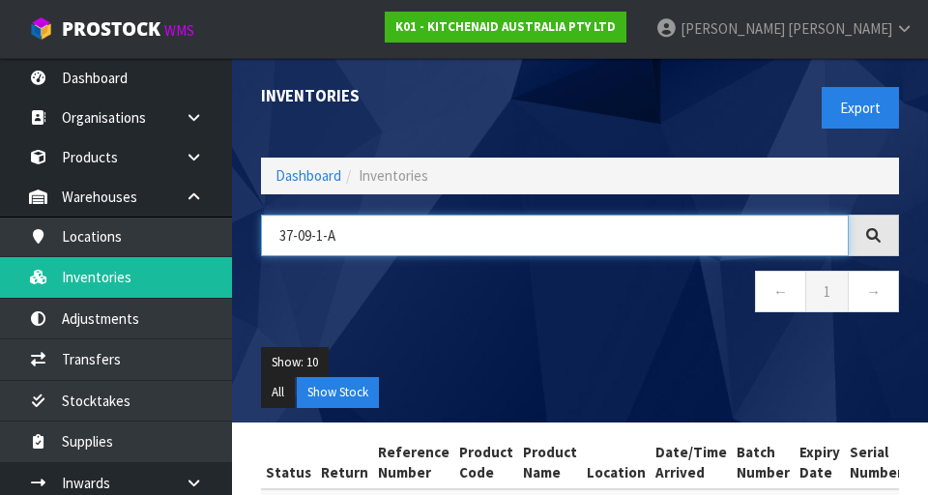
click at [383, 240] on input "37-09-1-A" at bounding box center [555, 236] width 588 height 42
click at [387, 235] on input "37-09-1-A" at bounding box center [555, 236] width 588 height 42
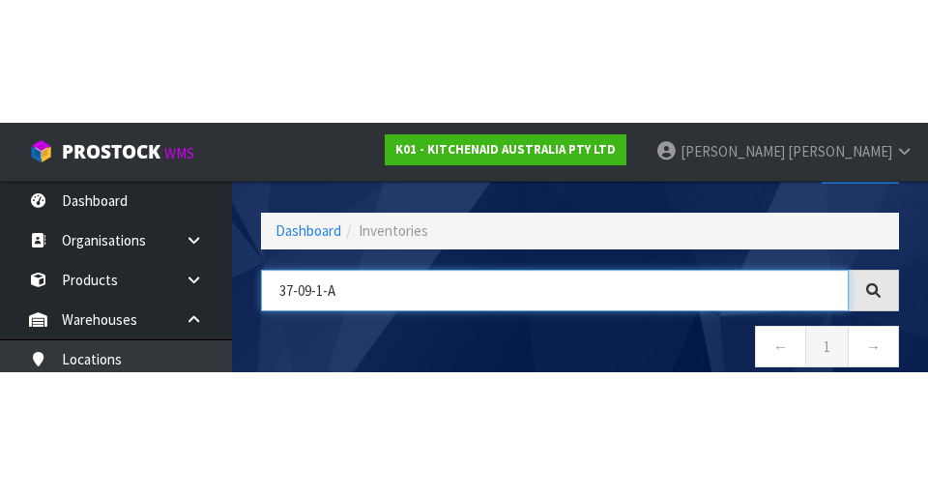
scroll to position [110, 0]
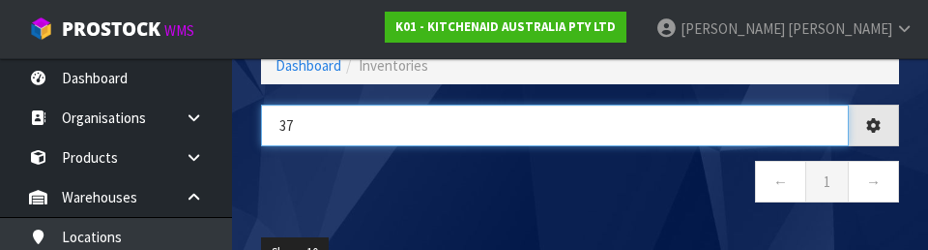
type input "3"
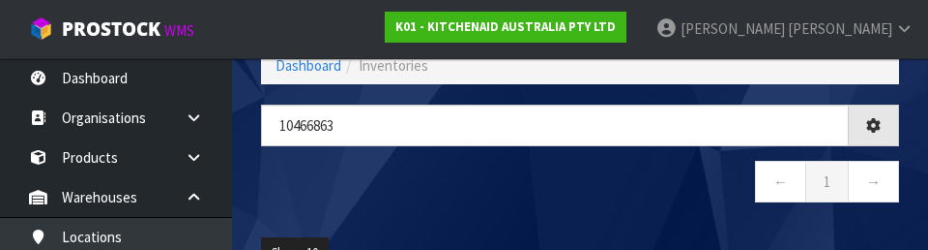
click at [548, 192] on nav "← 1 →" at bounding box center [580, 184] width 638 height 47
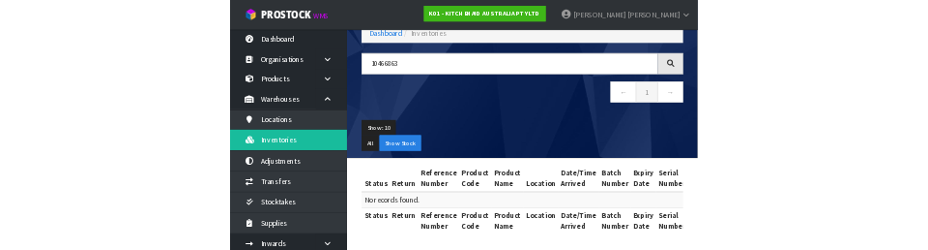
scroll to position [0, 0]
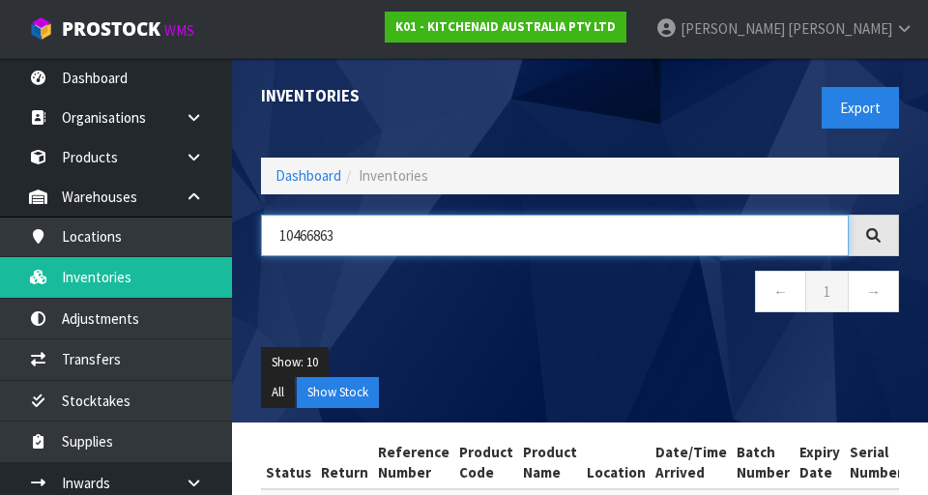
click at [424, 229] on input "10466863" at bounding box center [555, 236] width 588 height 42
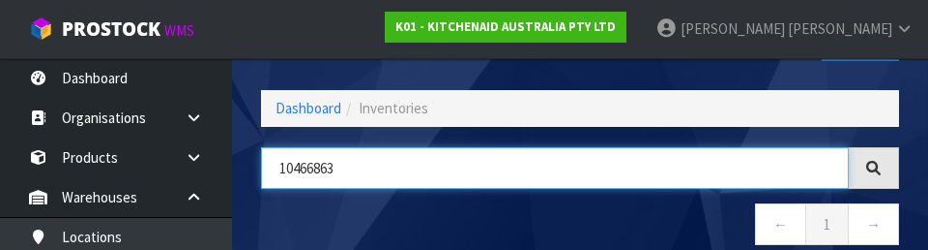
scroll to position [110, 0]
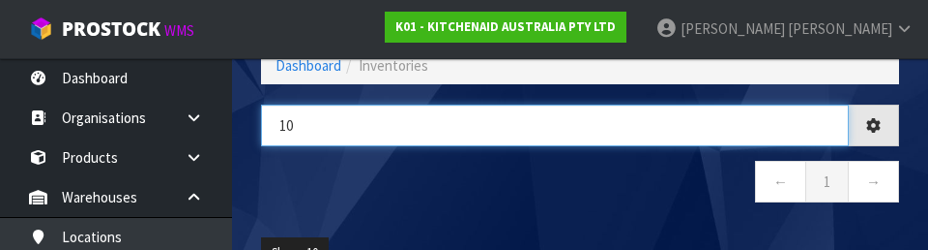
type input "1"
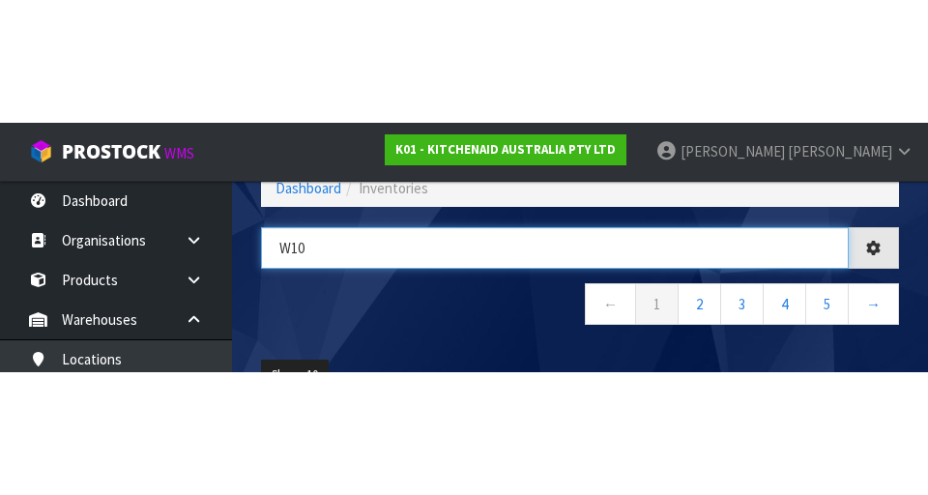
scroll to position [0, 0]
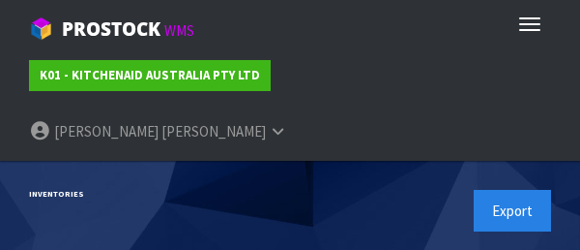
type input "W10"
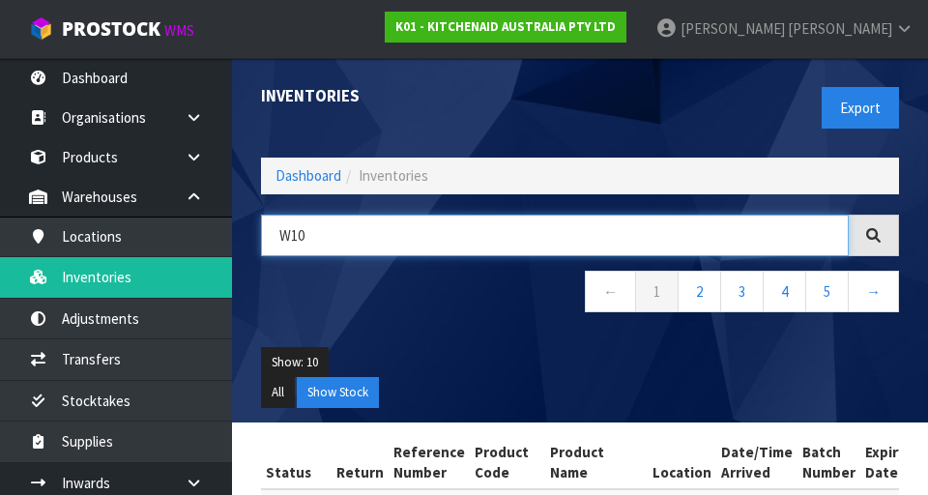
click at [407, 229] on input "W10" at bounding box center [555, 236] width 588 height 42
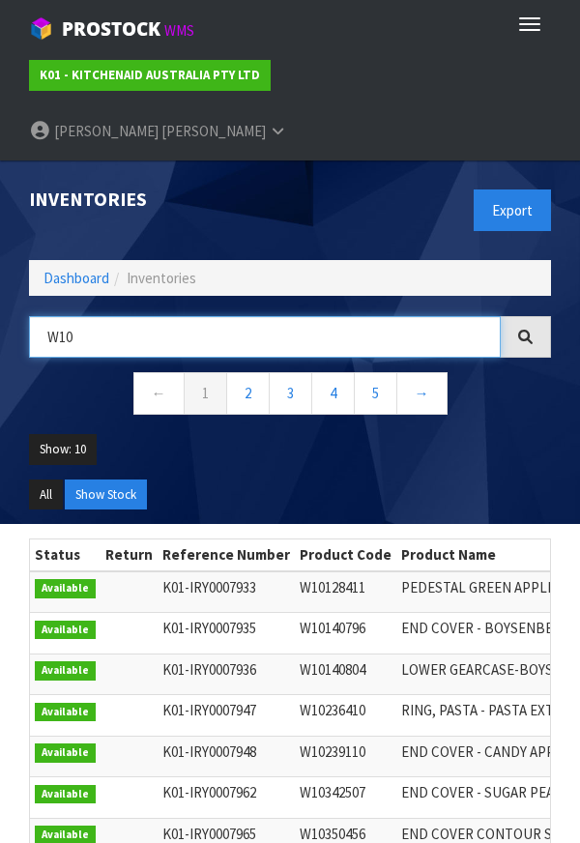
click at [103, 316] on input "W10" at bounding box center [265, 337] width 472 height 42
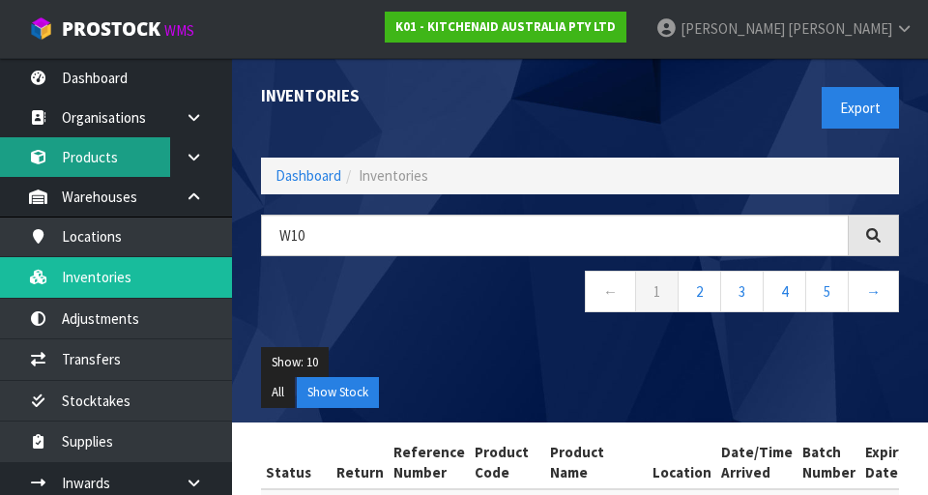
click at [133, 157] on link "Products" at bounding box center [116, 157] width 232 height 40
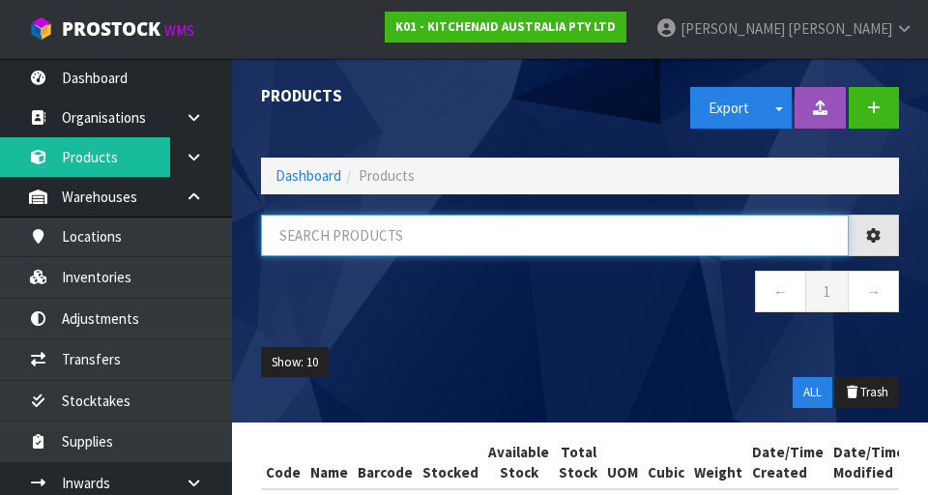
click at [425, 235] on input "text" at bounding box center [555, 236] width 588 height 42
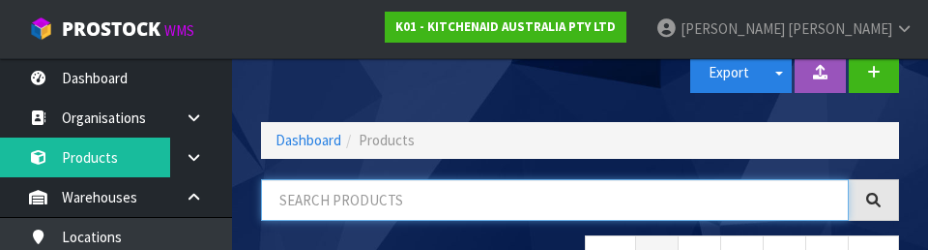
scroll to position [110, 0]
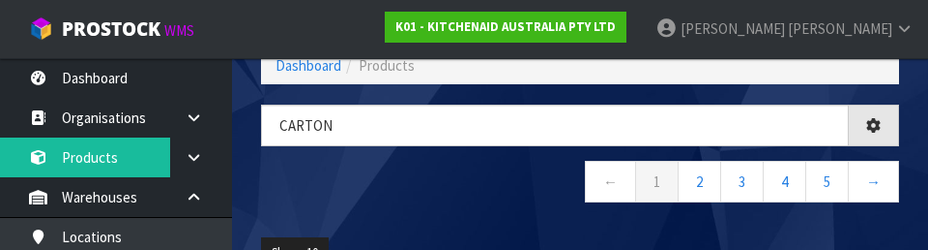
click at [490, 195] on nav "← 1 2 3 4 5 →" at bounding box center [580, 184] width 638 height 47
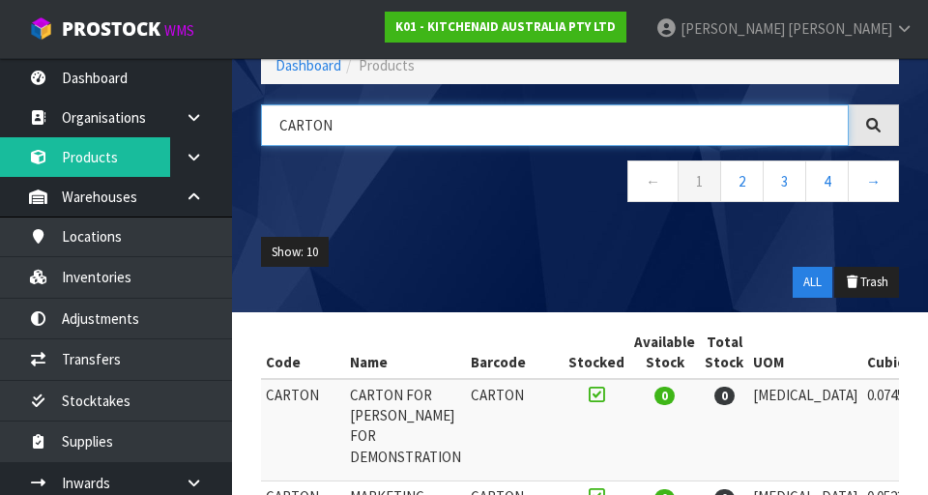
click at [382, 129] on input "CARTON" at bounding box center [555, 125] width 588 height 42
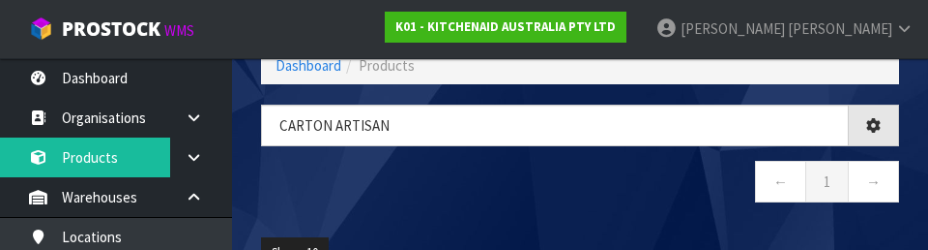
click at [579, 217] on div "CARTON ARTISAN ← 1 →" at bounding box center [580, 163] width 667 height 118
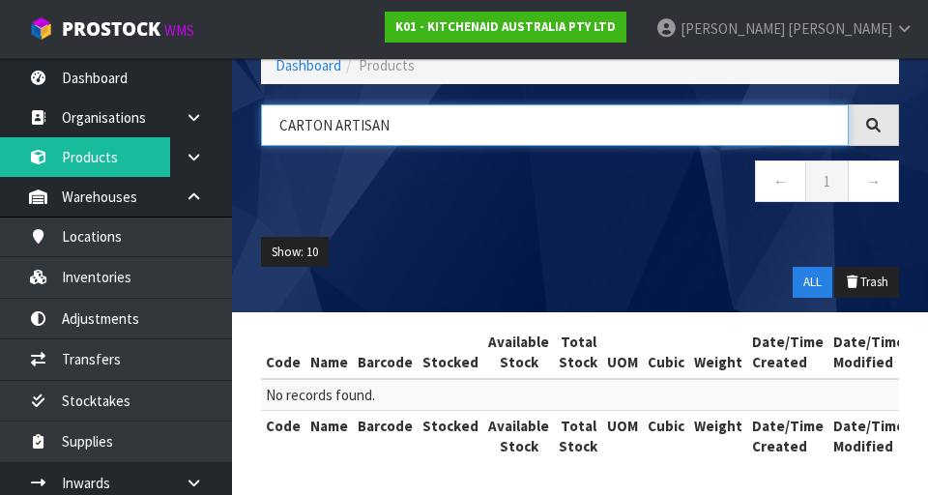
click at [436, 126] on input "CARTON ARTISAN" at bounding box center [555, 125] width 588 height 42
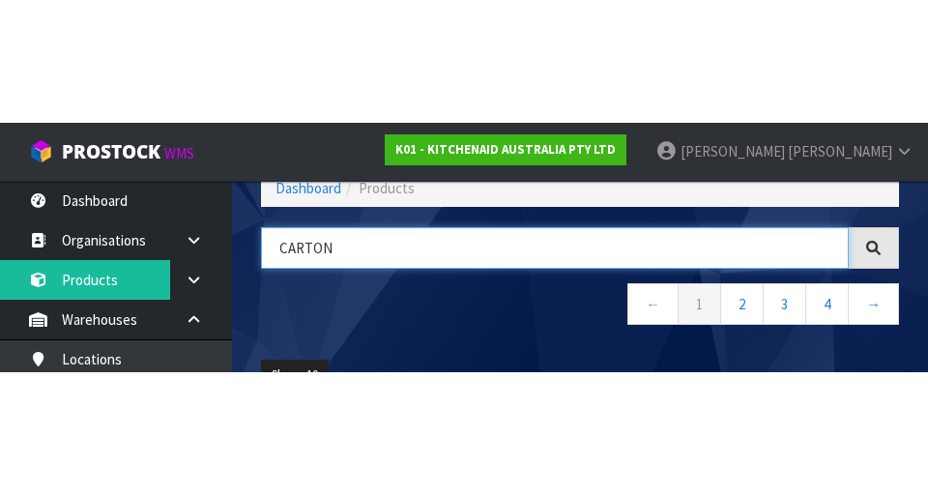
scroll to position [0, 0]
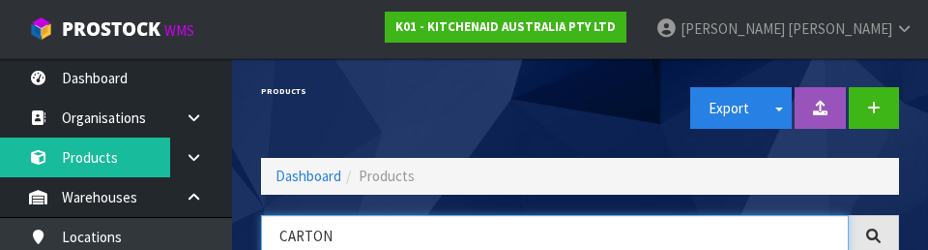
type input "CARTON"
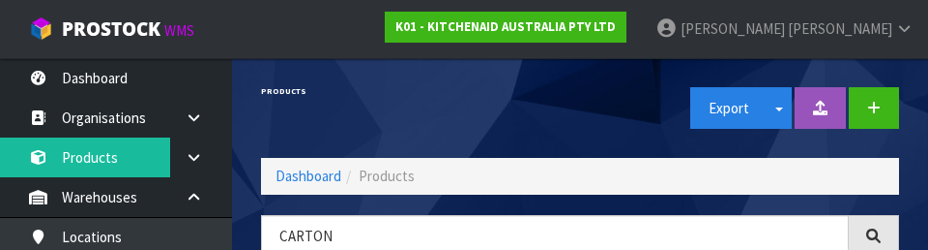
click at [554, 91] on h1 "Products" at bounding box center [413, 91] width 305 height 9
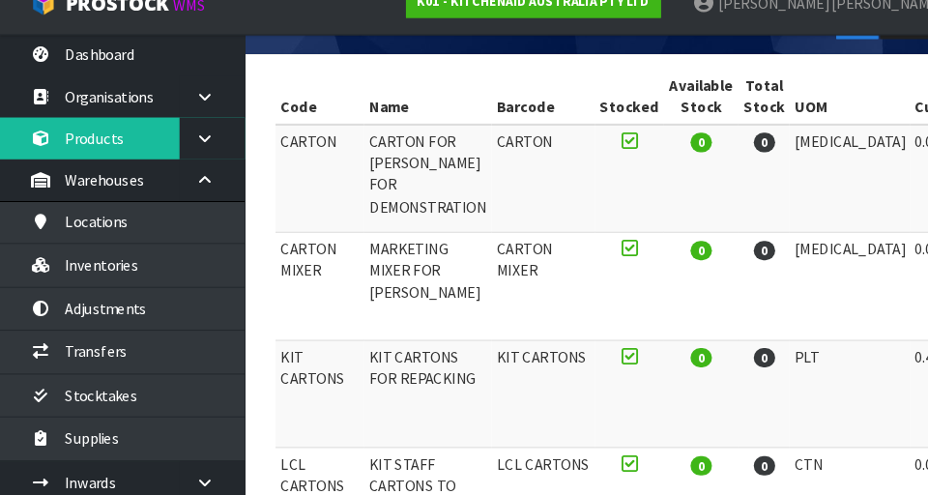
scroll to position [348, 0]
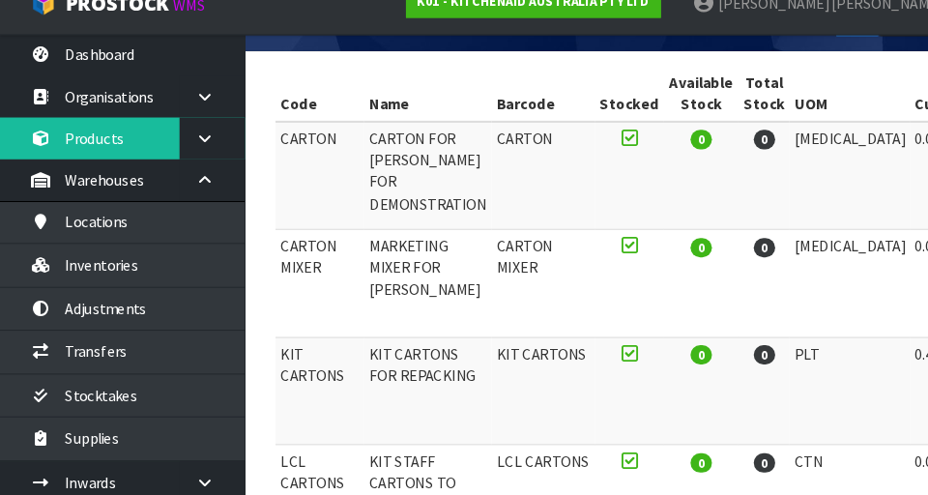
click at [290, 265] on td "CARTON MIXER" at bounding box center [303, 295] width 84 height 103
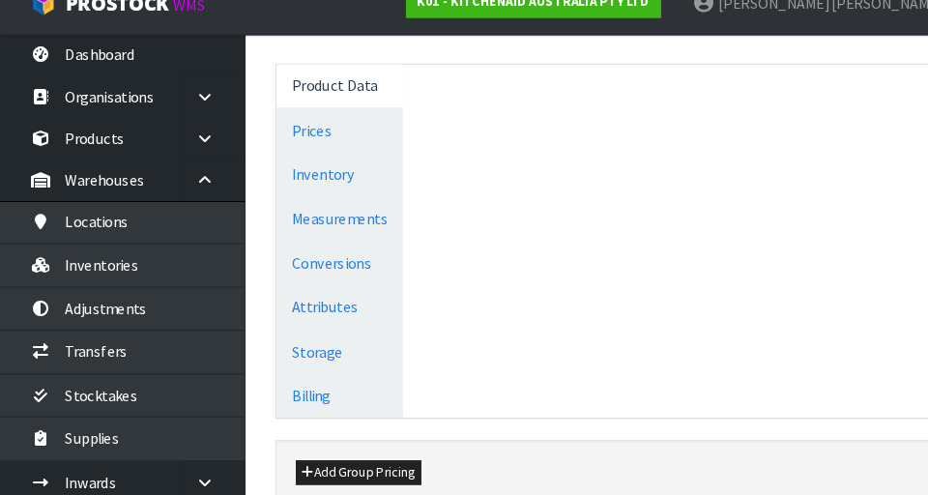
scroll to position [945, 0]
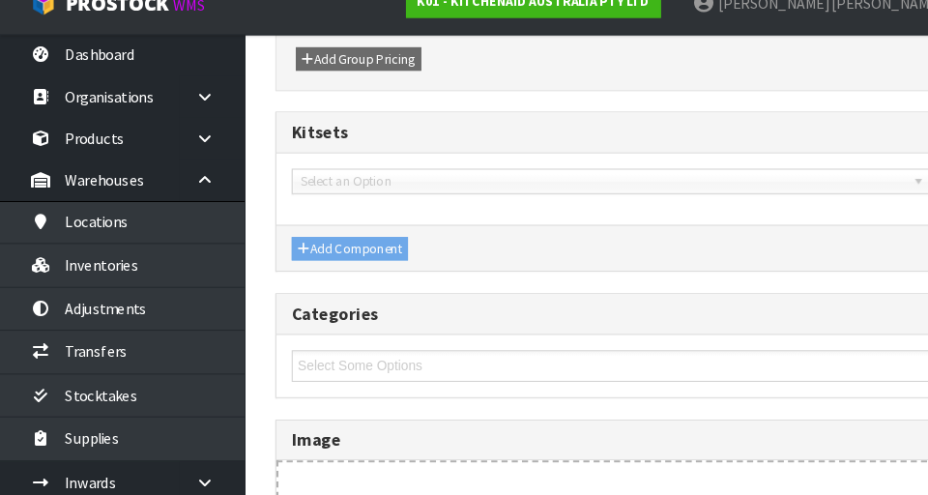
type input "CARTON MIXER"
type input "MARKETING MIXER FOR [PERSON_NAME]"
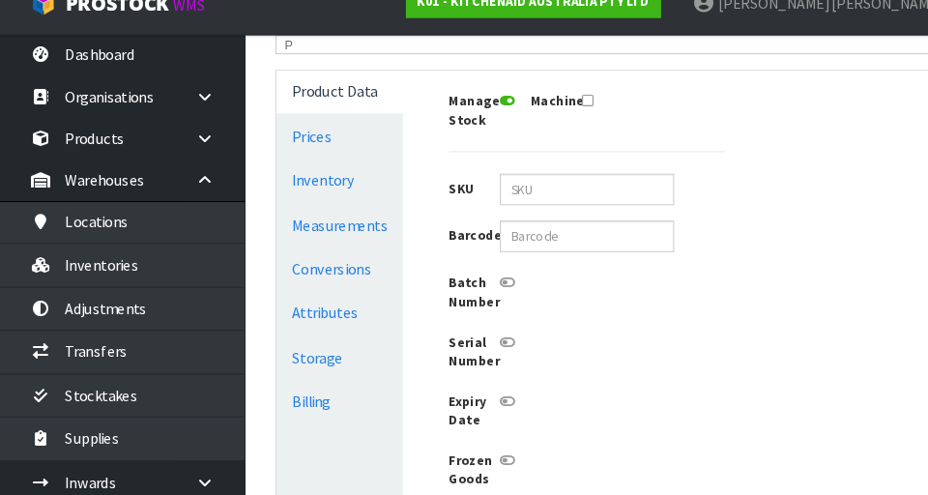
scroll to position [506, 0]
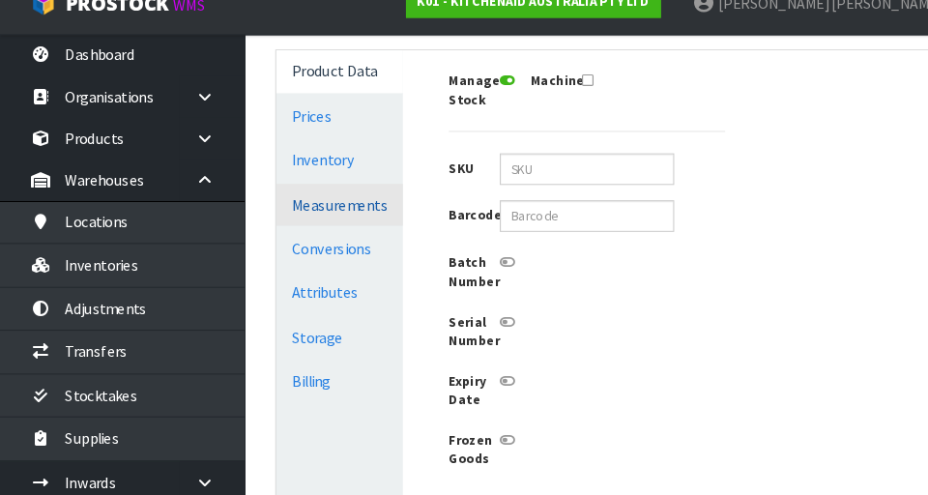
click at [341, 225] on link "Measurements" at bounding box center [322, 220] width 120 height 40
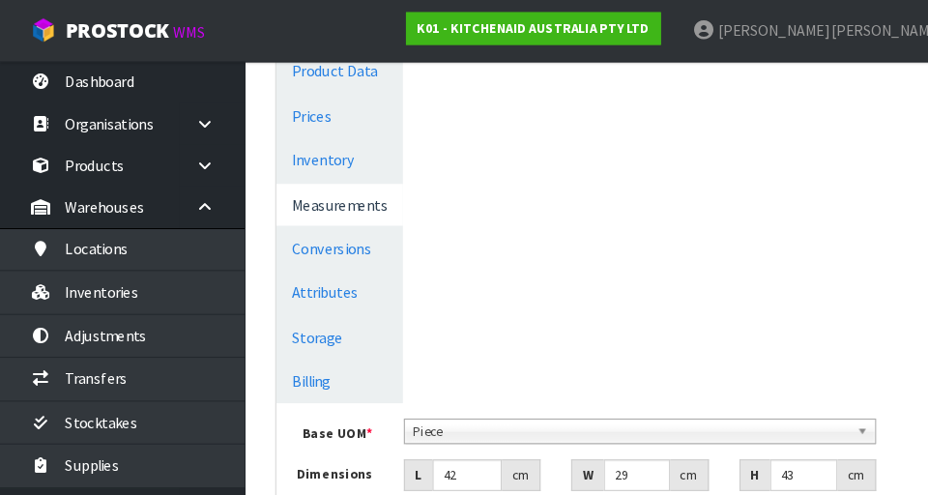
scroll to position [531, 0]
click at [336, 238] on link "Conversions" at bounding box center [322, 237] width 120 height 40
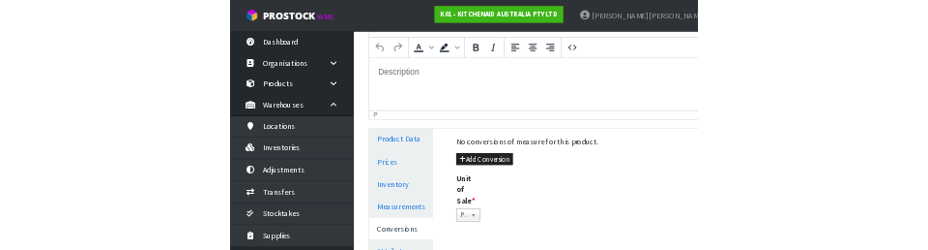
scroll to position [0, 0]
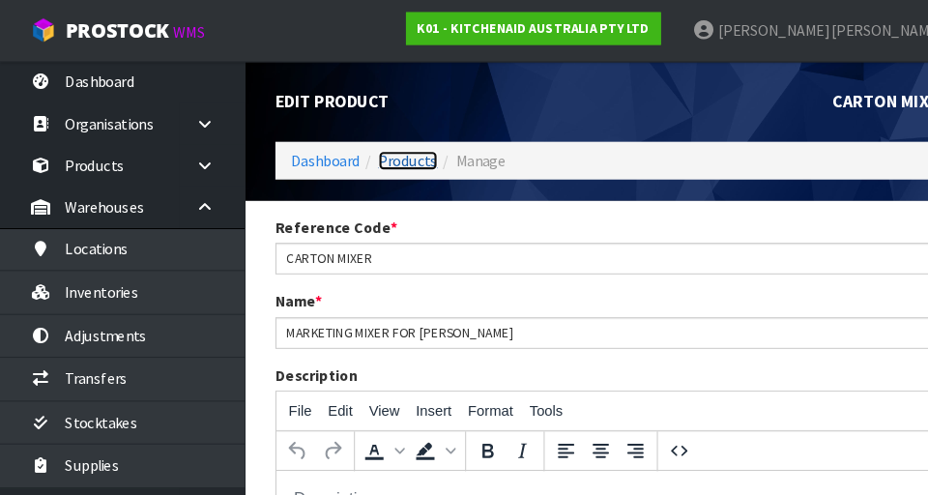
click at [385, 144] on link "Products" at bounding box center [387, 152] width 56 height 18
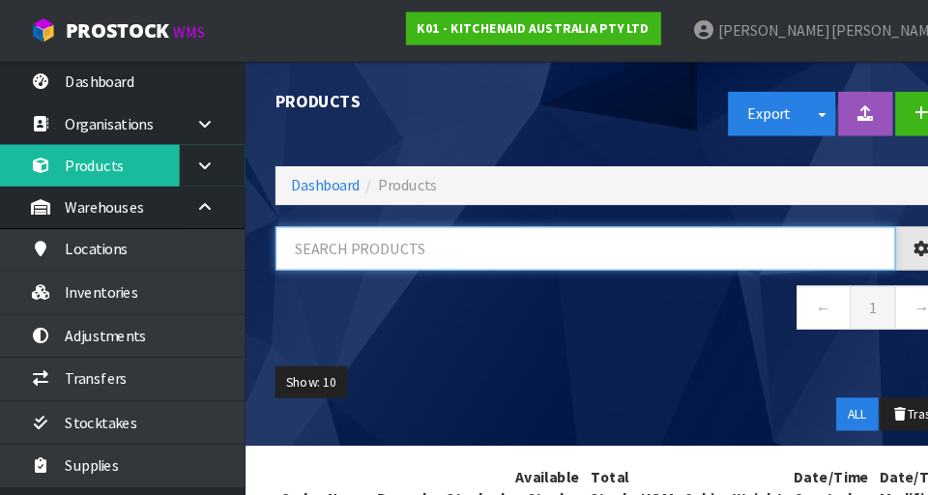
click at [389, 244] on input "text" at bounding box center [555, 236] width 588 height 42
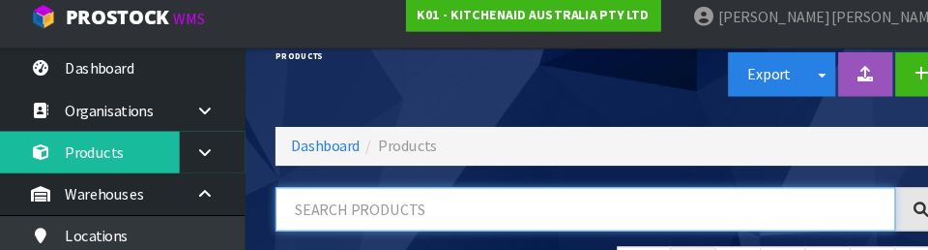
scroll to position [103, 0]
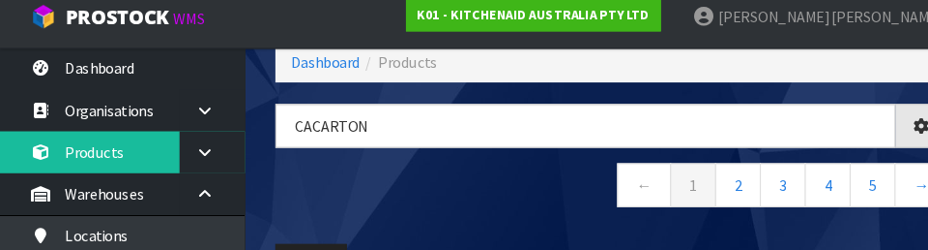
click at [390, 184] on nav "← 1 2 3 4 5 →" at bounding box center [580, 190] width 638 height 47
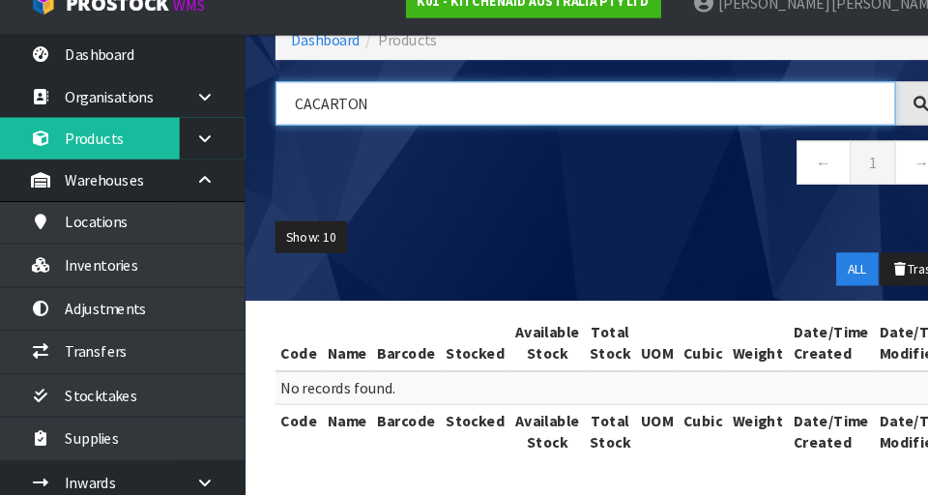
click at [287, 129] on input "CACARTON" at bounding box center [555, 124] width 588 height 42
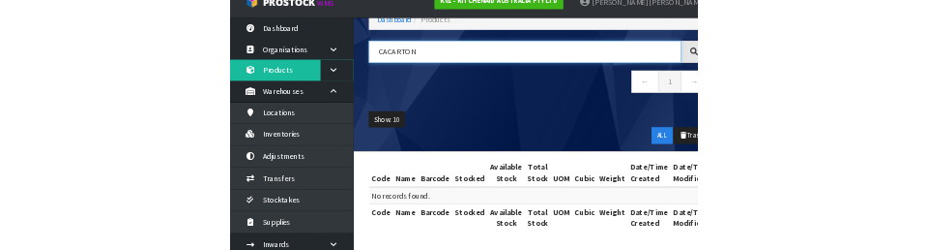
scroll to position [126, 0]
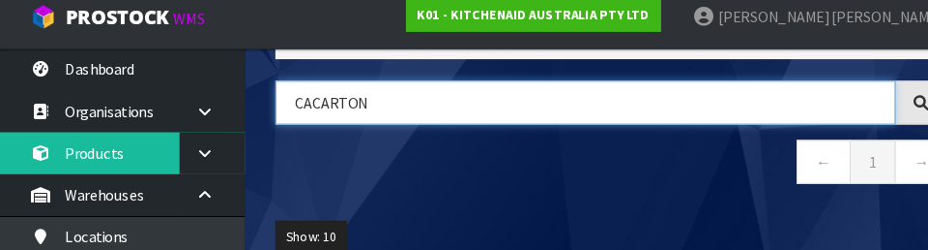
click at [305, 112] on input "CACARTON" at bounding box center [555, 110] width 588 height 42
click at [285, 111] on input "CACARTON" at bounding box center [555, 110] width 588 height 42
click at [294, 114] on input "CACARTON" at bounding box center [555, 110] width 588 height 42
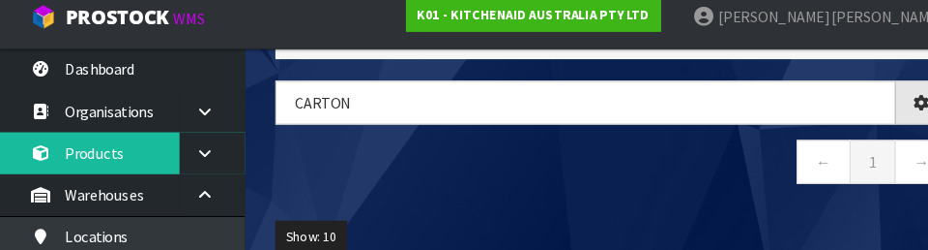
click at [481, 162] on nav "← 1 →" at bounding box center [580, 168] width 638 height 47
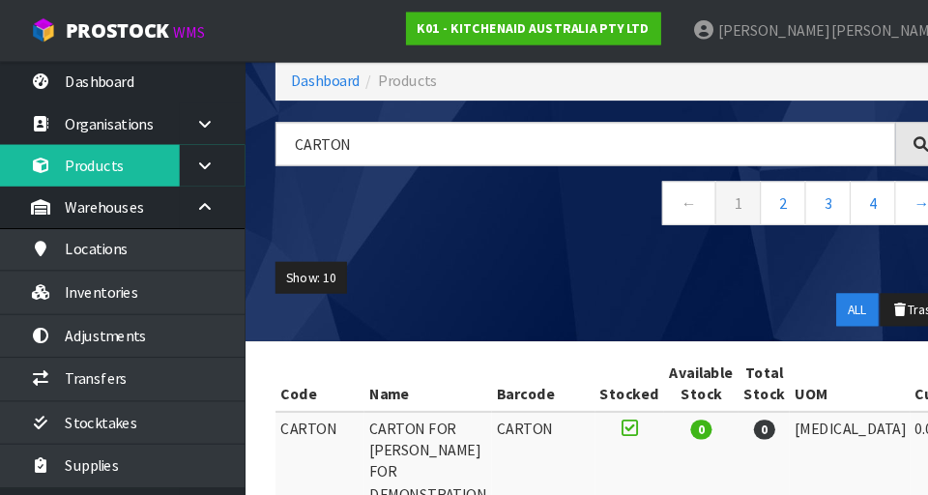
scroll to position [0, 0]
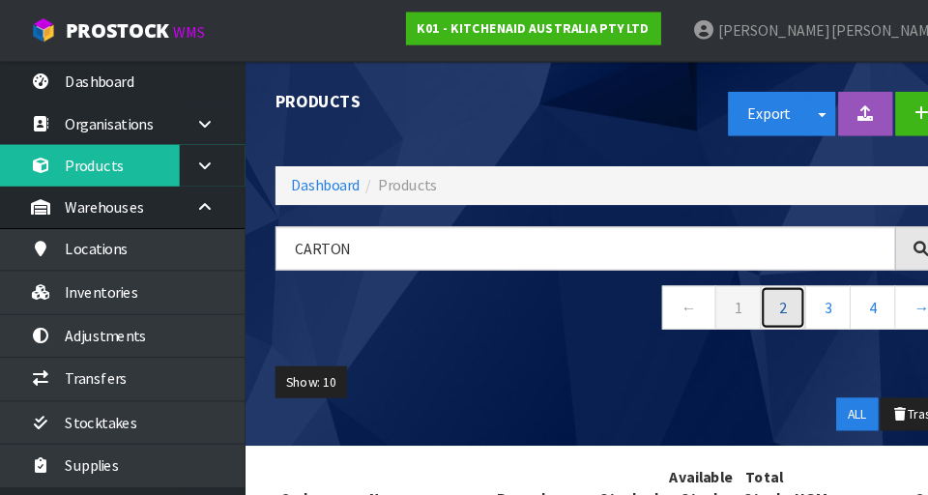
click at [579, 294] on link "2" at bounding box center [743, 292] width 44 height 42
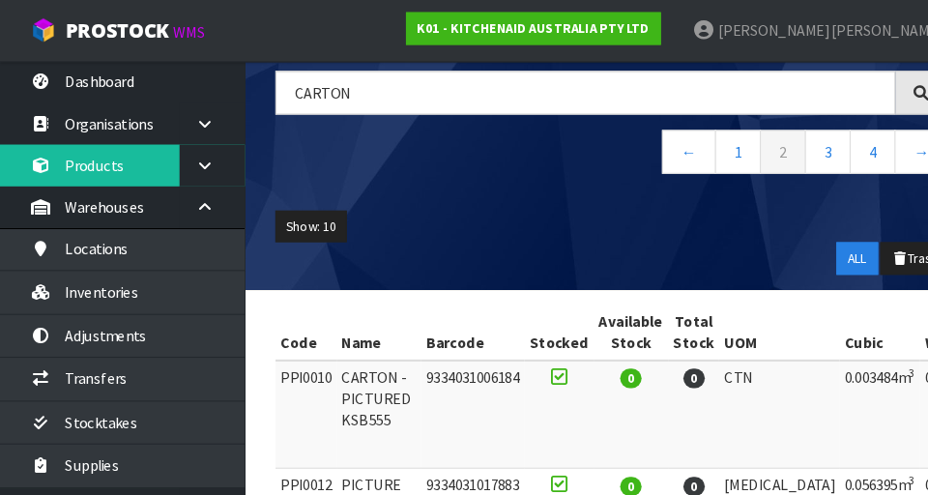
scroll to position [146, 0]
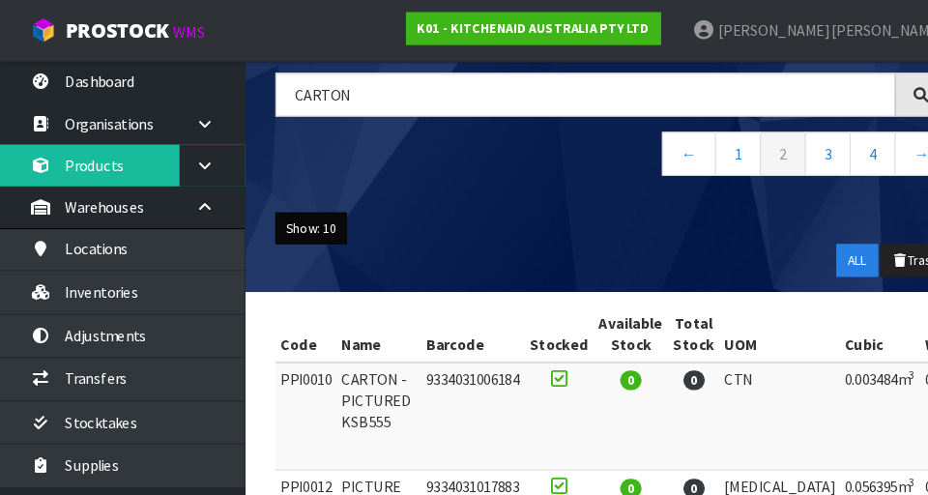
click at [297, 214] on button "Show: 10" at bounding box center [295, 216] width 68 height 31
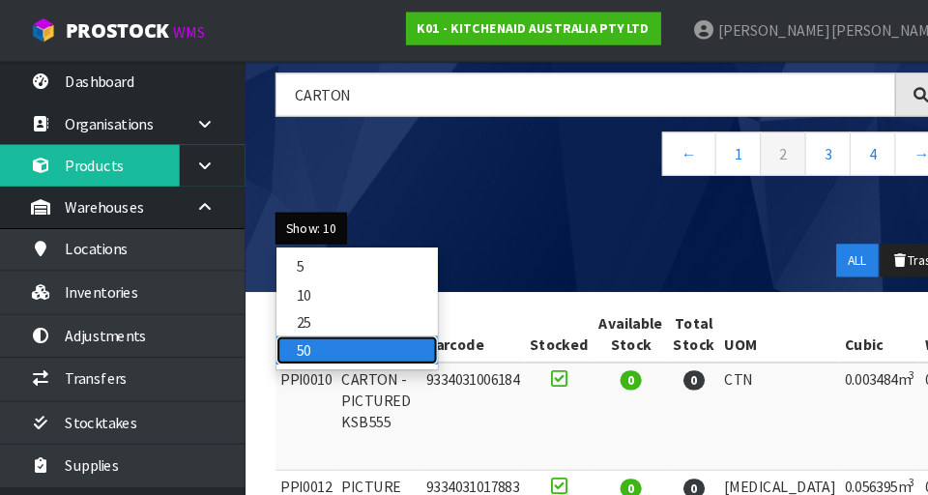
click at [288, 328] on link "50" at bounding box center [338, 331] width 153 height 26
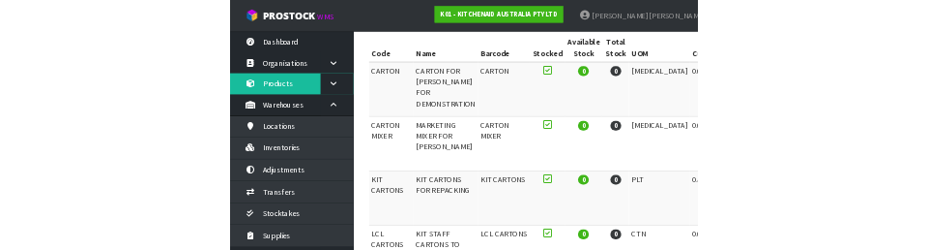
scroll to position [0, 0]
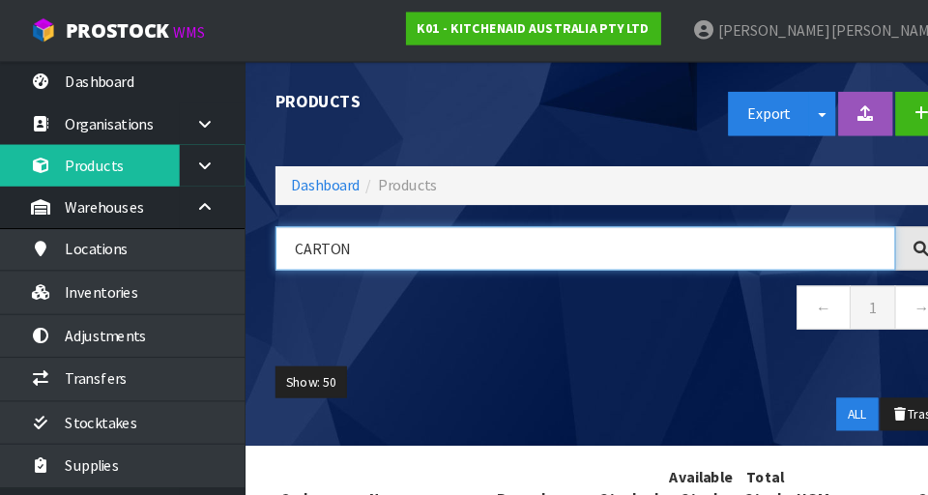
click at [416, 235] on input "CARTON" at bounding box center [555, 236] width 588 height 42
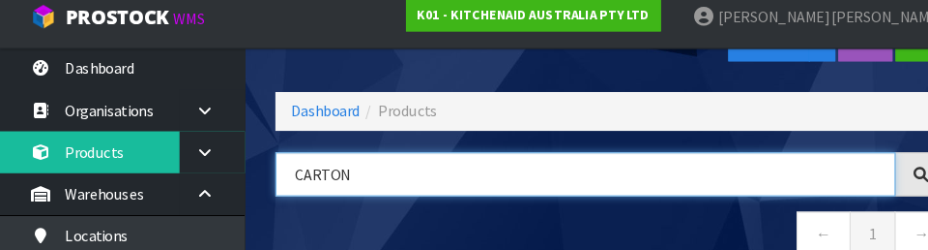
scroll to position [103, 0]
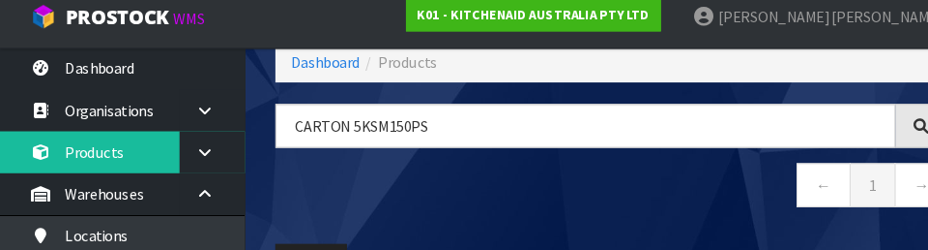
click at [332, 202] on nav "← 1 →" at bounding box center [580, 190] width 638 height 47
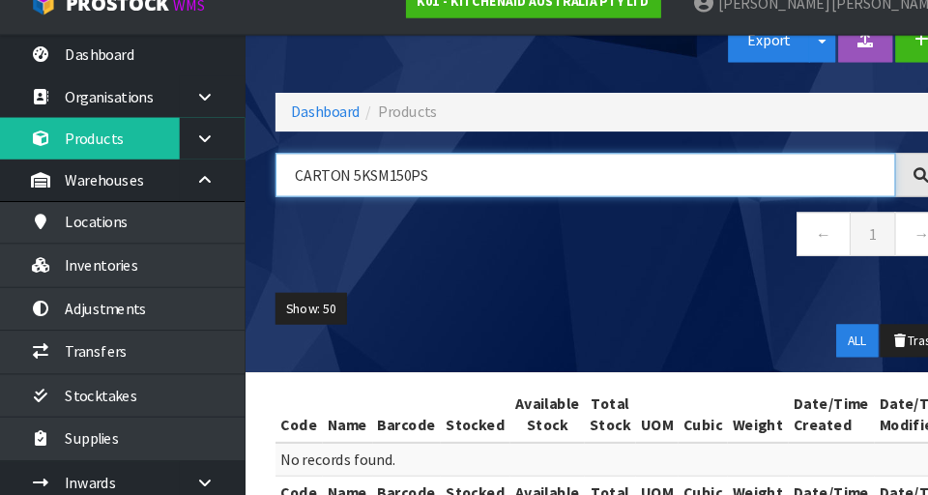
click at [579, 199] on input "CARTON 5KSM150PS" at bounding box center [555, 191] width 588 height 42
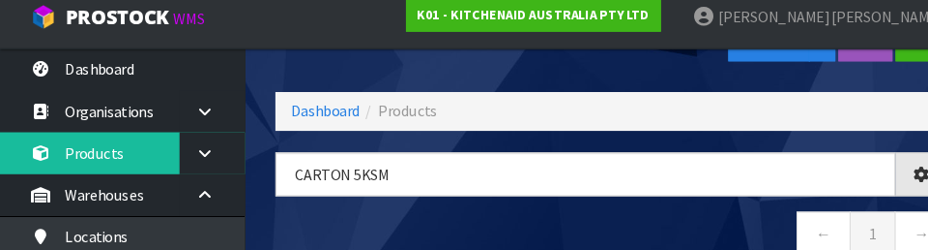
click at [579, 215] on nav "← 1 →" at bounding box center [580, 236] width 638 height 47
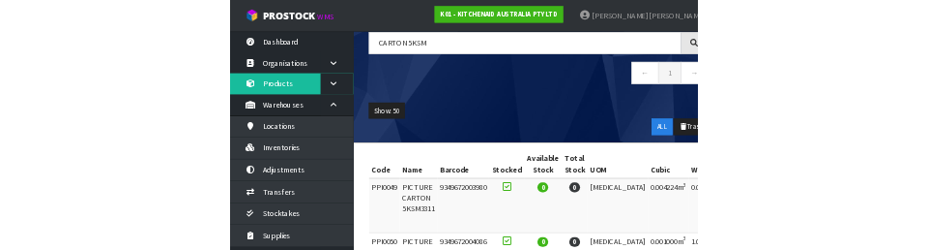
scroll to position [0, 0]
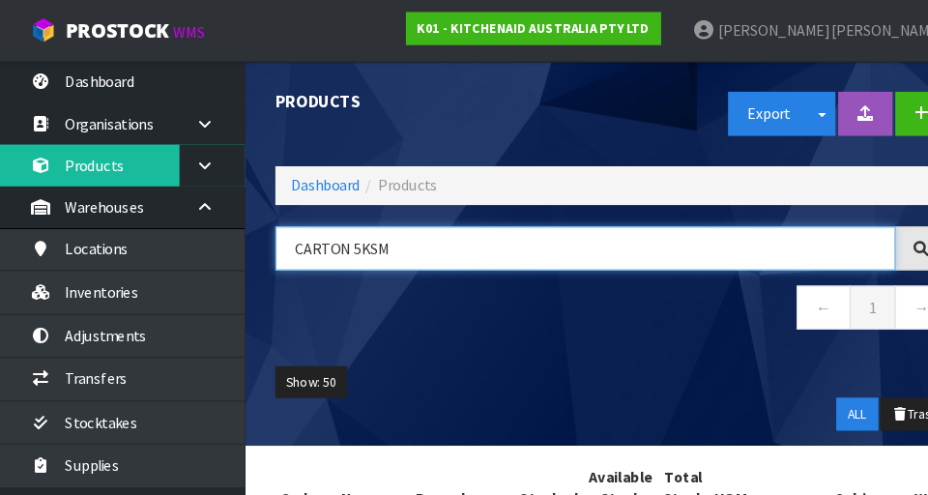
click at [331, 241] on input "CARTON 5KSM" at bounding box center [555, 236] width 588 height 42
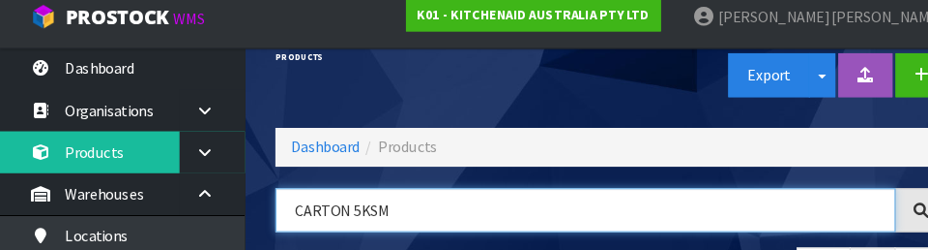
scroll to position [103, 0]
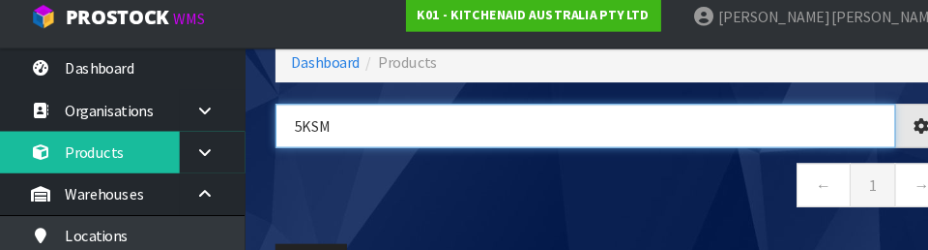
click at [285, 133] on input "5KSM" at bounding box center [555, 132] width 588 height 42
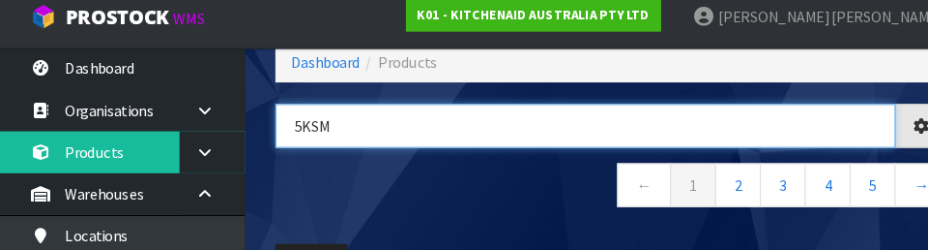
click at [338, 127] on input "5KSM" at bounding box center [555, 132] width 588 height 42
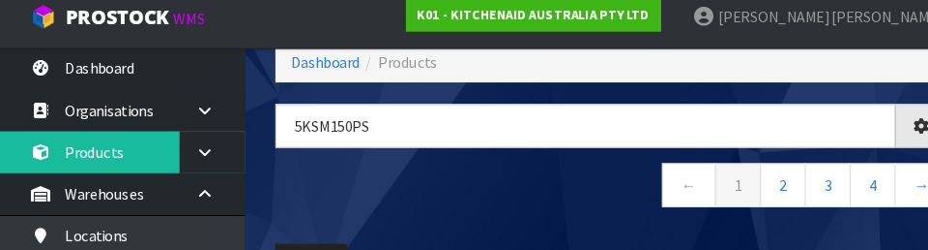
click at [322, 201] on nav "← 1 2 3 4 →" at bounding box center [580, 190] width 638 height 47
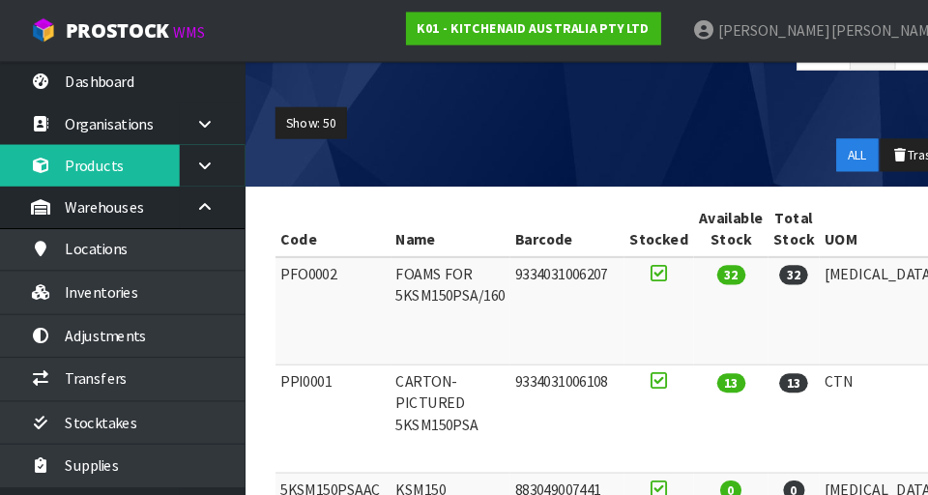
scroll to position [0, 0]
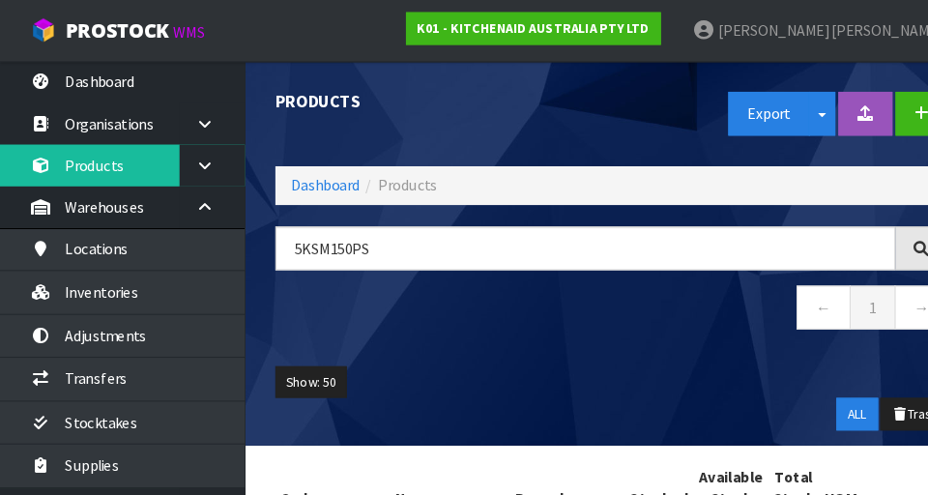
click at [579, 192] on ol "Dashboard Products" at bounding box center [580, 176] width 638 height 36
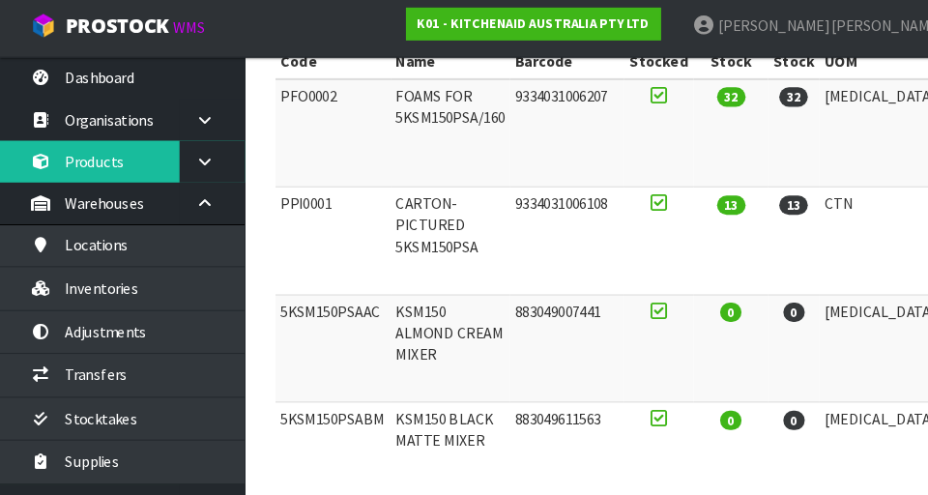
scroll to position [407, 0]
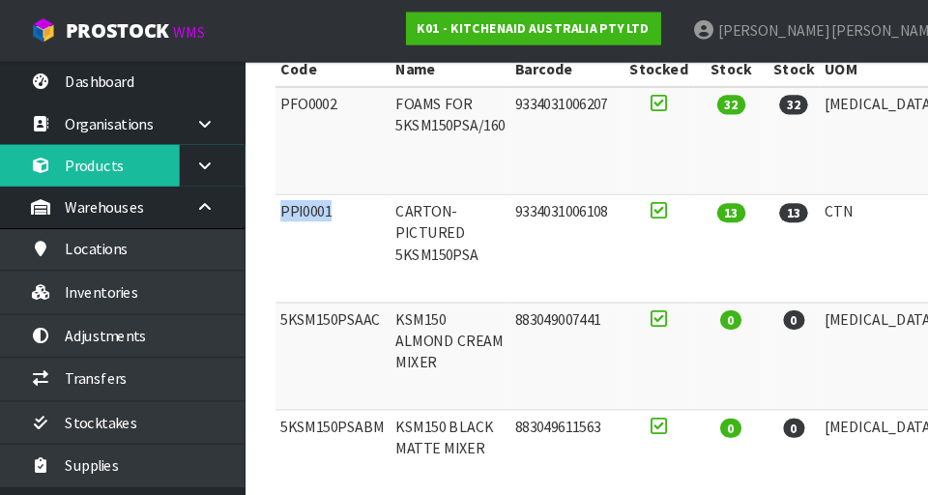
copy td "PPI0001"
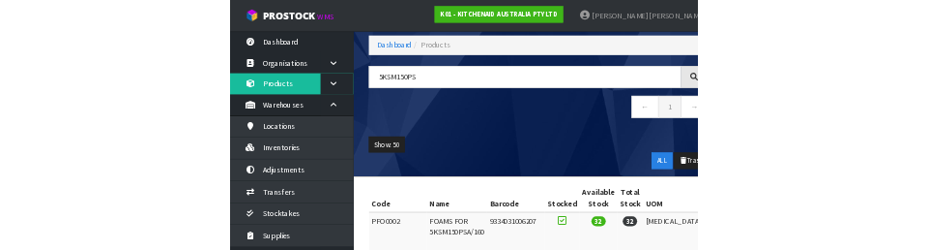
scroll to position [0, 0]
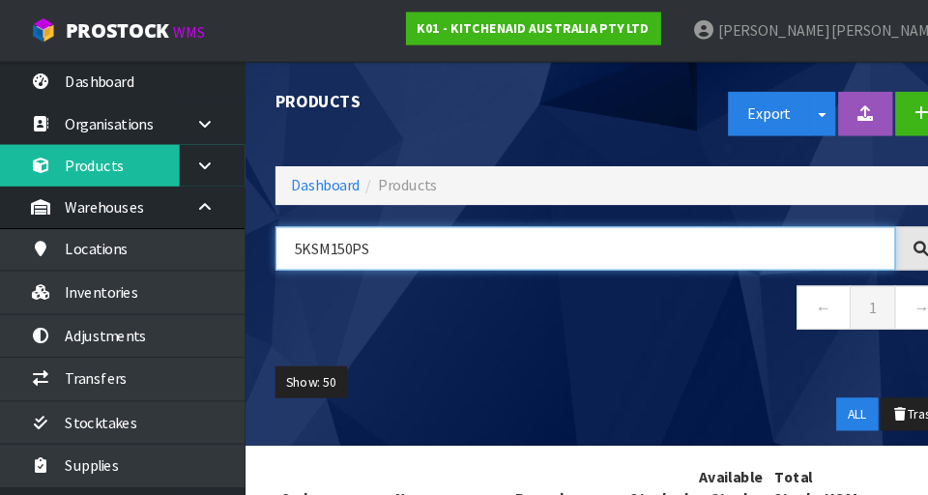
click at [369, 241] on input "5KSM150PS" at bounding box center [555, 236] width 588 height 42
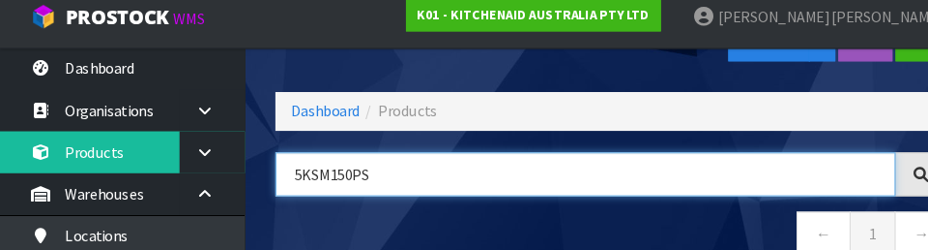
scroll to position [103, 0]
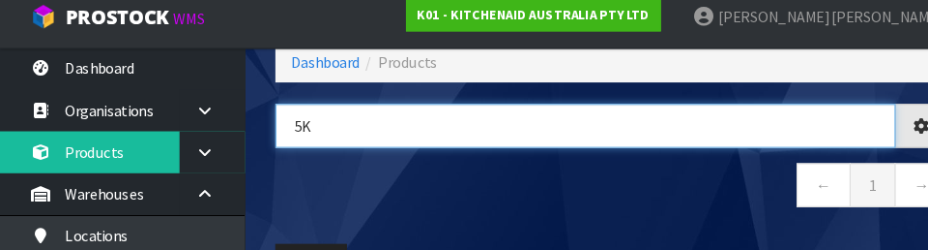
type input "5"
type input "PPI0001"
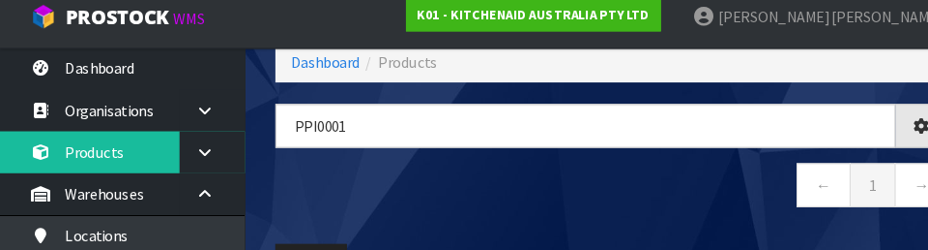
click at [315, 192] on nav "← 1 →" at bounding box center [580, 190] width 638 height 47
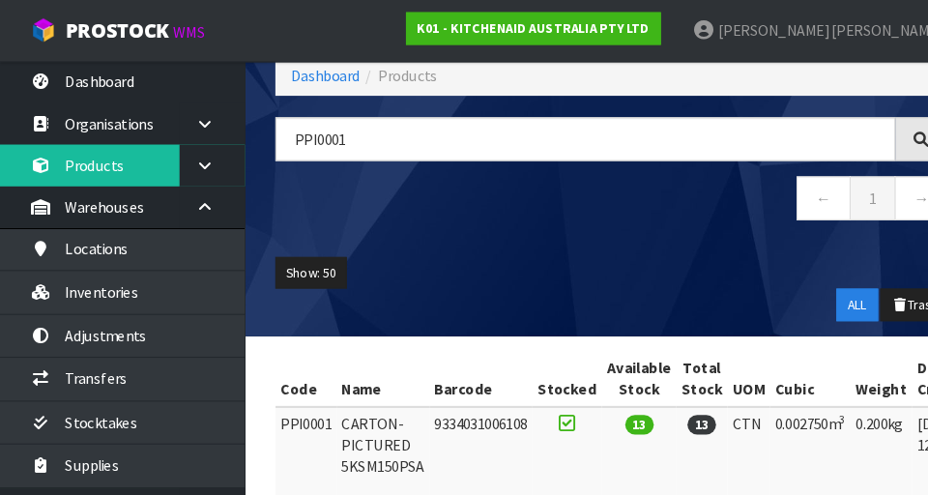
scroll to position [183, 0]
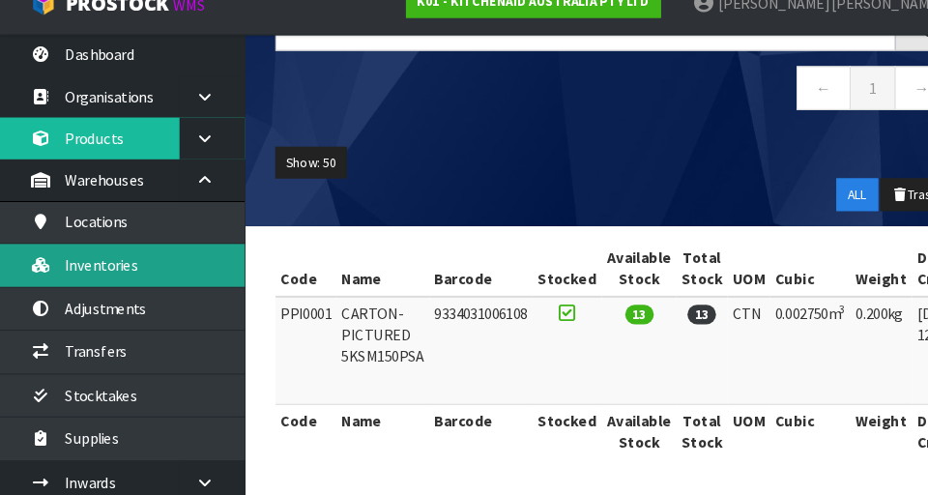
click at [96, 294] on link "Inventories" at bounding box center [116, 277] width 232 height 40
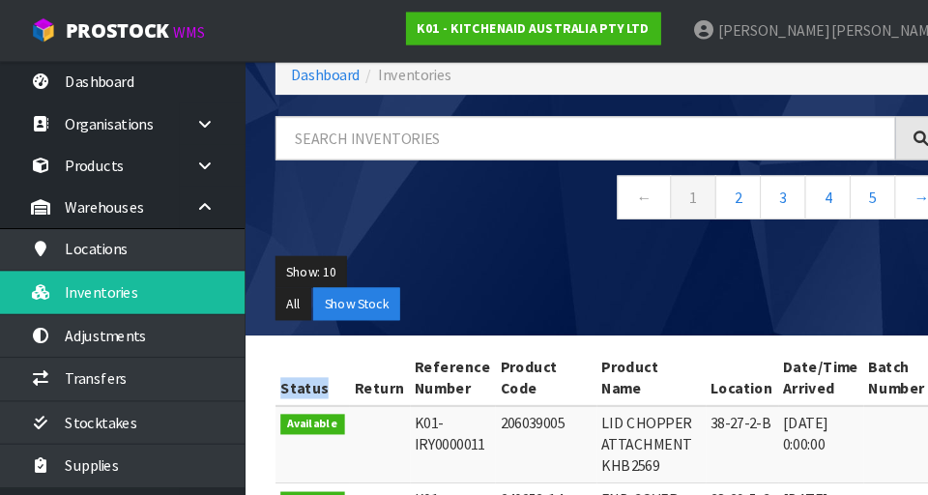
scroll to position [103, 0]
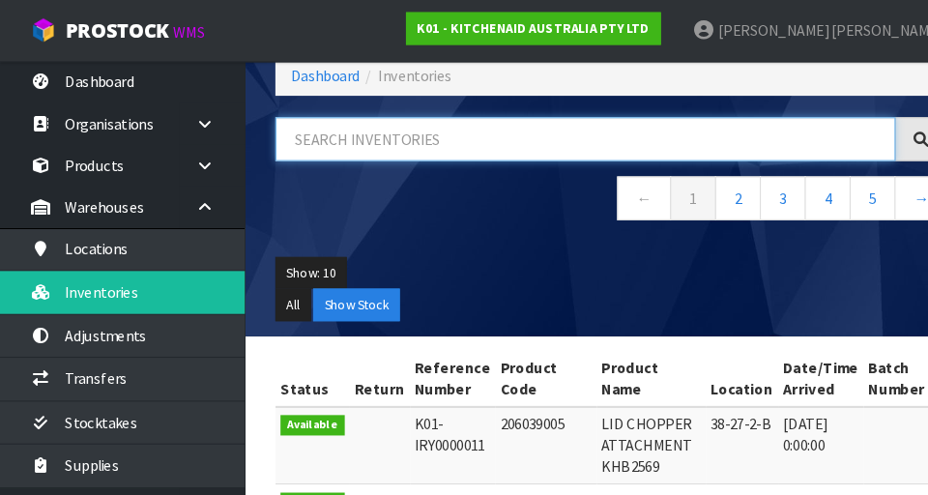
click at [328, 139] on input "text" at bounding box center [555, 132] width 588 height 42
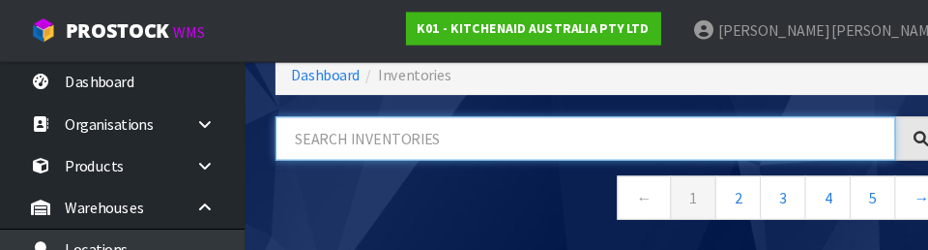
paste input "PPI0001"
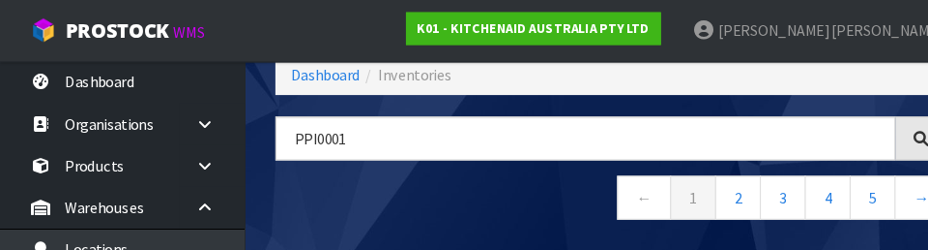
click at [315, 175] on nav "← 1 2 3 4 5 →" at bounding box center [580, 189] width 638 height 47
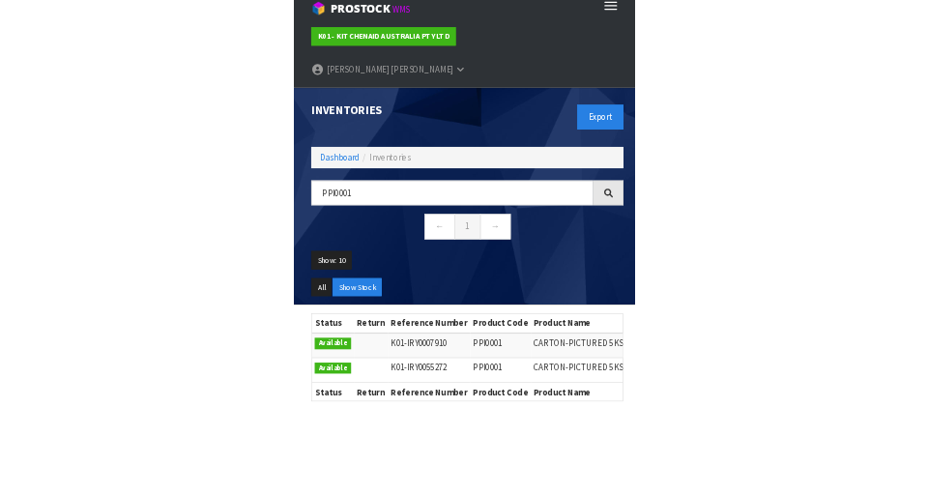
scroll to position [8, 0]
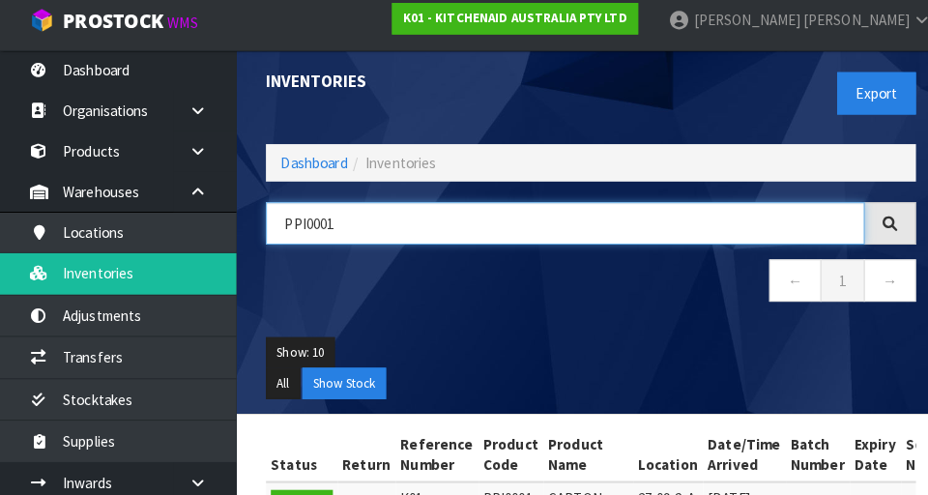
click at [429, 220] on input "PPI0001" at bounding box center [555, 228] width 588 height 42
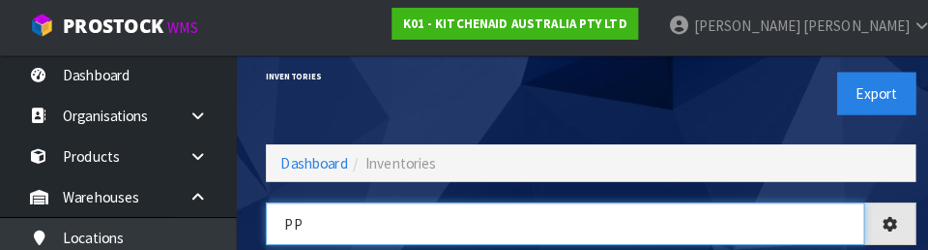
type input "P"
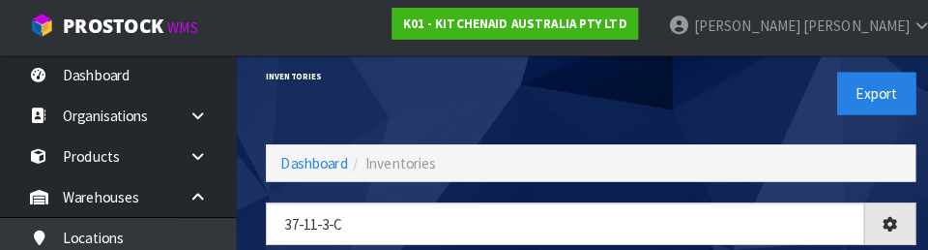
click at [579, 103] on div "Export" at bounding box center [747, 95] width 334 height 100
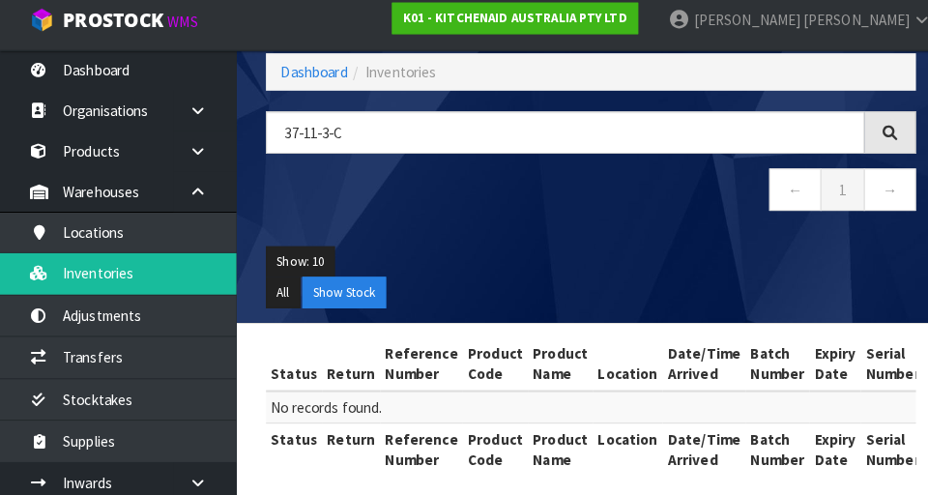
scroll to position [112, 0]
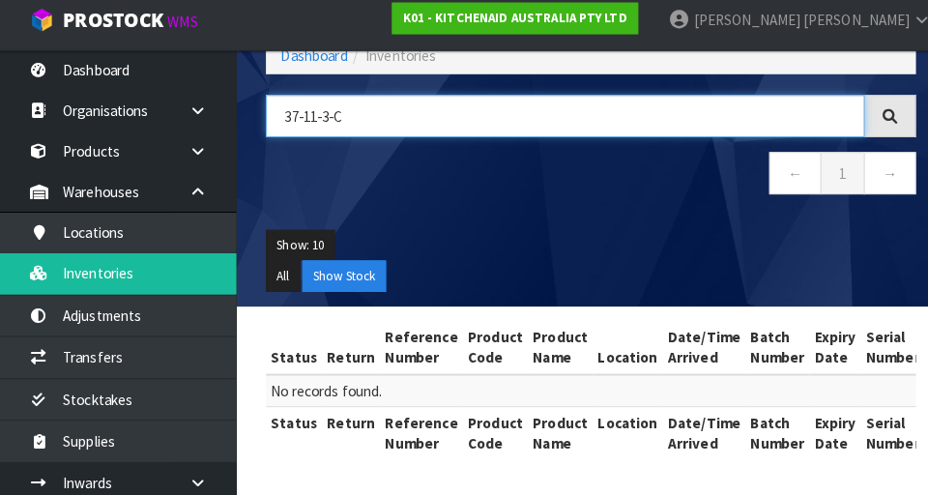
click at [365, 113] on input "37-11-3-C" at bounding box center [555, 124] width 588 height 42
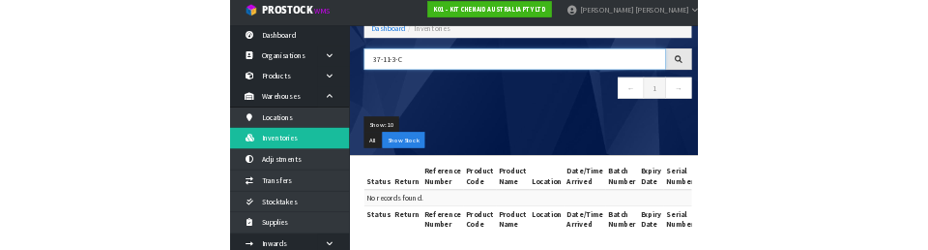
scroll to position [117, 0]
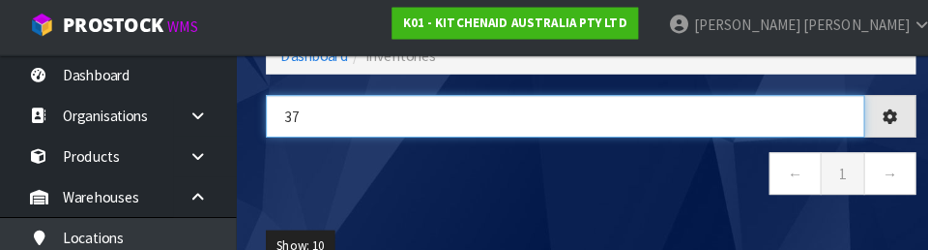
type input "3"
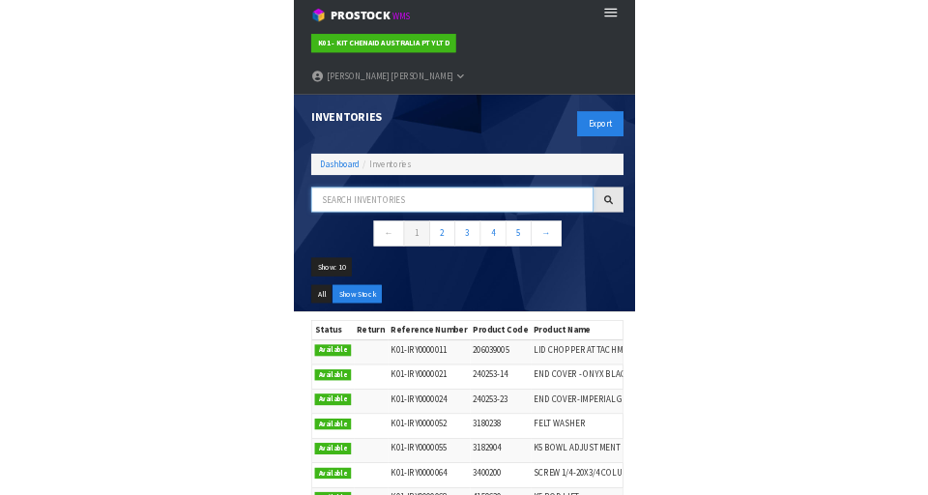
scroll to position [7, 0]
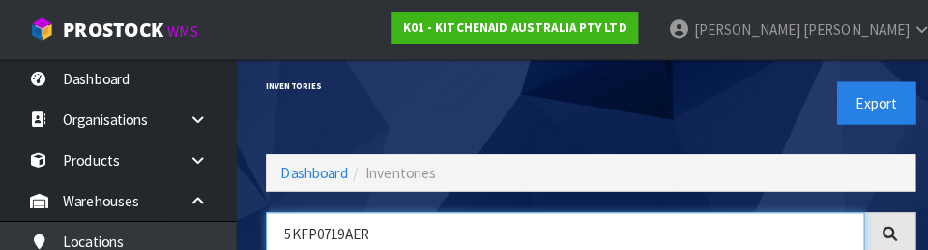
type input "5KFP0719AER"
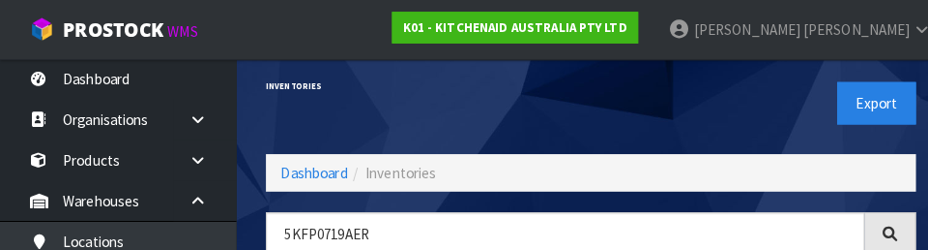
click at [579, 113] on div "Export" at bounding box center [747, 101] width 334 height 100
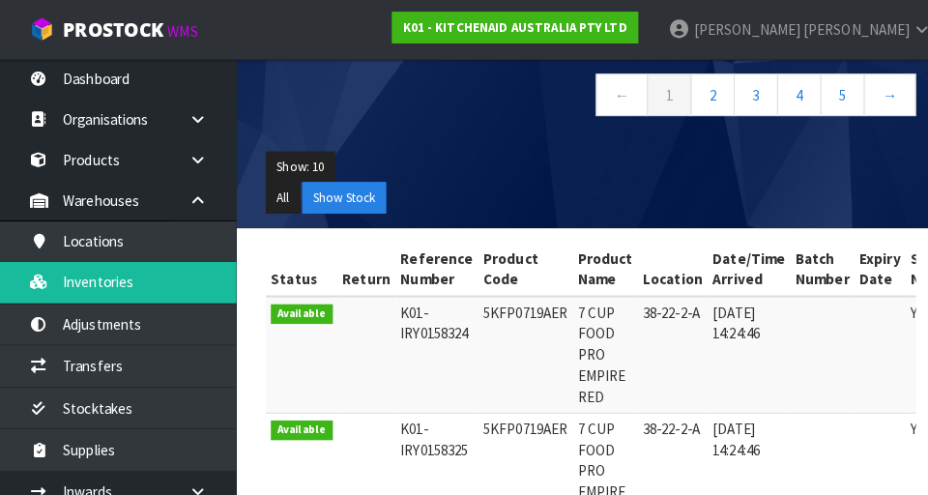
scroll to position [198, 0]
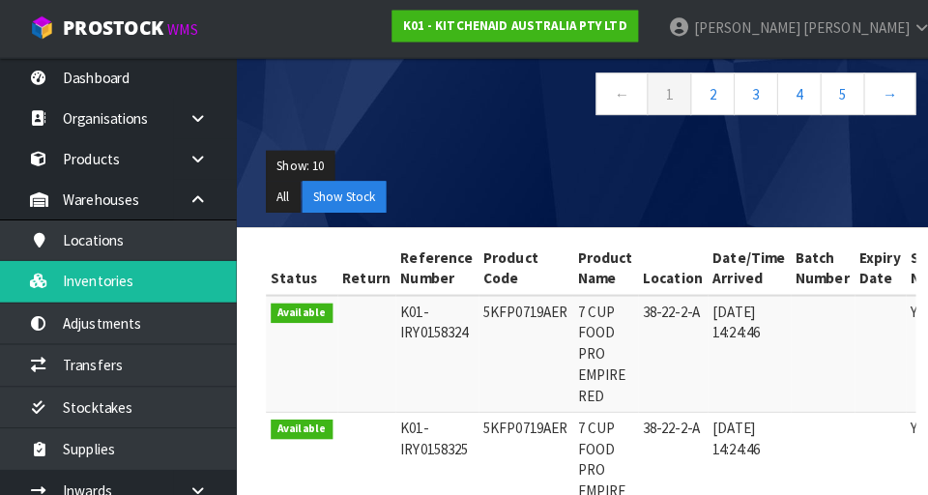
copy td "5KFP0719AER"
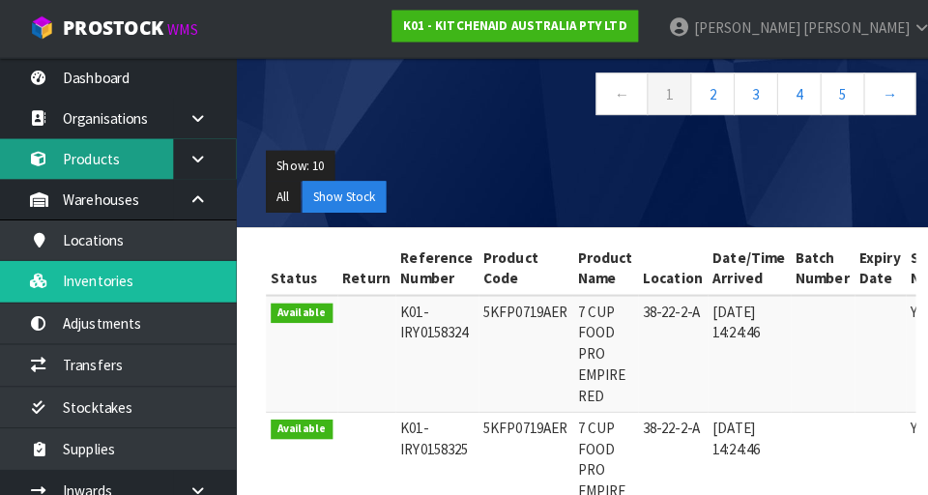
click at [121, 161] on link "Products" at bounding box center [116, 157] width 232 height 40
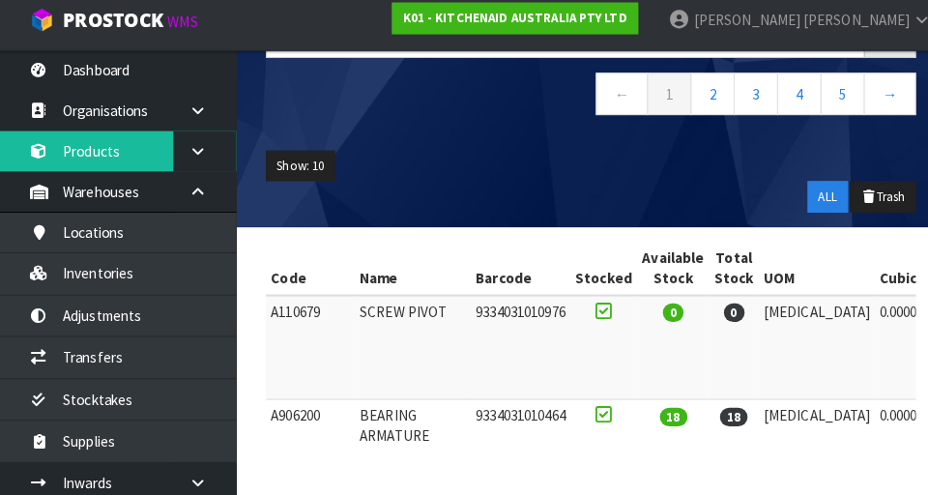
click at [525, 155] on div "Show: 10 5 10 25 50 ALL Trash" at bounding box center [580, 187] width 667 height 90
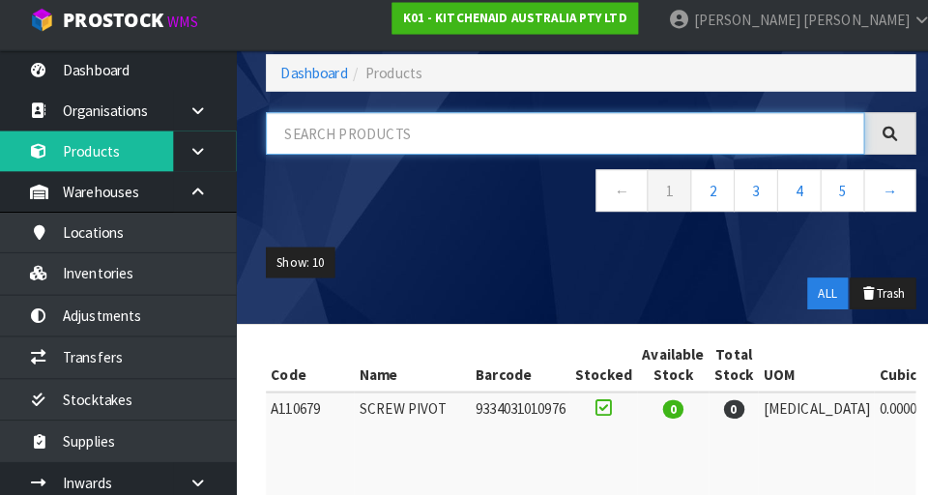
click at [498, 143] on input "text" at bounding box center [555, 140] width 588 height 42
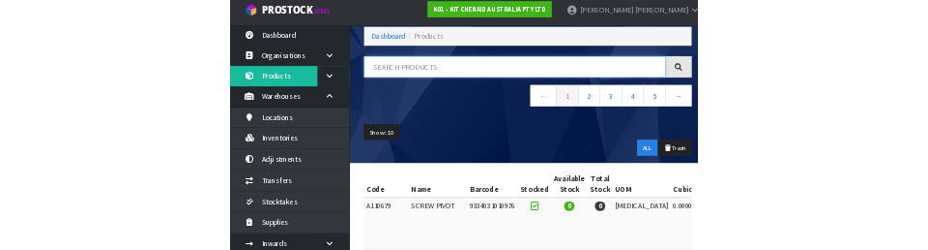
scroll to position [101, 0]
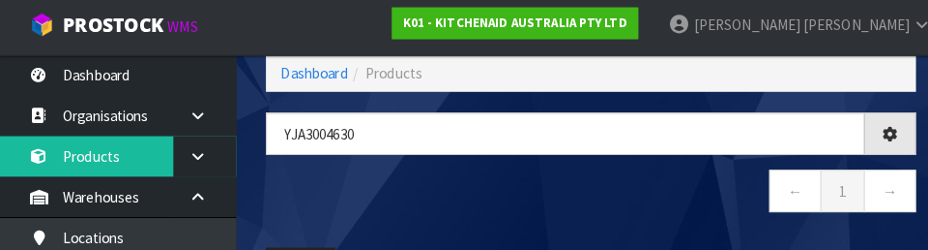
click at [579, 206] on nav "← 1 →" at bounding box center [580, 193] width 638 height 47
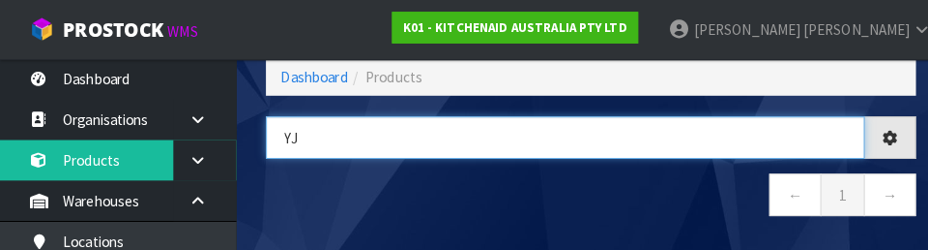
type input "Y"
type input "5KFP0719AER"
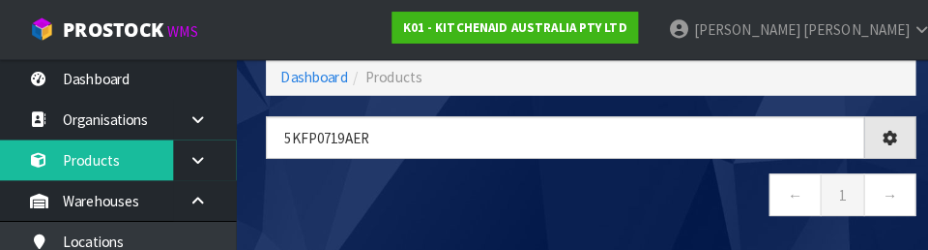
click at [559, 198] on nav "← 1 →" at bounding box center [580, 193] width 638 height 47
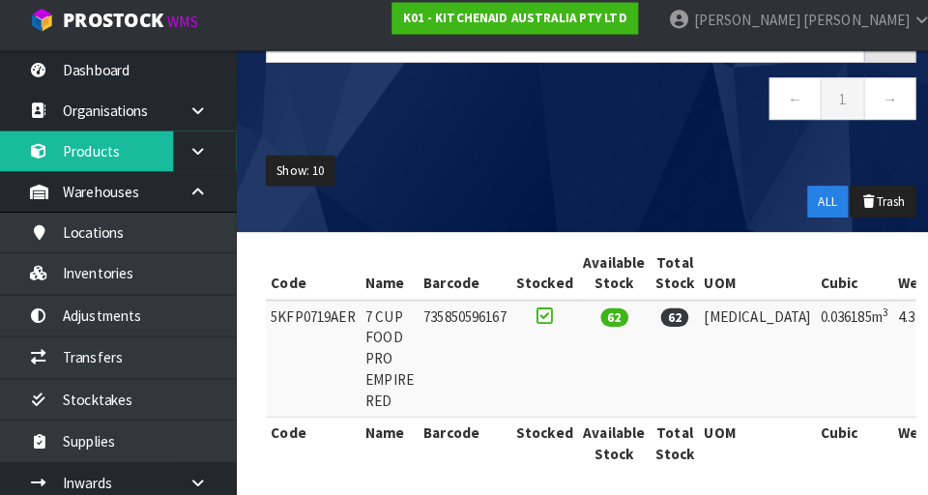
scroll to position [195, 0]
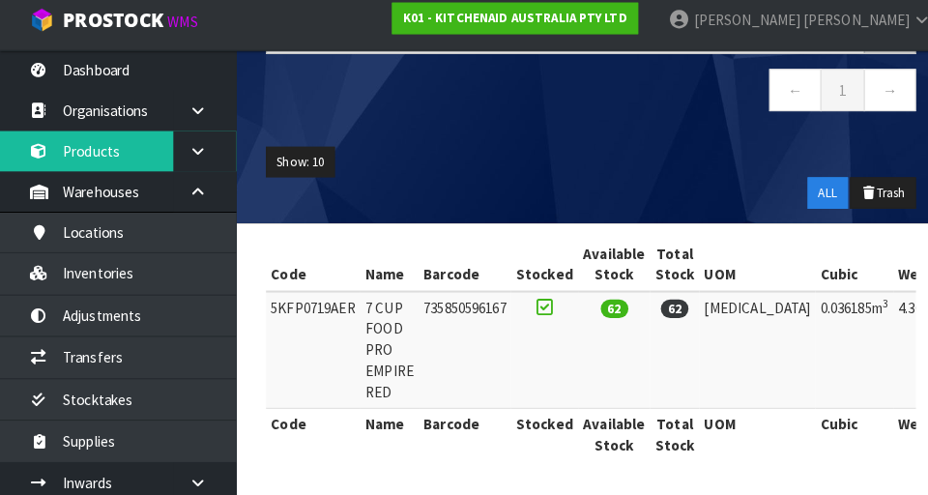
click at [579, 130] on div "5KFP0719AER ← 1 →" at bounding box center [580, 79] width 667 height 118
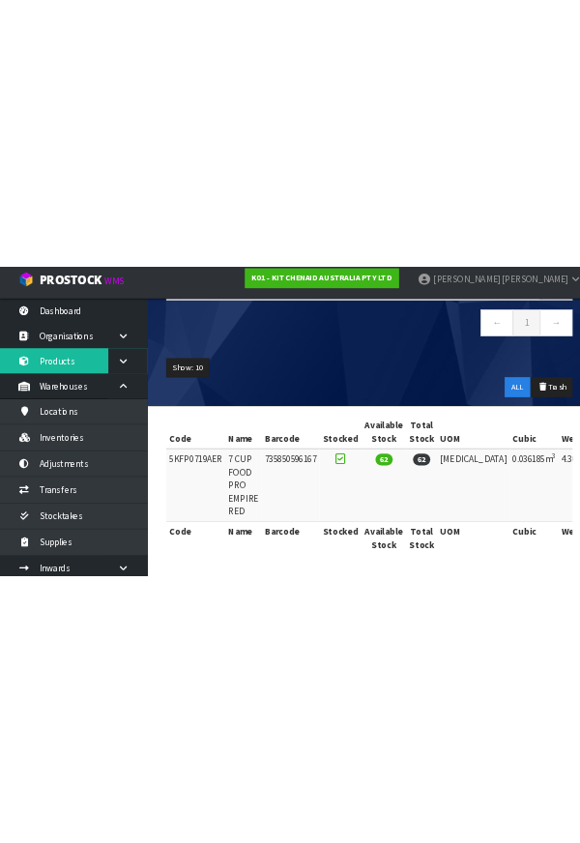
scroll to position [0, 0]
